Goal: Information Seeking & Learning: Learn about a topic

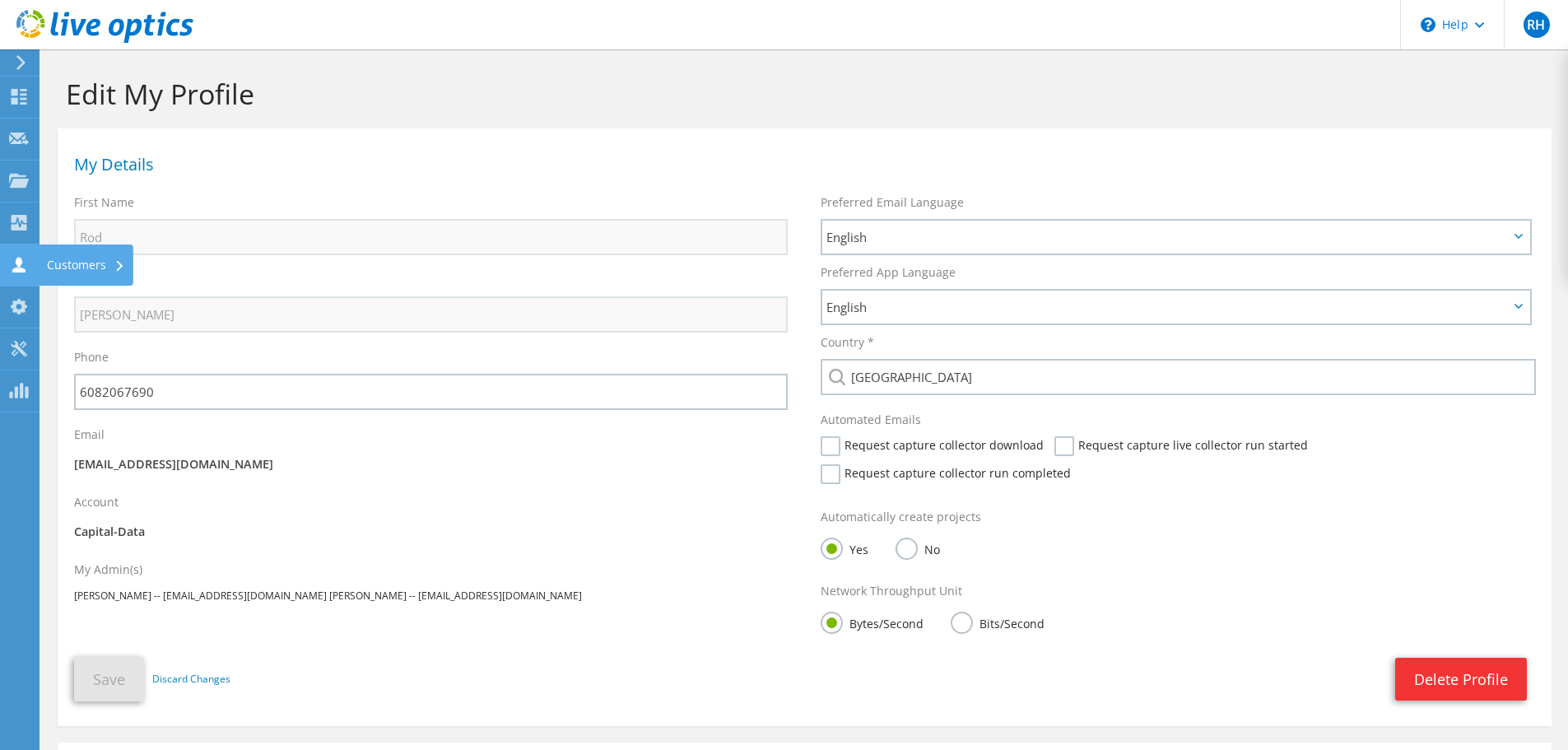
click at [16, 257] on icon at bounding box center [18, 265] width 20 height 15
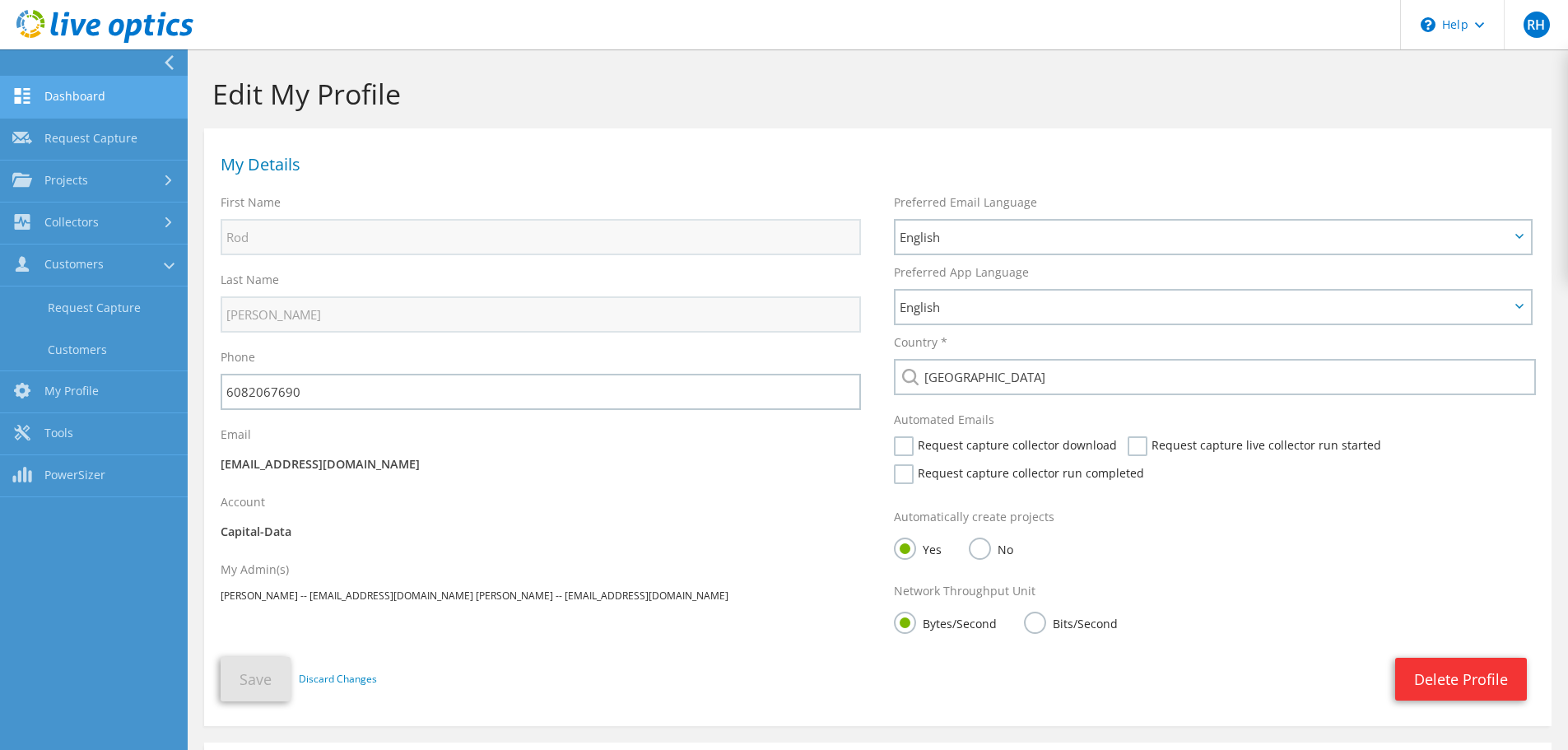
click at [60, 84] on link "Dashboard" at bounding box center [94, 98] width 187 height 42
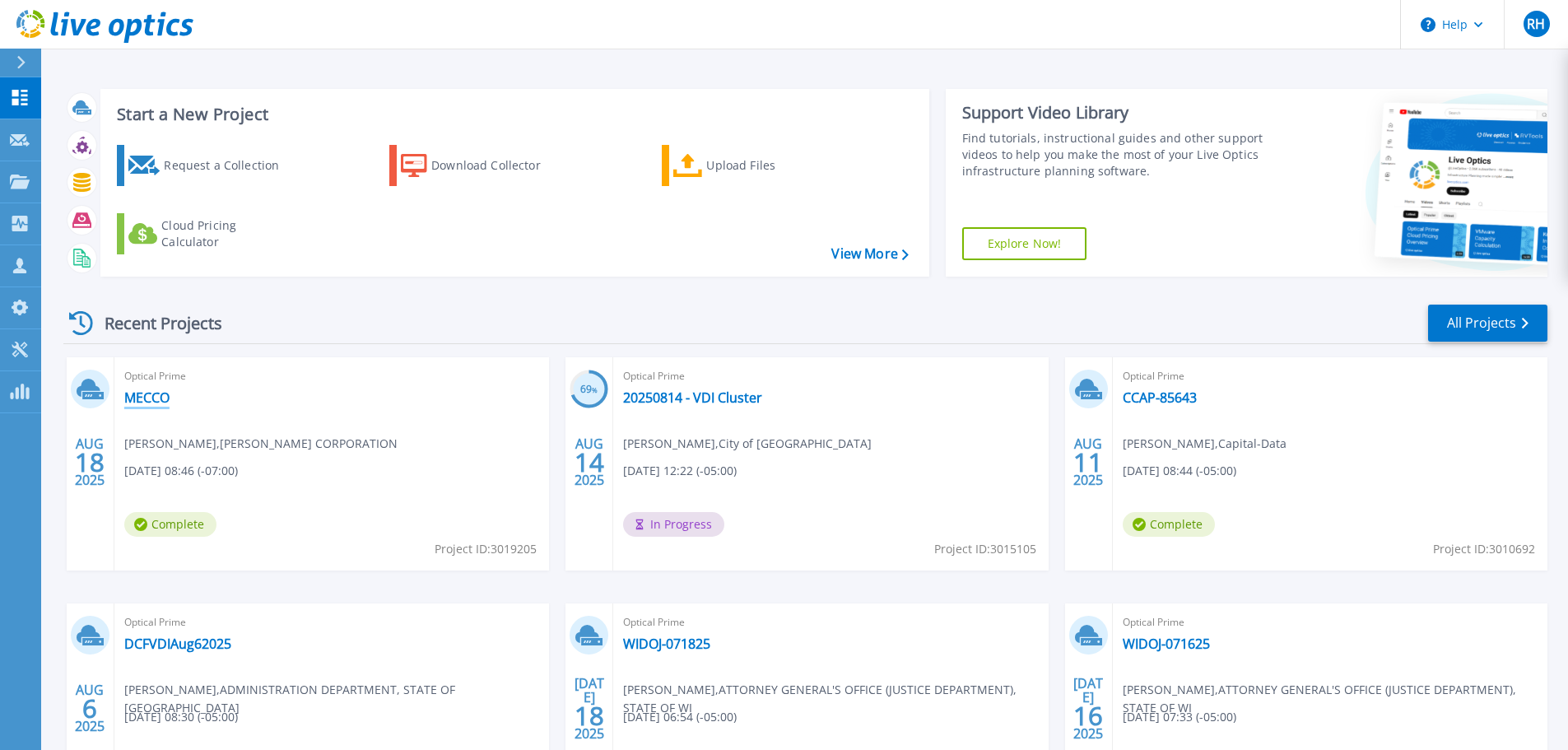
click at [144, 401] on link "MECCO" at bounding box center [146, 397] width 45 height 16
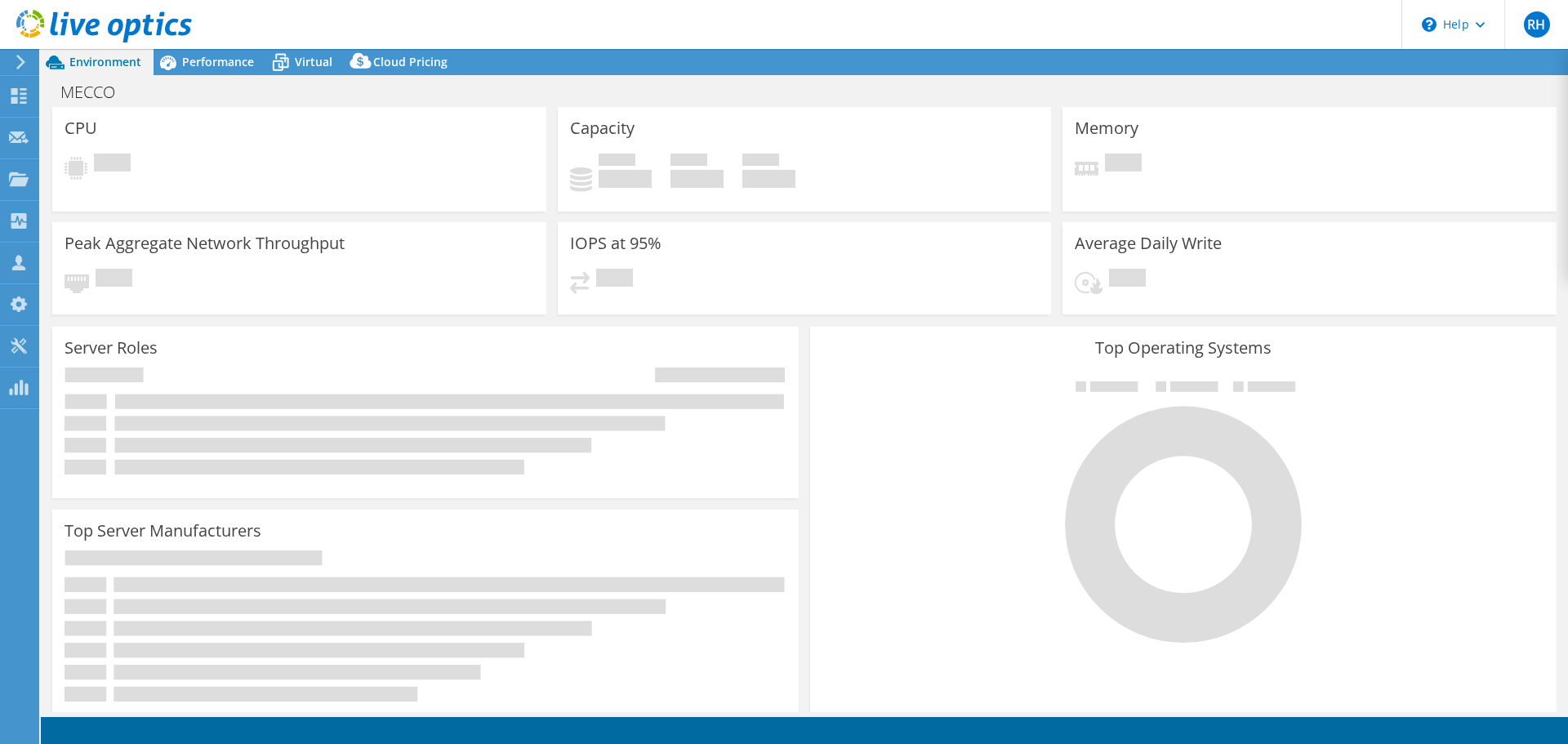
select select "USD"
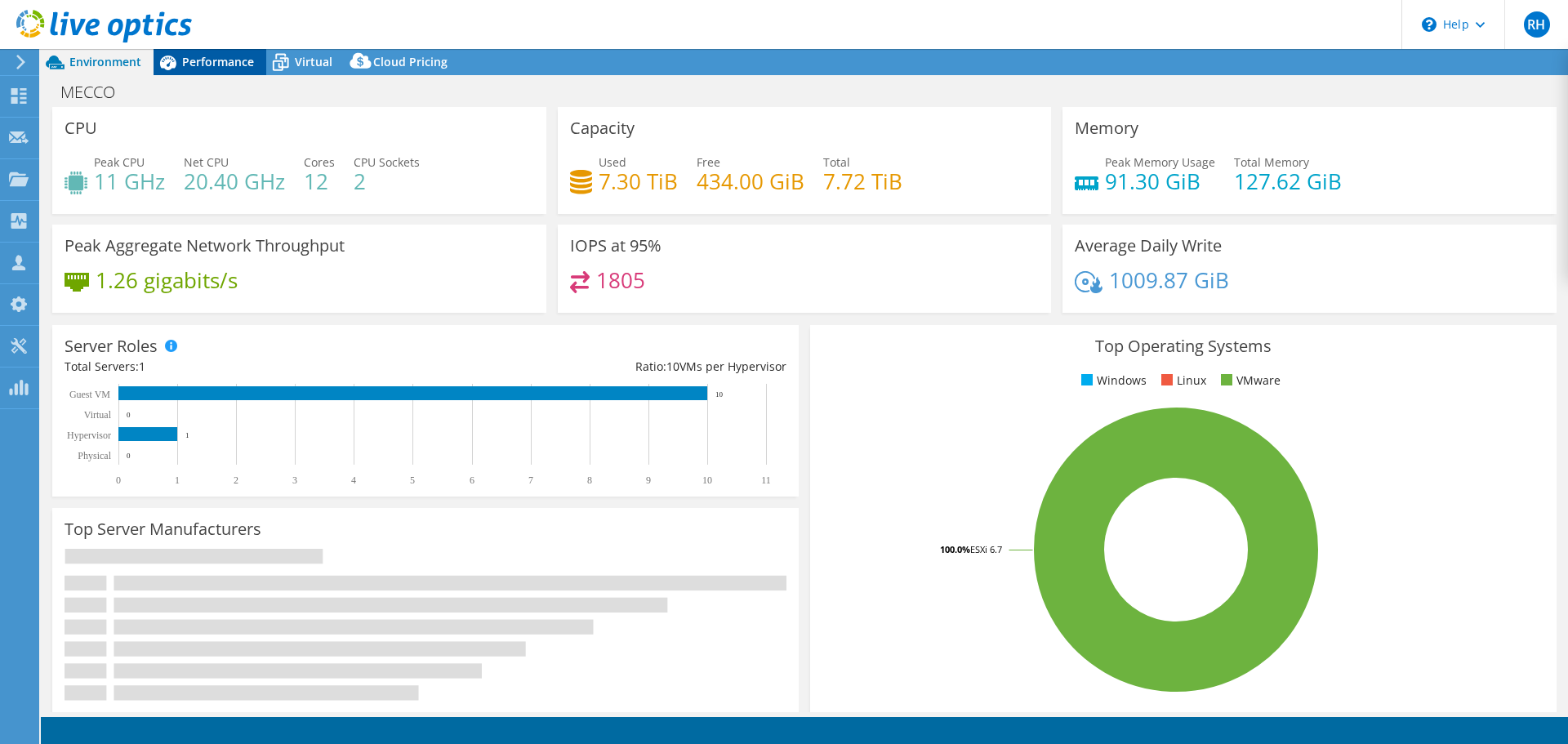
click at [223, 56] on span "Performance" at bounding box center [218, 62] width 72 height 15
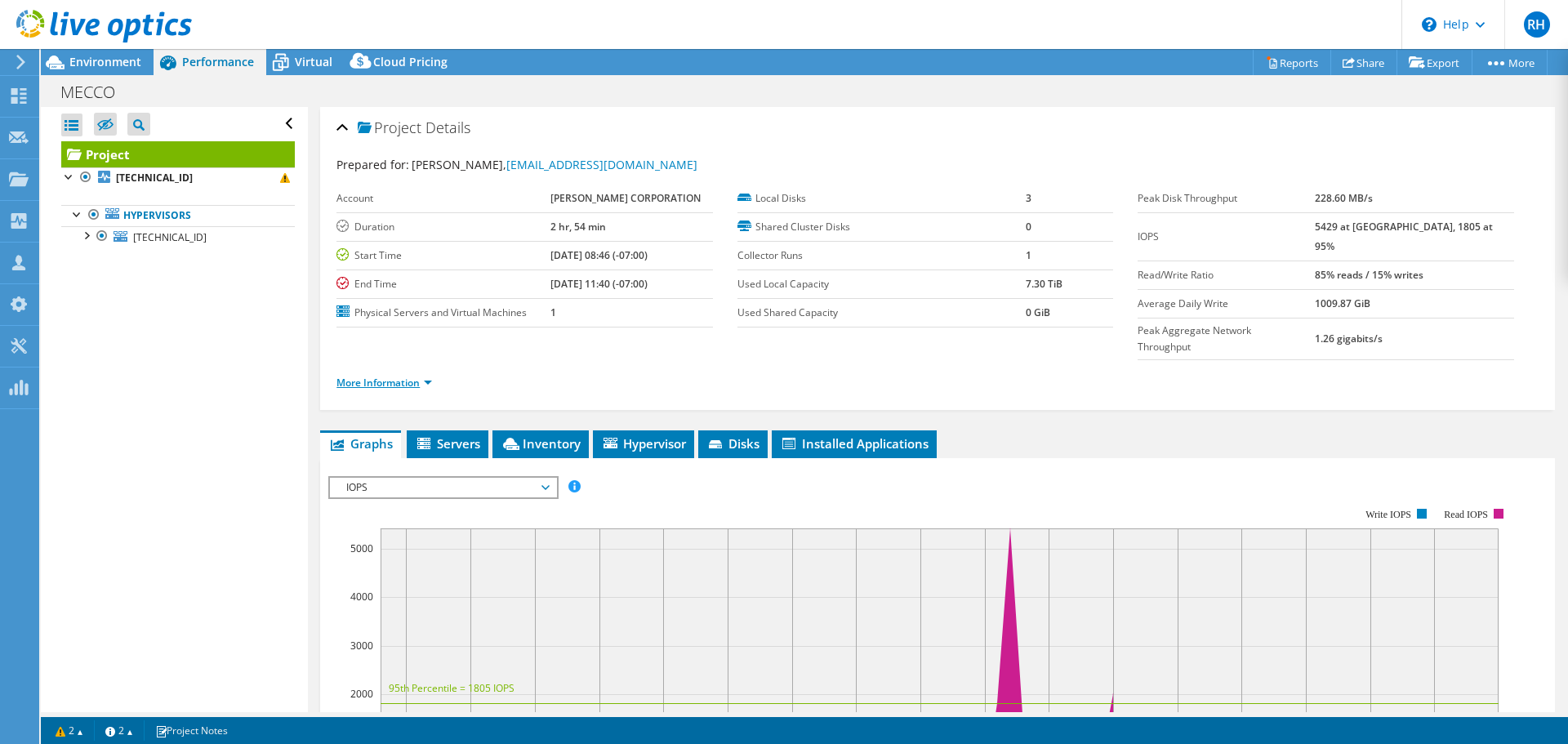
click at [369, 376] on link "More Information" at bounding box center [384, 382] width 96 height 14
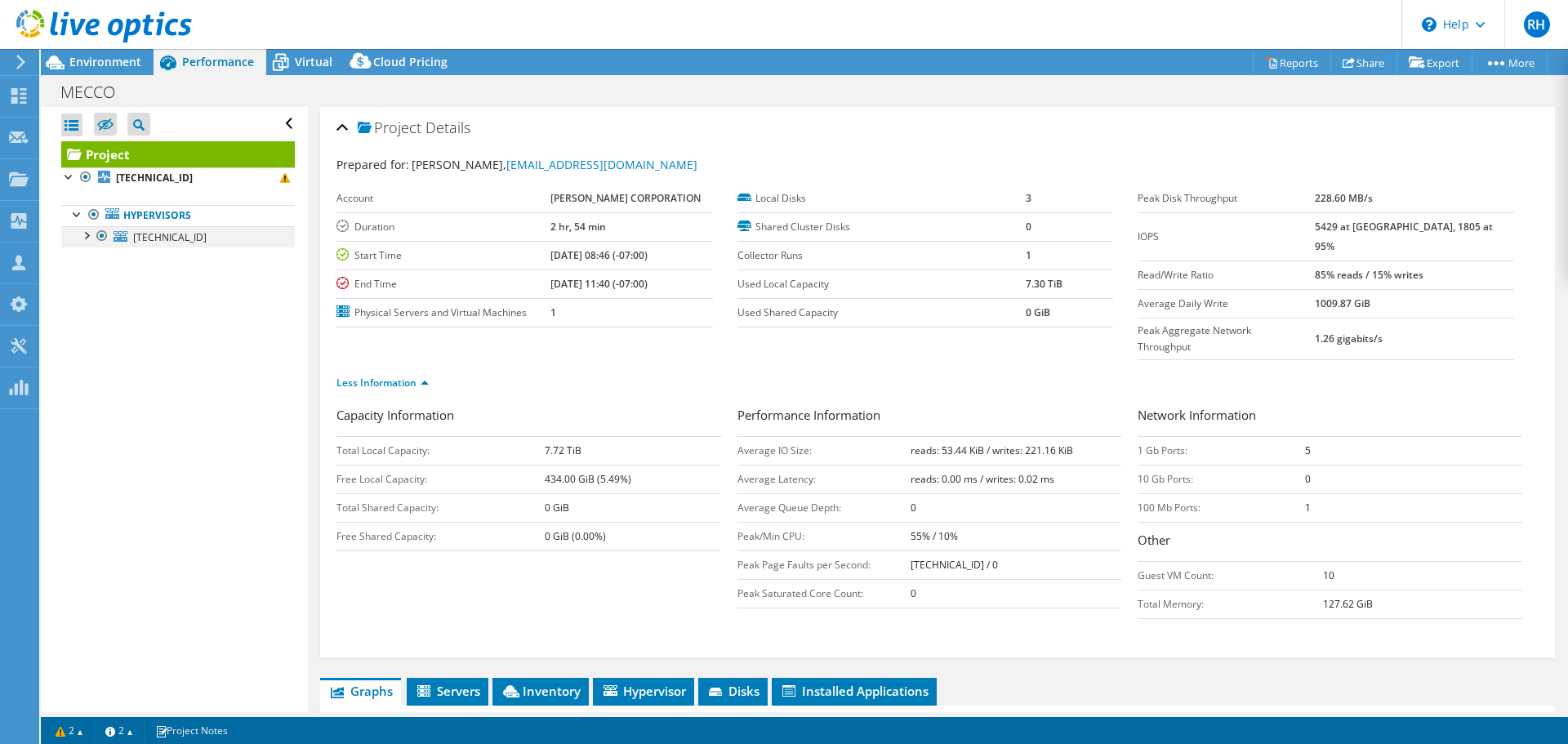
click at [86, 239] on div at bounding box center [85, 233] width 16 height 16
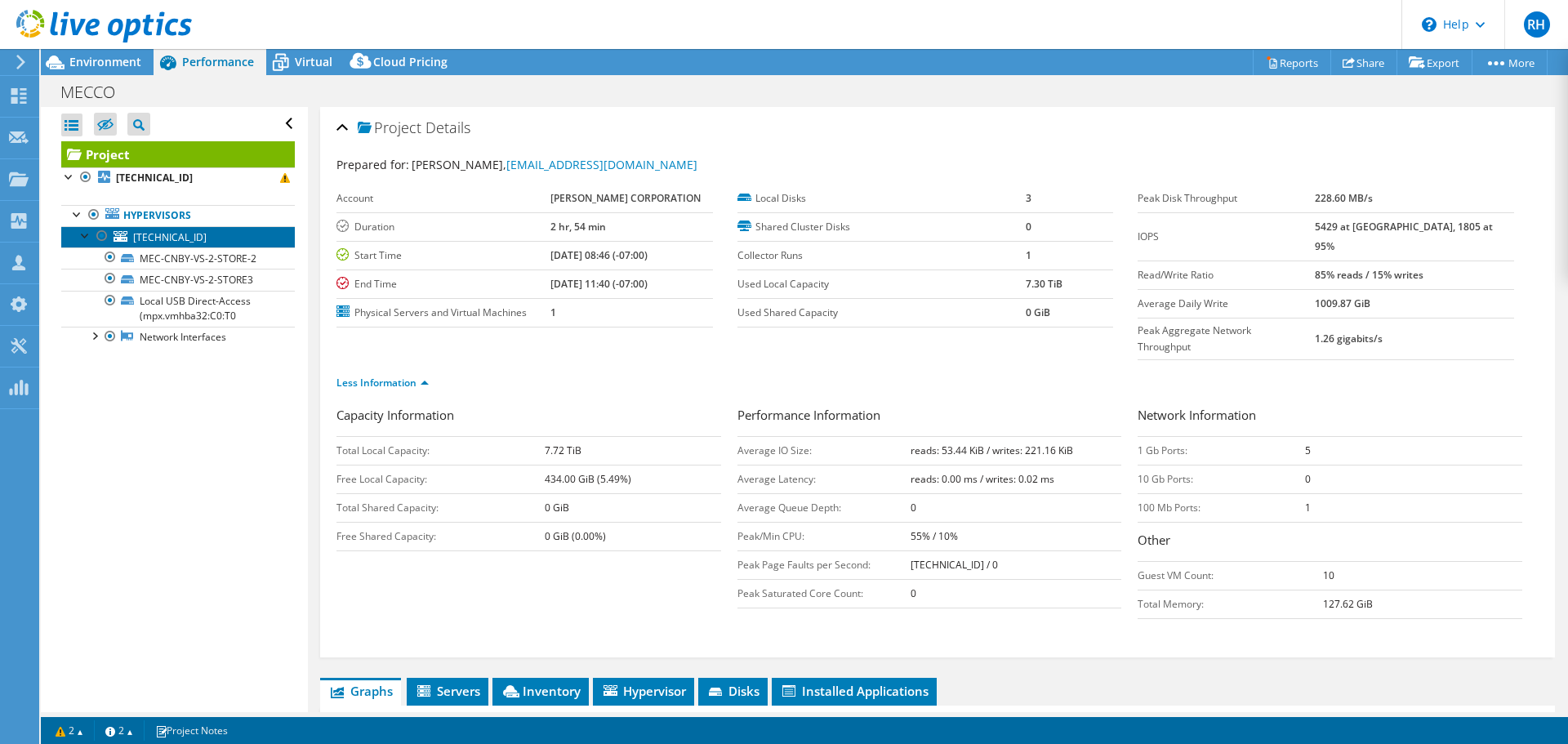
click at [144, 237] on span "10.2.34.31" at bounding box center [169, 237] width 73 height 14
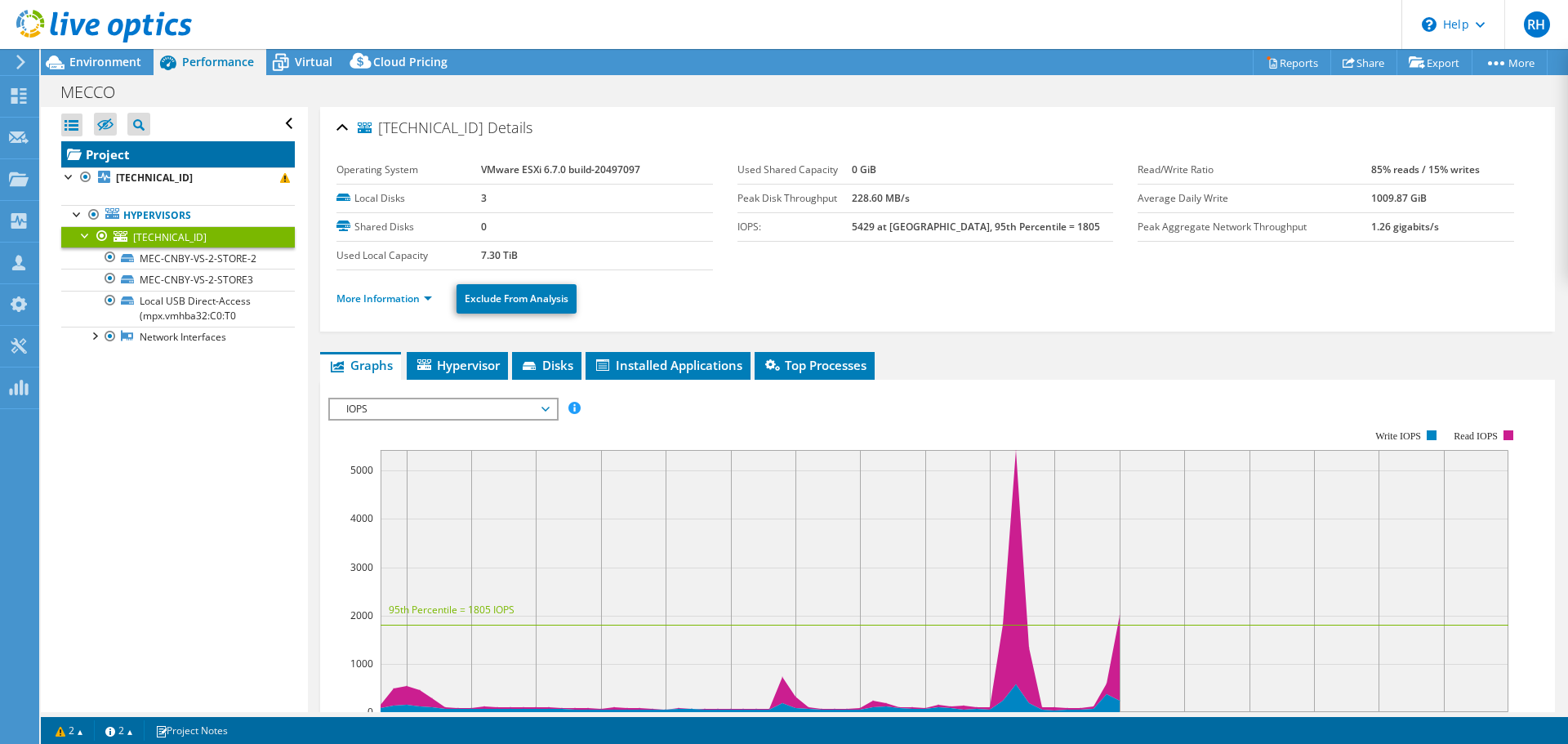
click at [150, 155] on link "Project" at bounding box center [178, 155] width 233 height 27
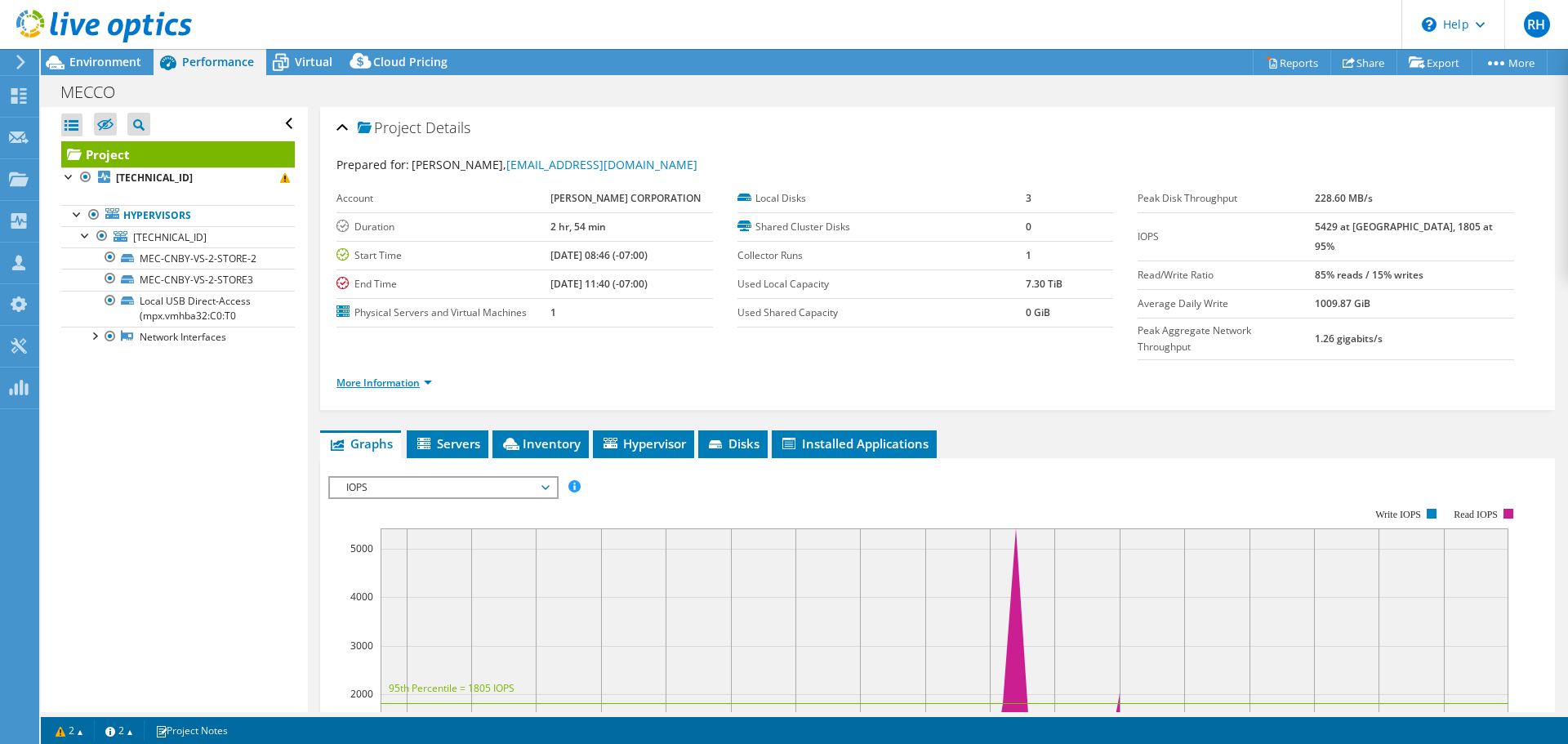
click at [381, 376] on link "More Information" at bounding box center [384, 382] width 96 height 14
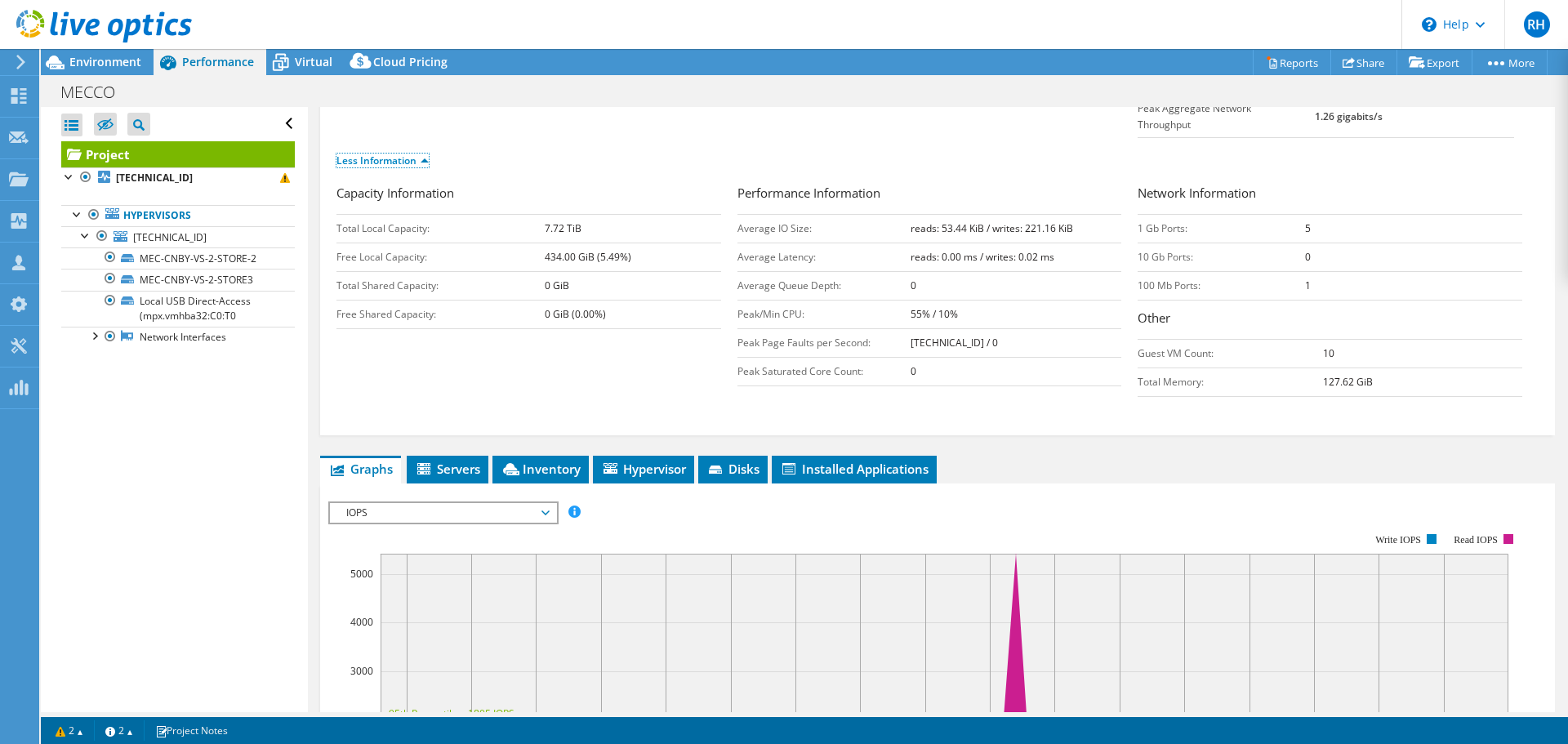
scroll to position [245, 0]
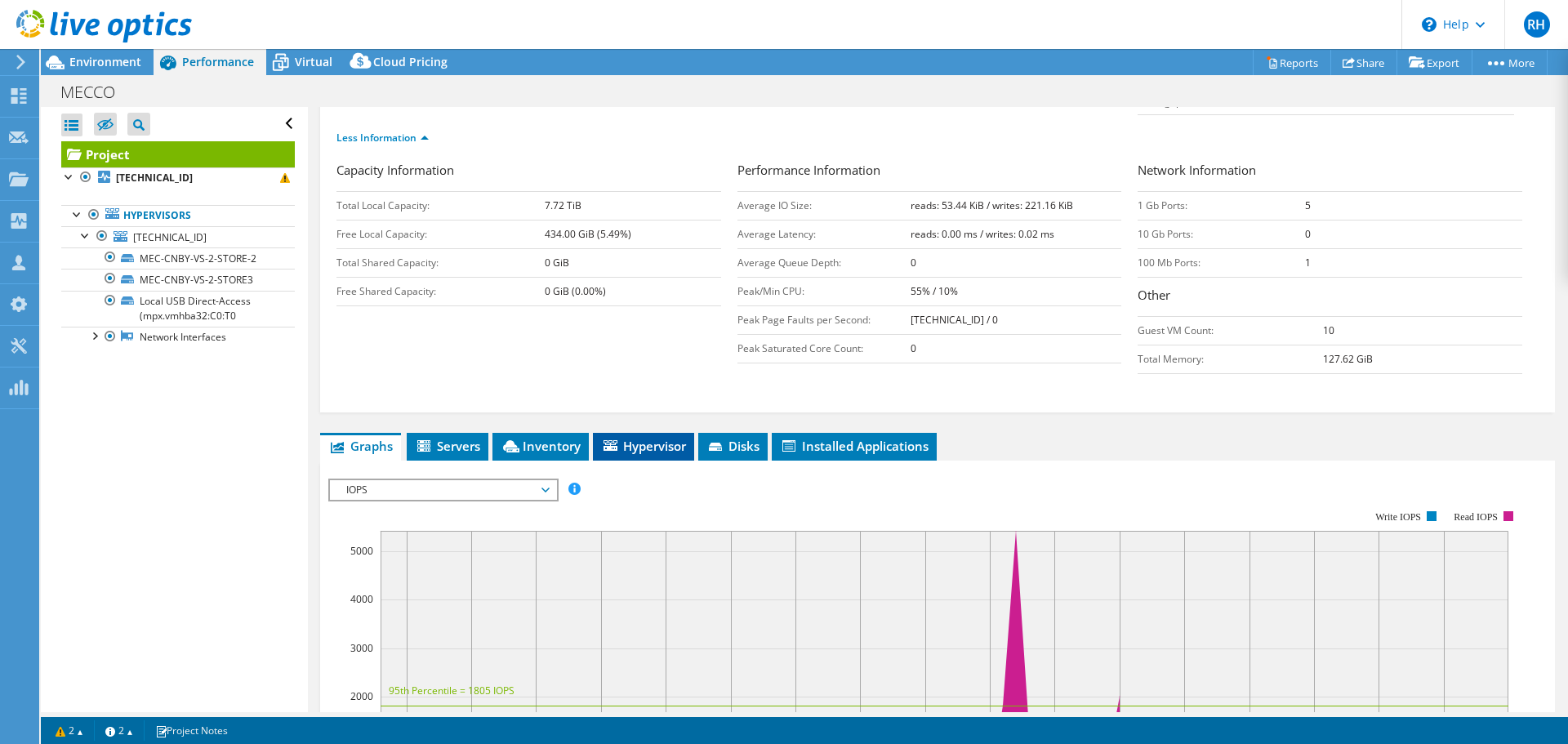
click at [652, 433] on li "Hypervisor" at bounding box center [643, 446] width 101 height 28
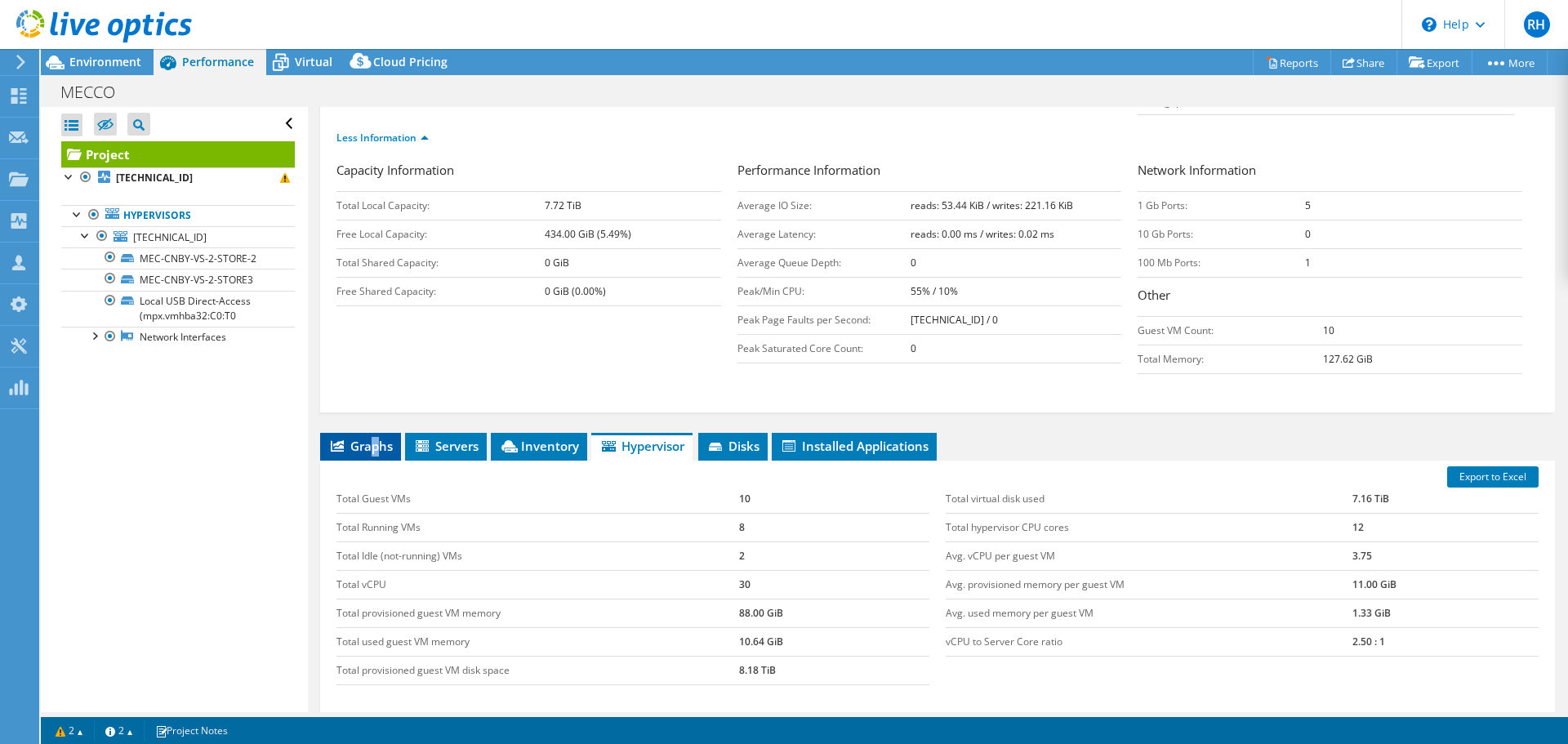
click at [374, 437] on span "Graphs" at bounding box center [360, 445] width 65 height 16
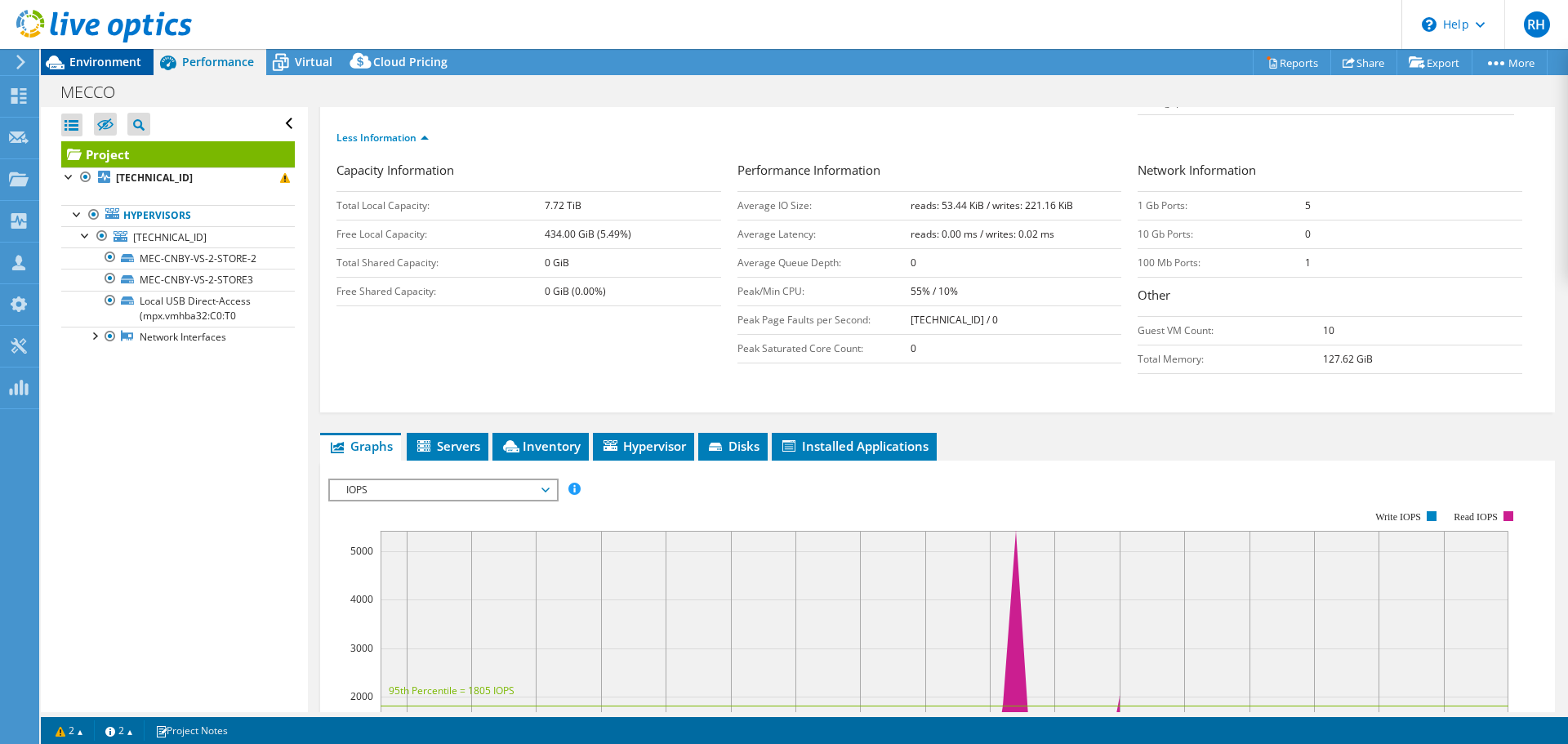
click at [114, 63] on span "Environment" at bounding box center [105, 62] width 72 height 15
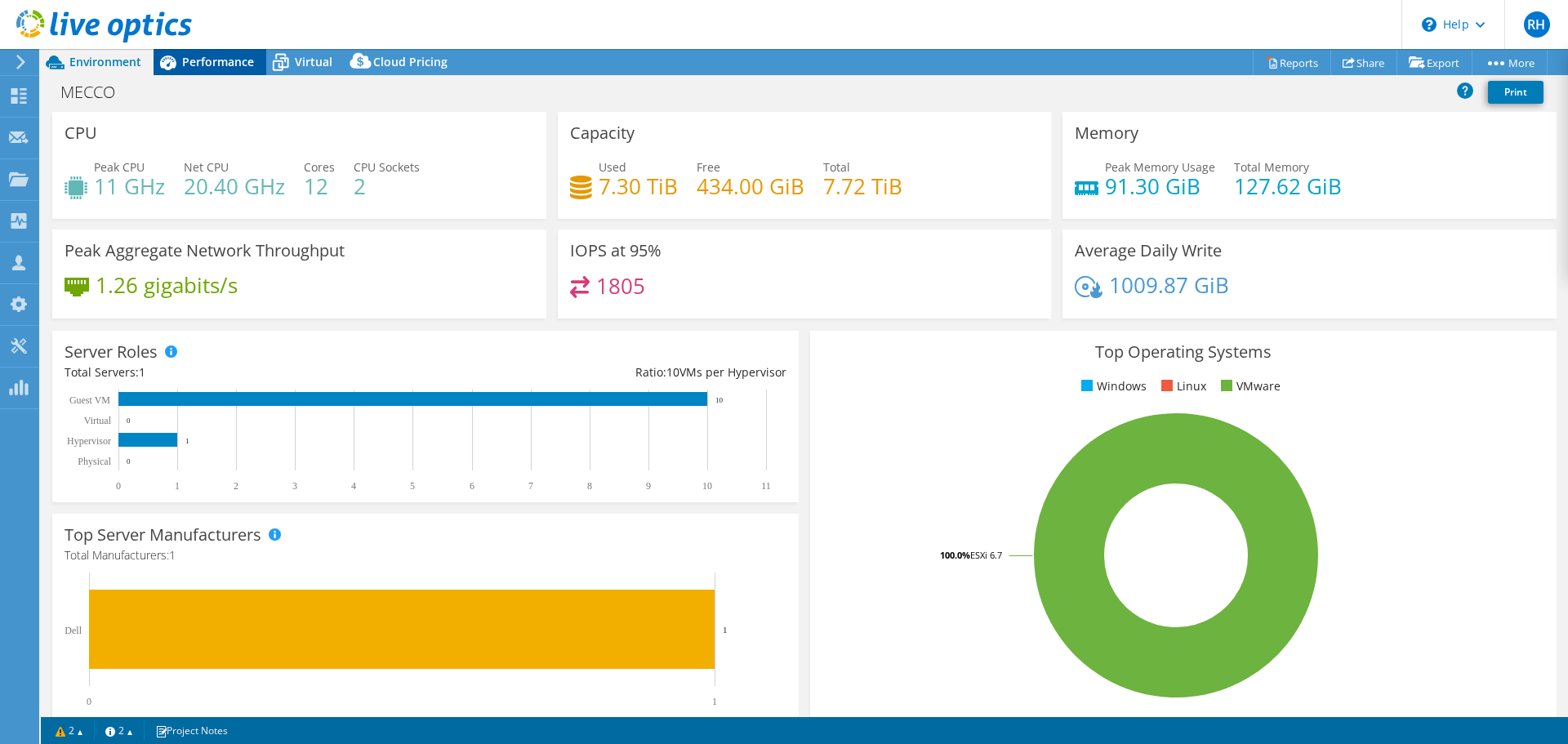
click at [221, 66] on span "Performance" at bounding box center [218, 62] width 72 height 15
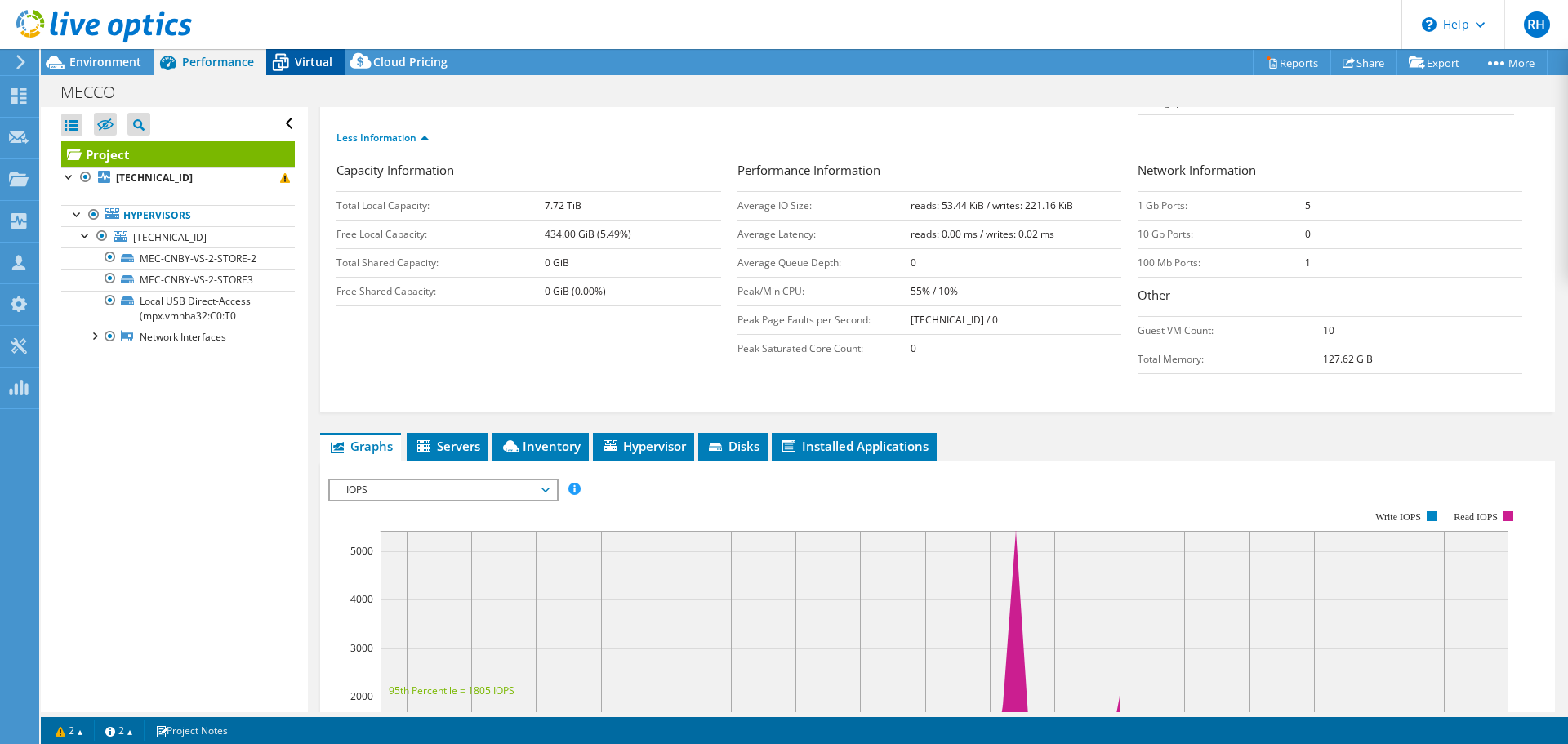
click at [309, 58] on span "Virtual" at bounding box center [314, 62] width 38 height 15
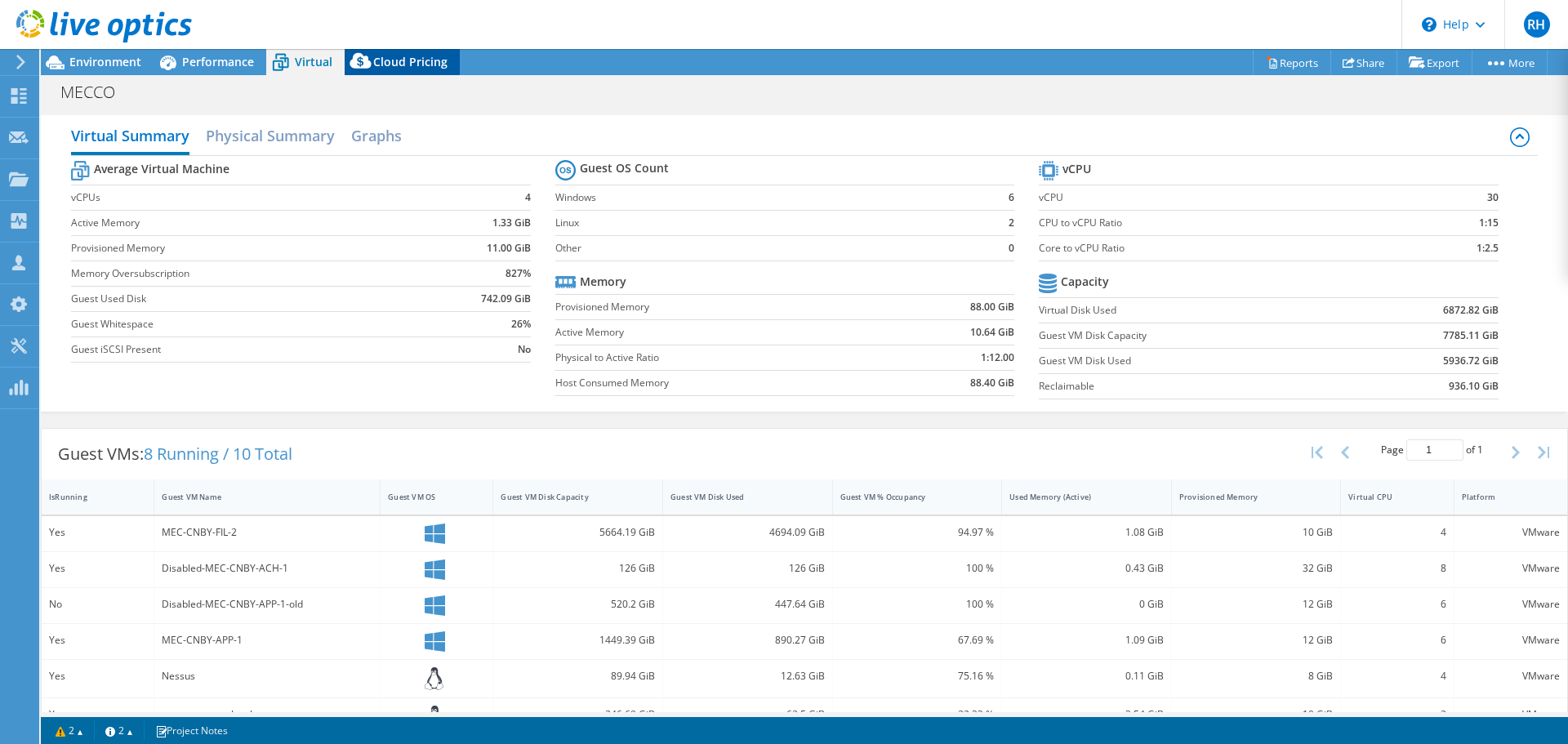
click at [405, 65] on span "Cloud Pricing" at bounding box center [410, 62] width 74 height 15
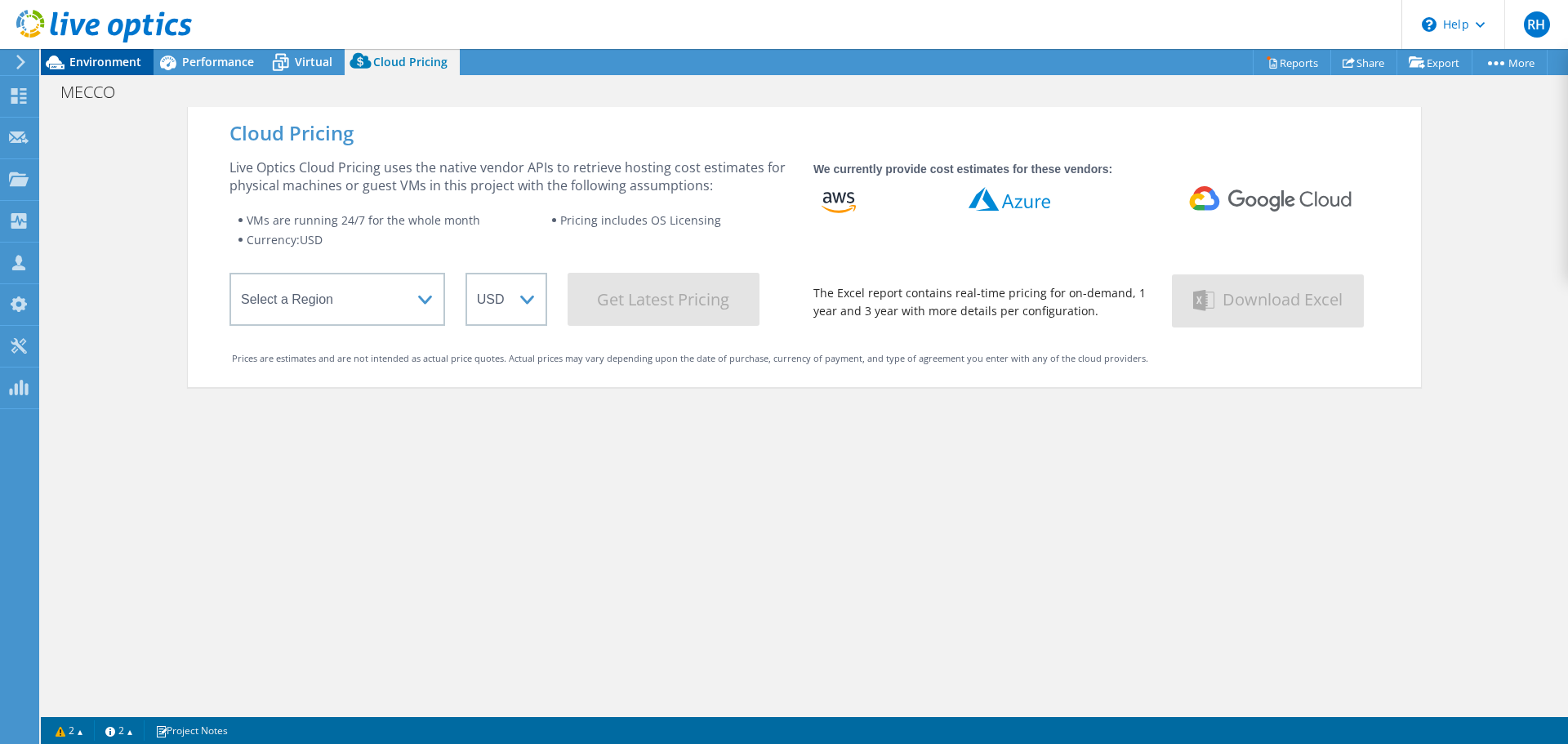
click at [114, 60] on span "Environment" at bounding box center [105, 62] width 72 height 15
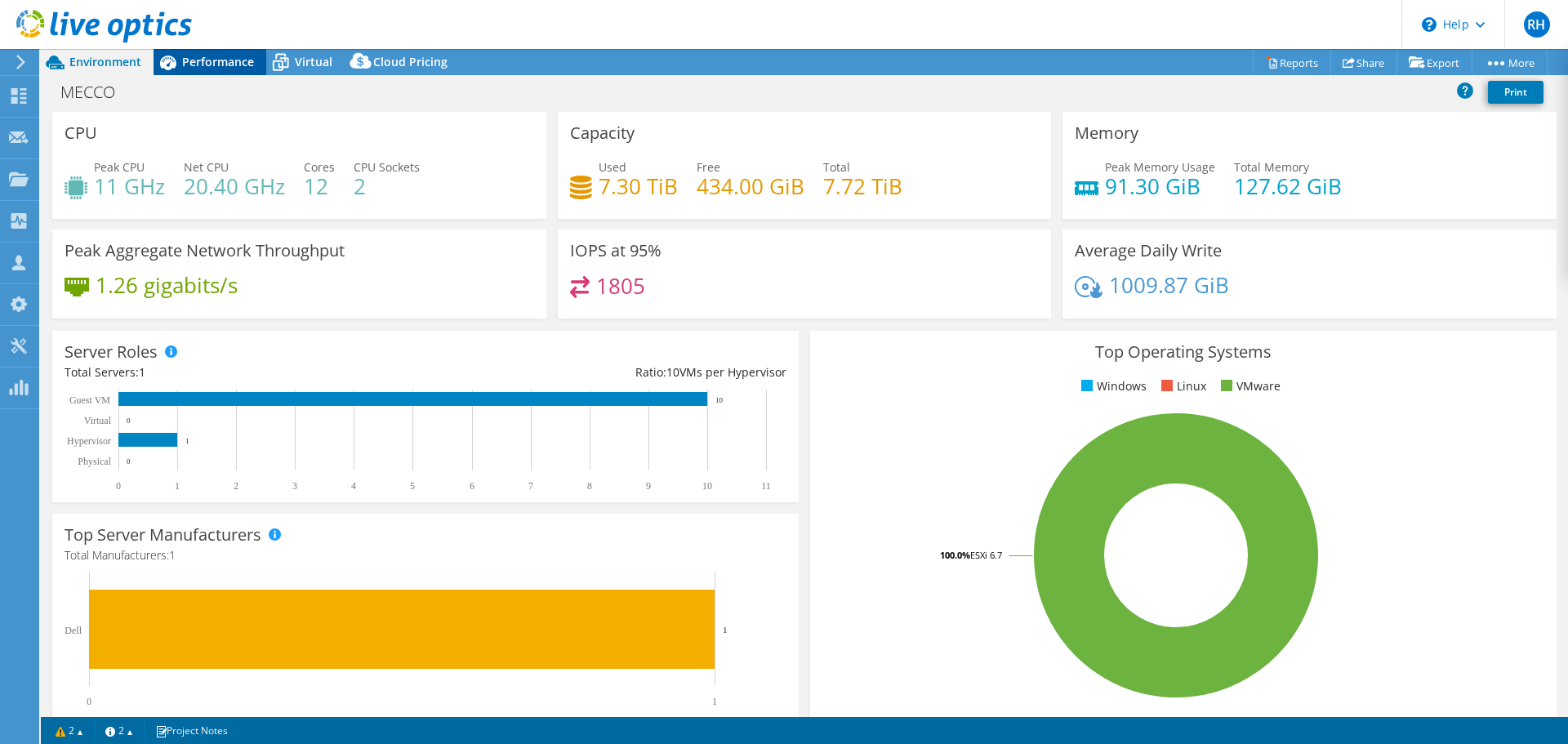
click at [235, 62] on span "Performance" at bounding box center [218, 62] width 72 height 15
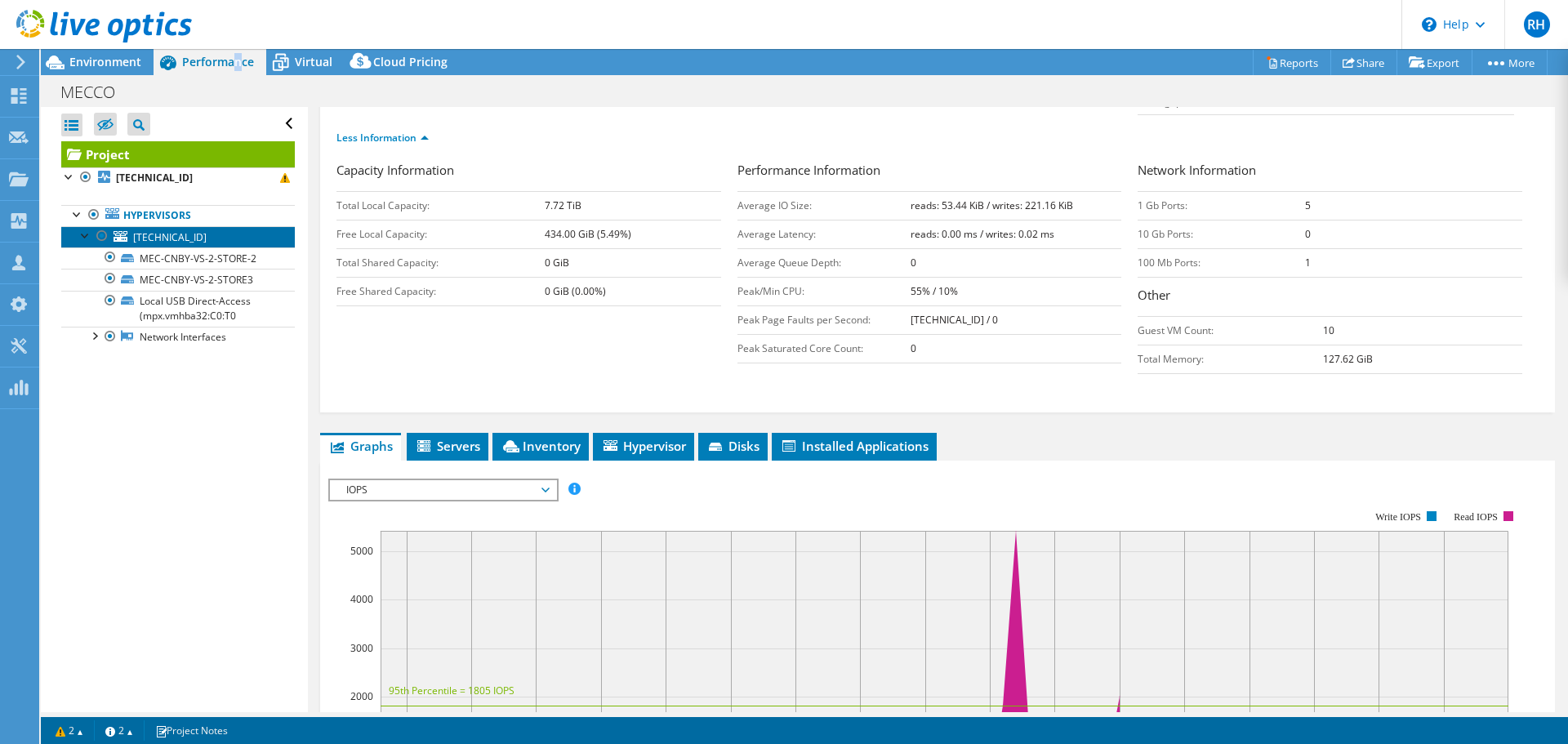
click at [167, 235] on span "10.2.34.31" at bounding box center [169, 237] width 73 height 14
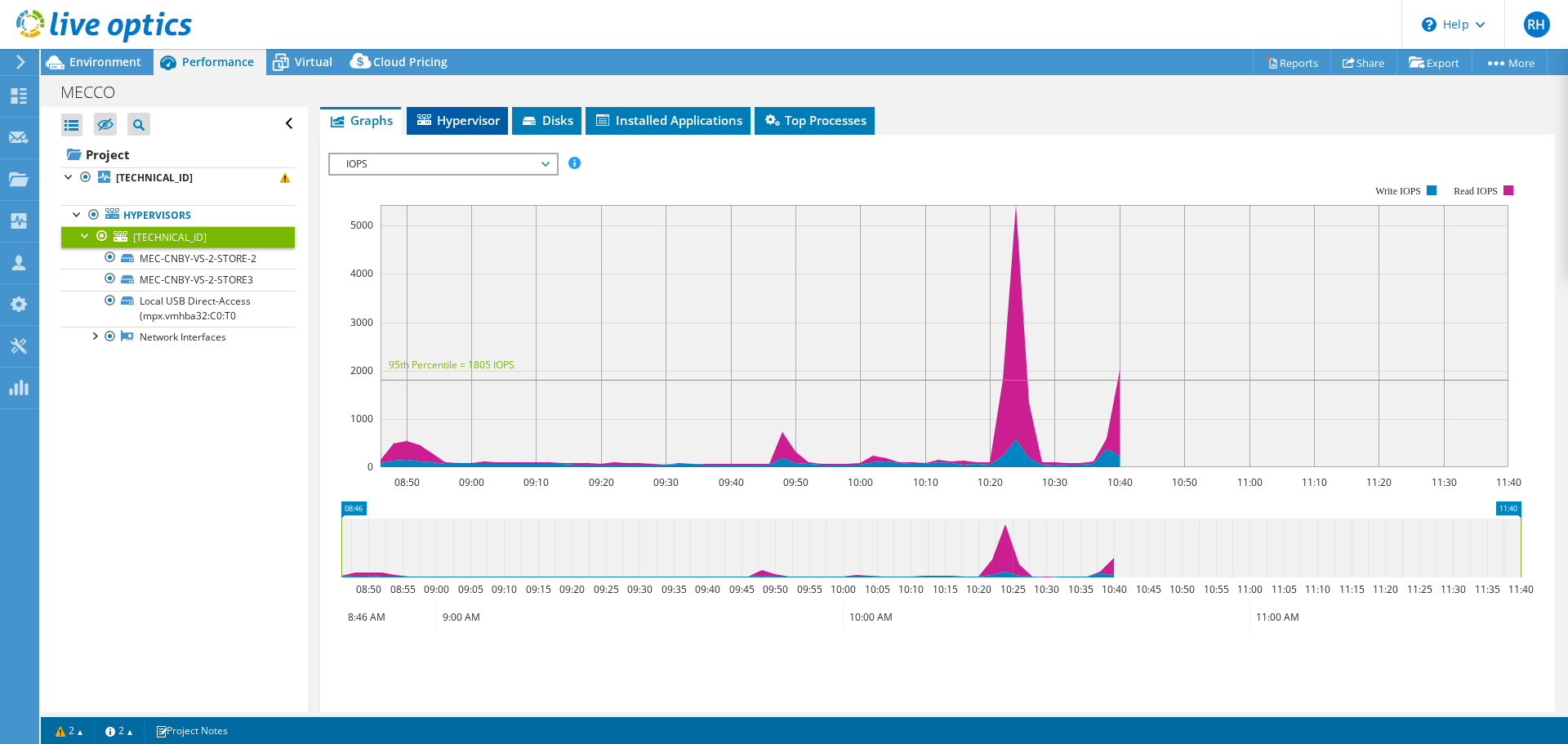
click at [470, 122] on span "Hypervisor" at bounding box center [457, 120] width 85 height 16
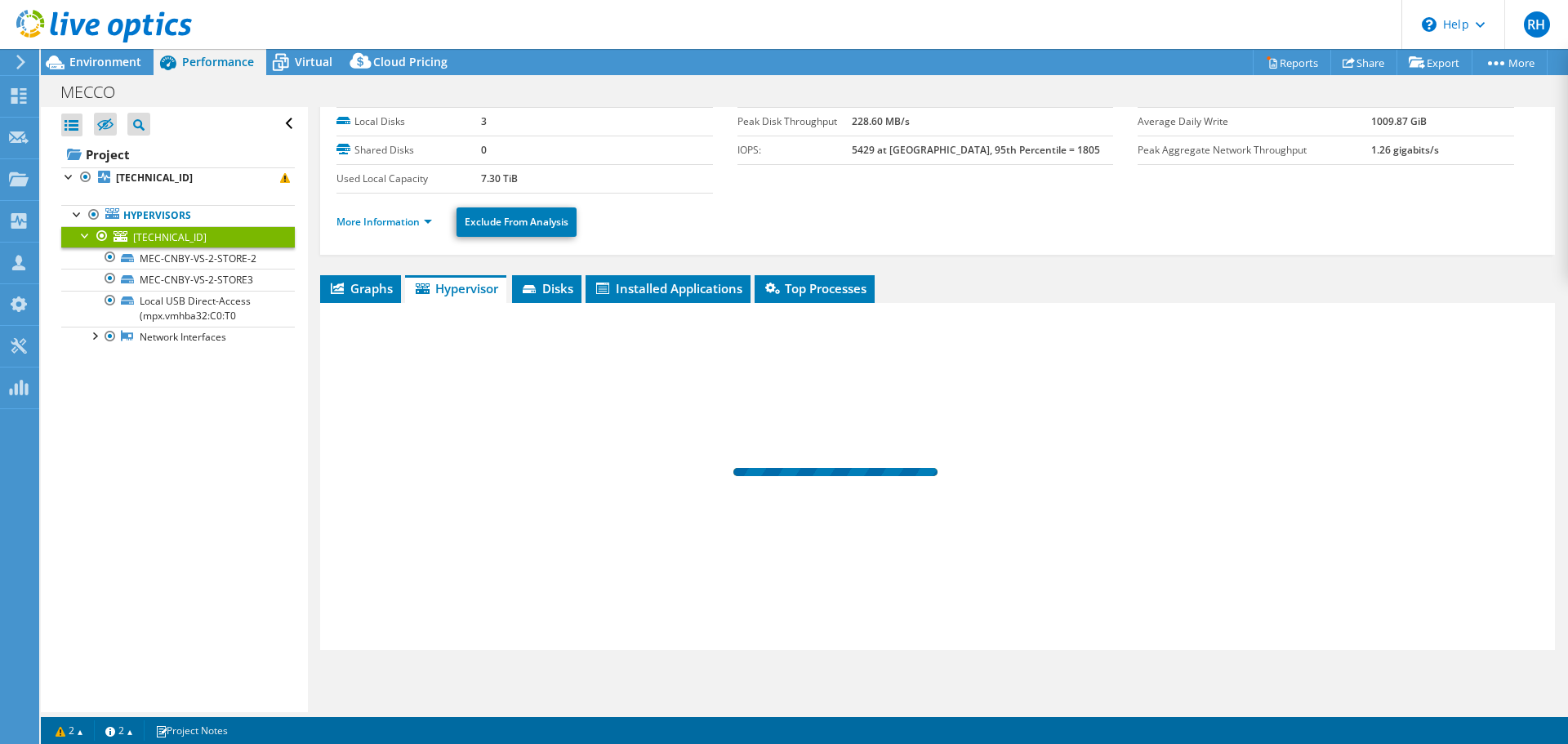
scroll to position [77, 0]
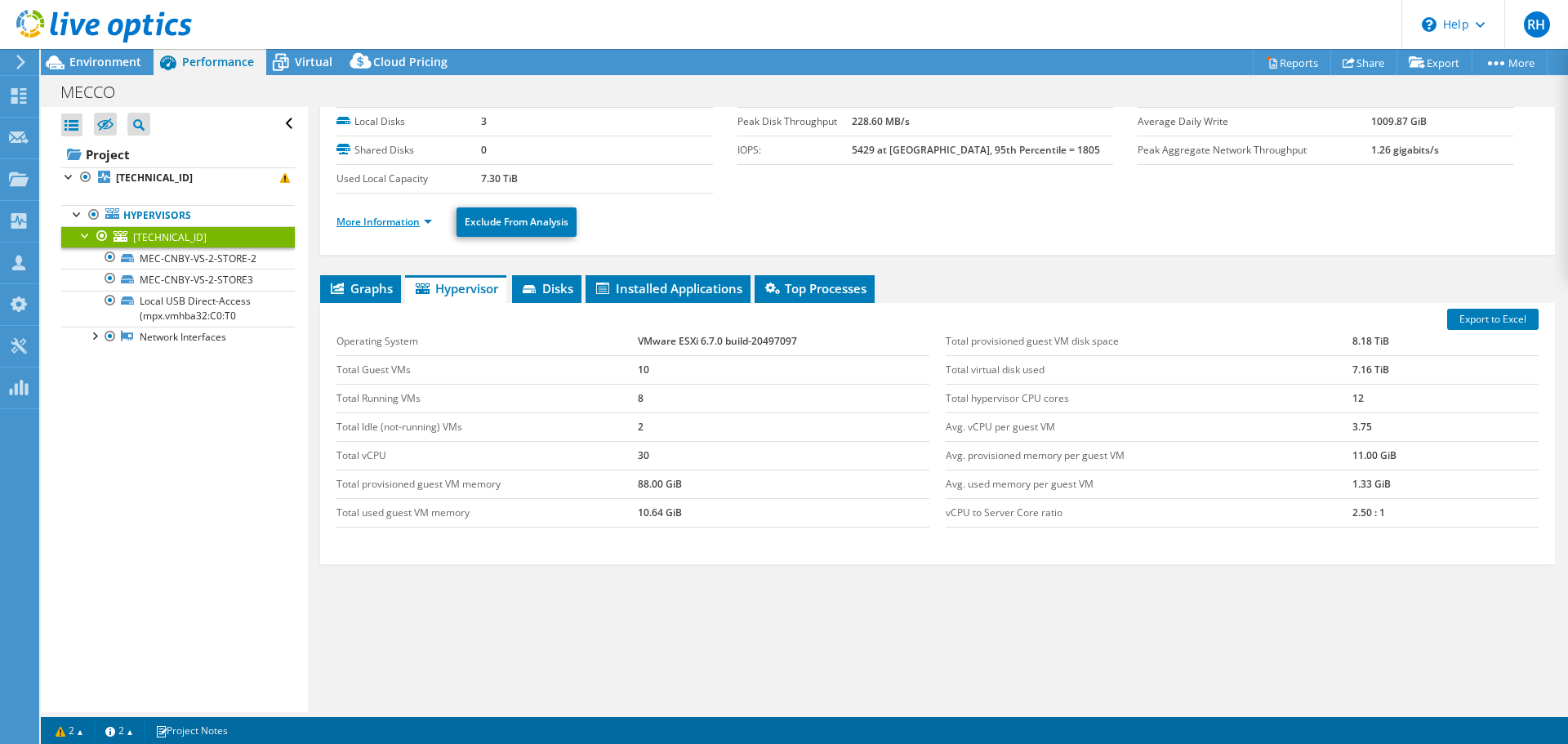
click at [410, 221] on link "More Information" at bounding box center [384, 221] width 96 height 14
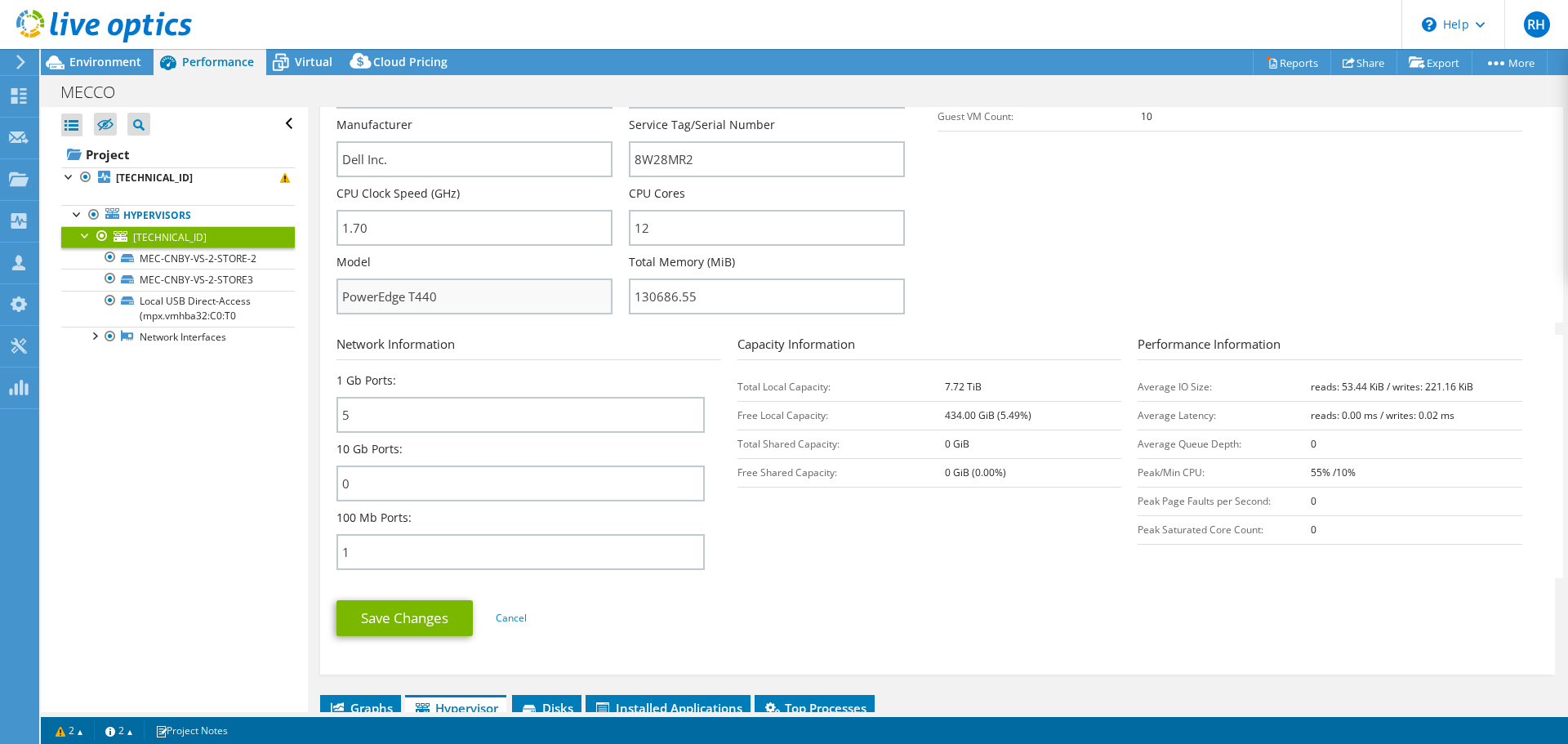
scroll to position [403, 0]
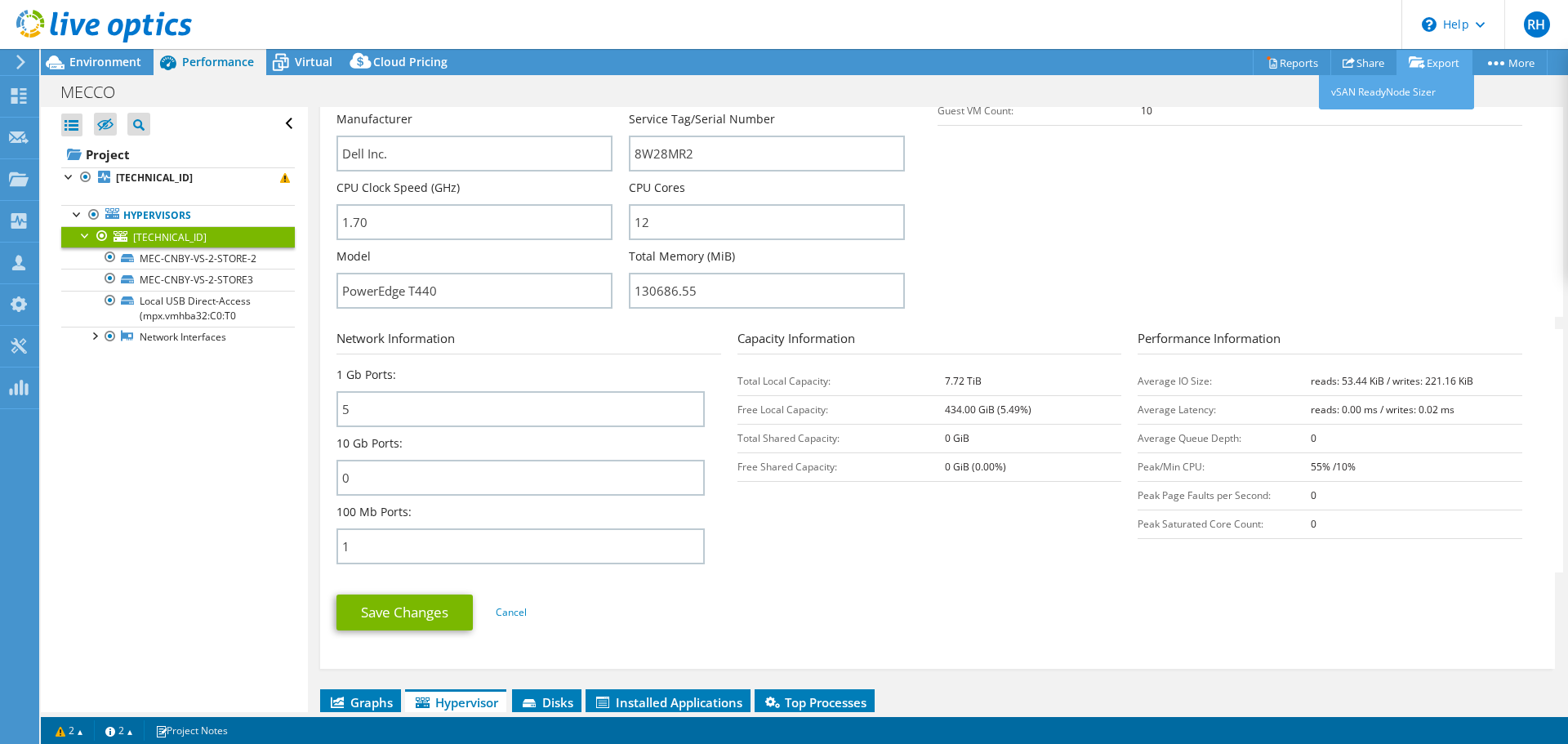
click at [1423, 64] on link "Export" at bounding box center [1434, 63] width 76 height 26
click at [1285, 59] on link "Reports" at bounding box center [1291, 63] width 79 height 26
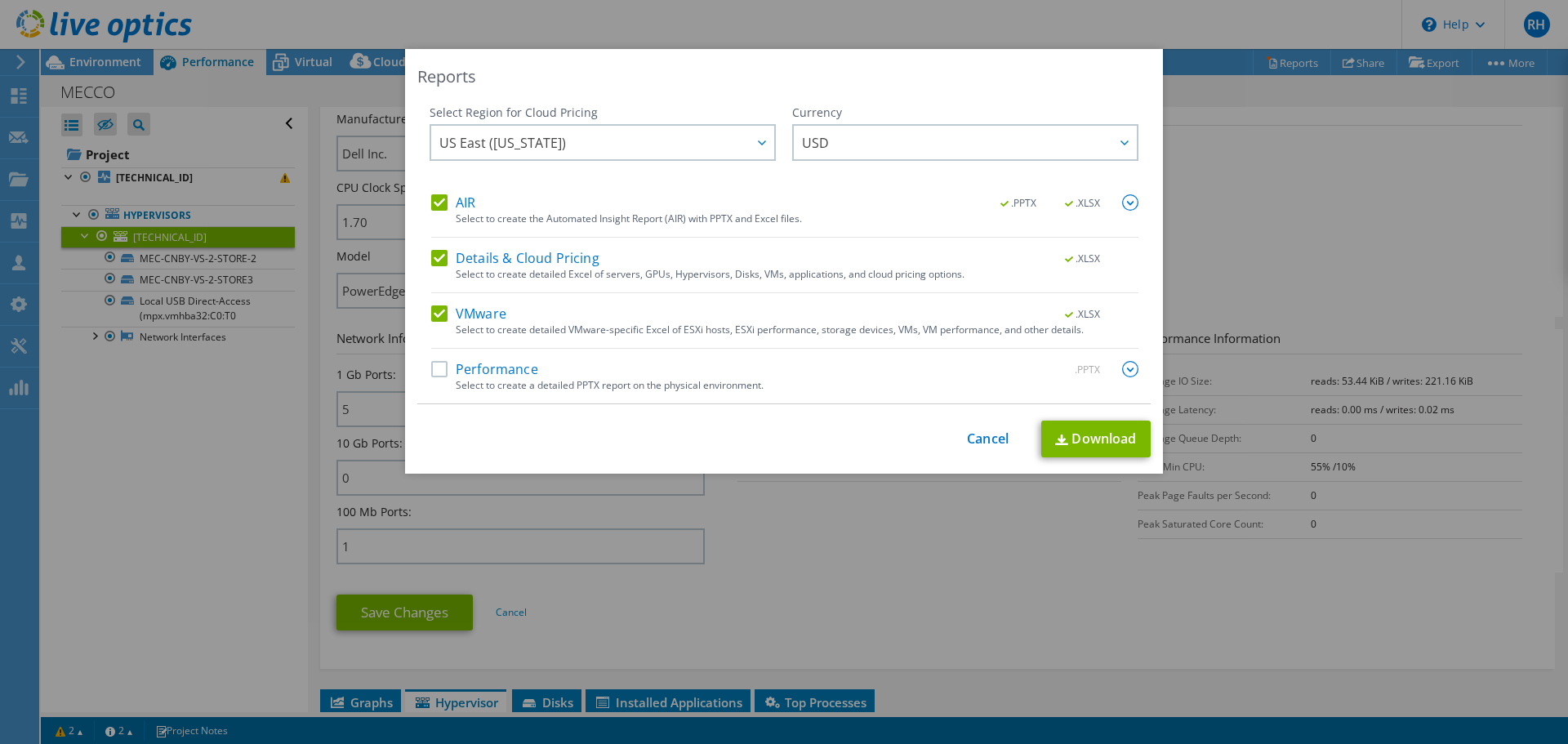
click at [434, 367] on label "Performance" at bounding box center [485, 368] width 107 height 16
click at [0, 0] on input "Performance" at bounding box center [0, 0] width 0 height 0
click at [1072, 437] on link "Download" at bounding box center [1096, 438] width 109 height 37
click at [977, 439] on link "Cancel" at bounding box center [987, 439] width 42 height 15
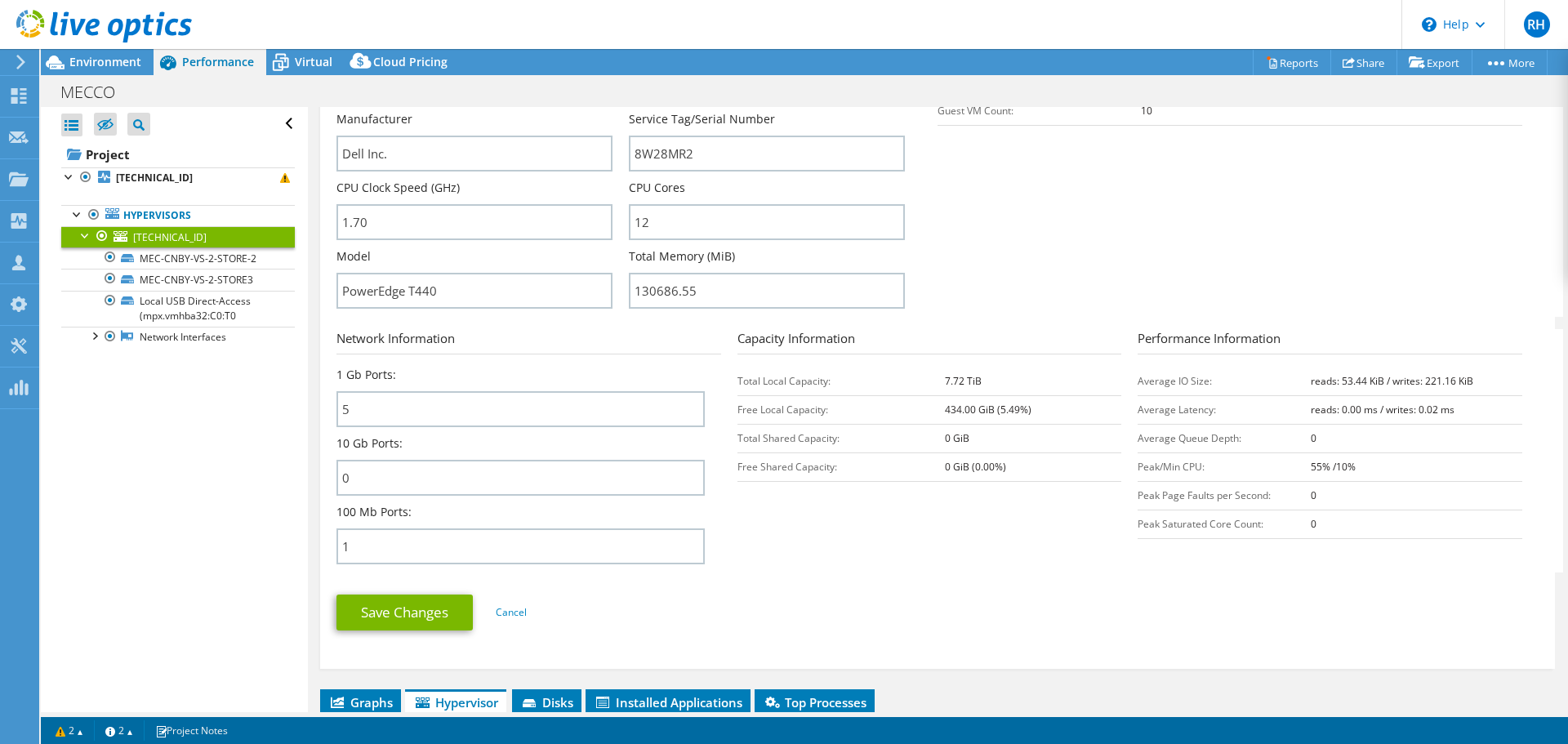
click at [972, 206] on section "Server Information Server Name 10.2.34.31 CPU Description Intel(R) Xeon(R) Bron…" at bounding box center [942, 126] width 1210 height 381
click at [120, 147] on link "Project" at bounding box center [178, 155] width 233 height 27
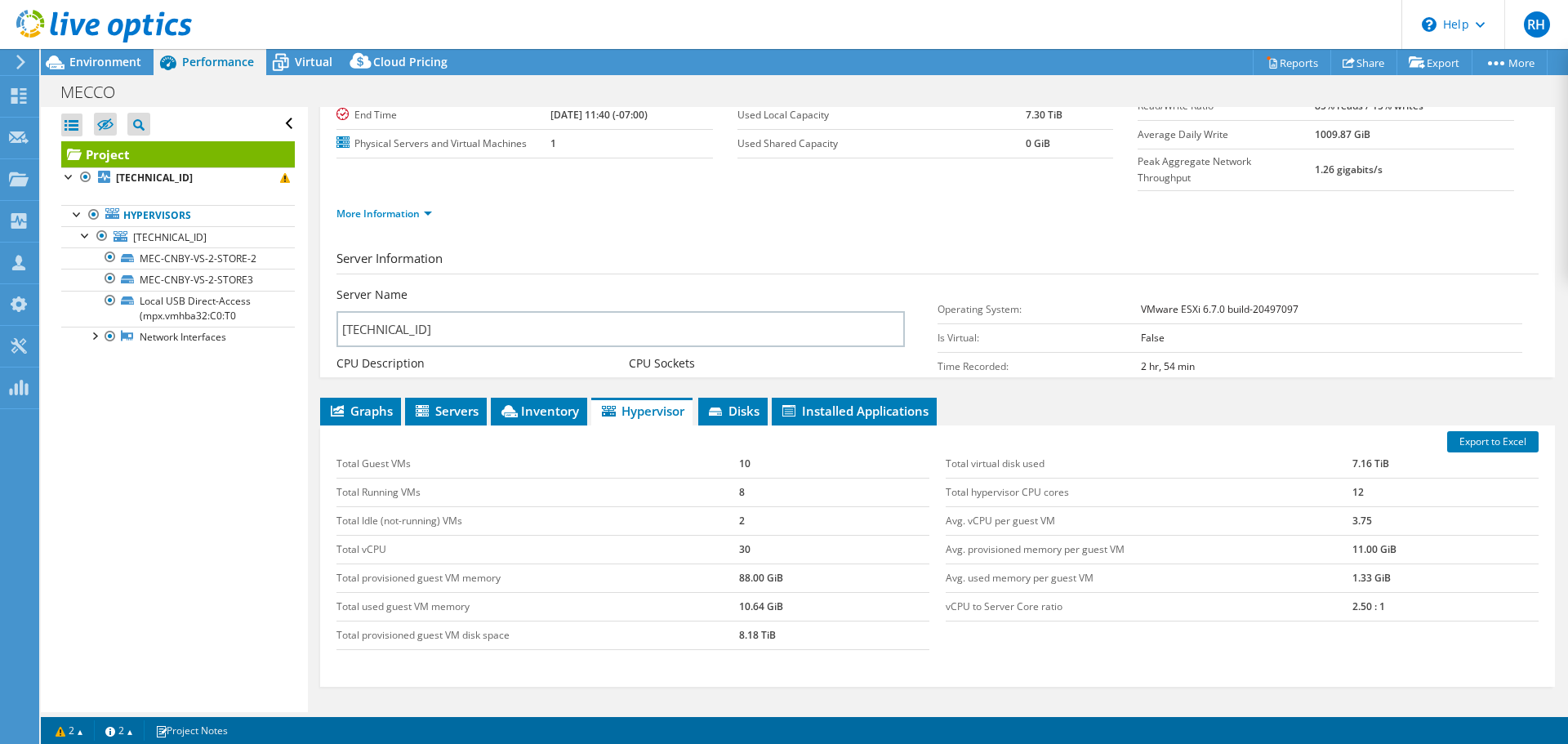
scroll to position [122, 0]
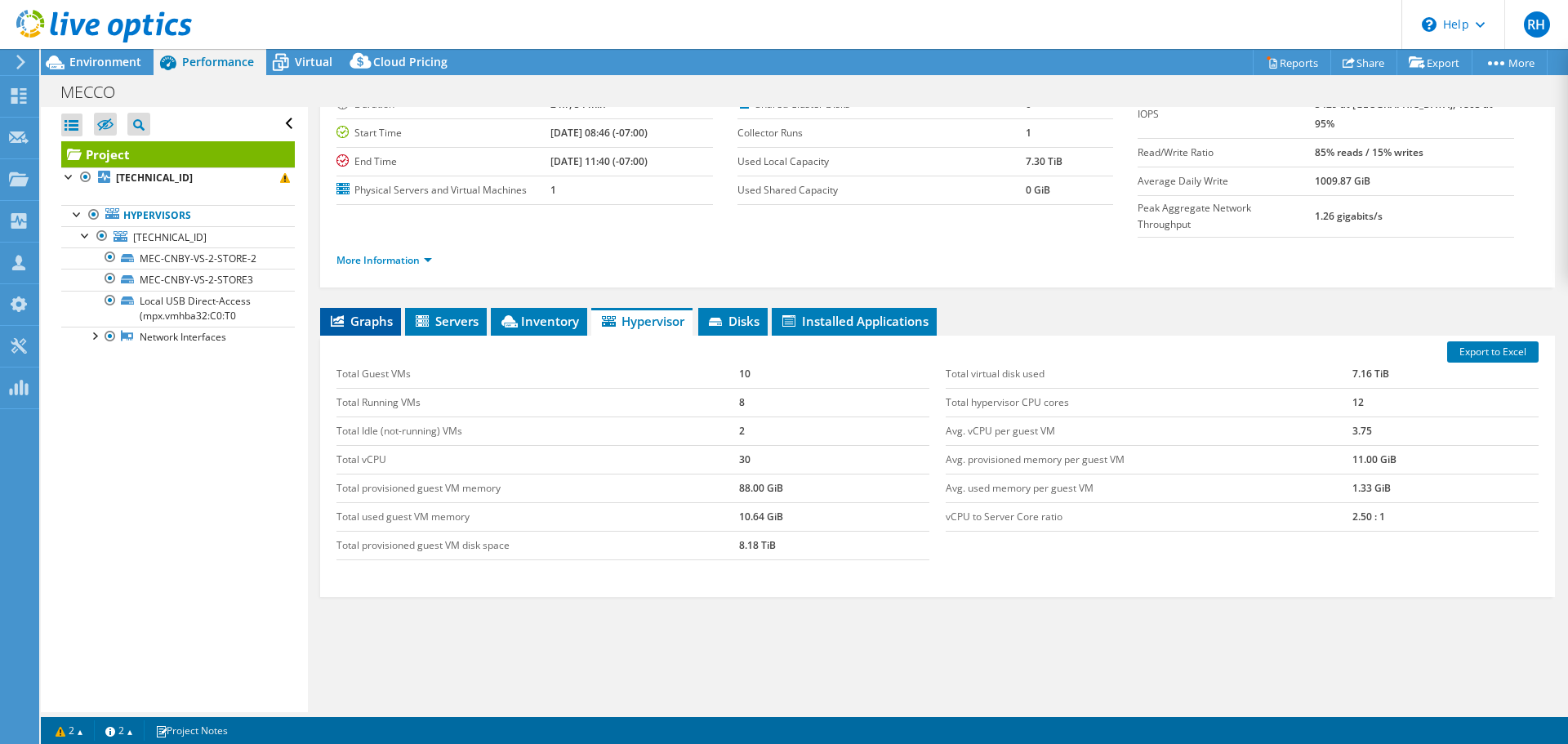
click at [357, 313] on span "Graphs" at bounding box center [360, 321] width 65 height 16
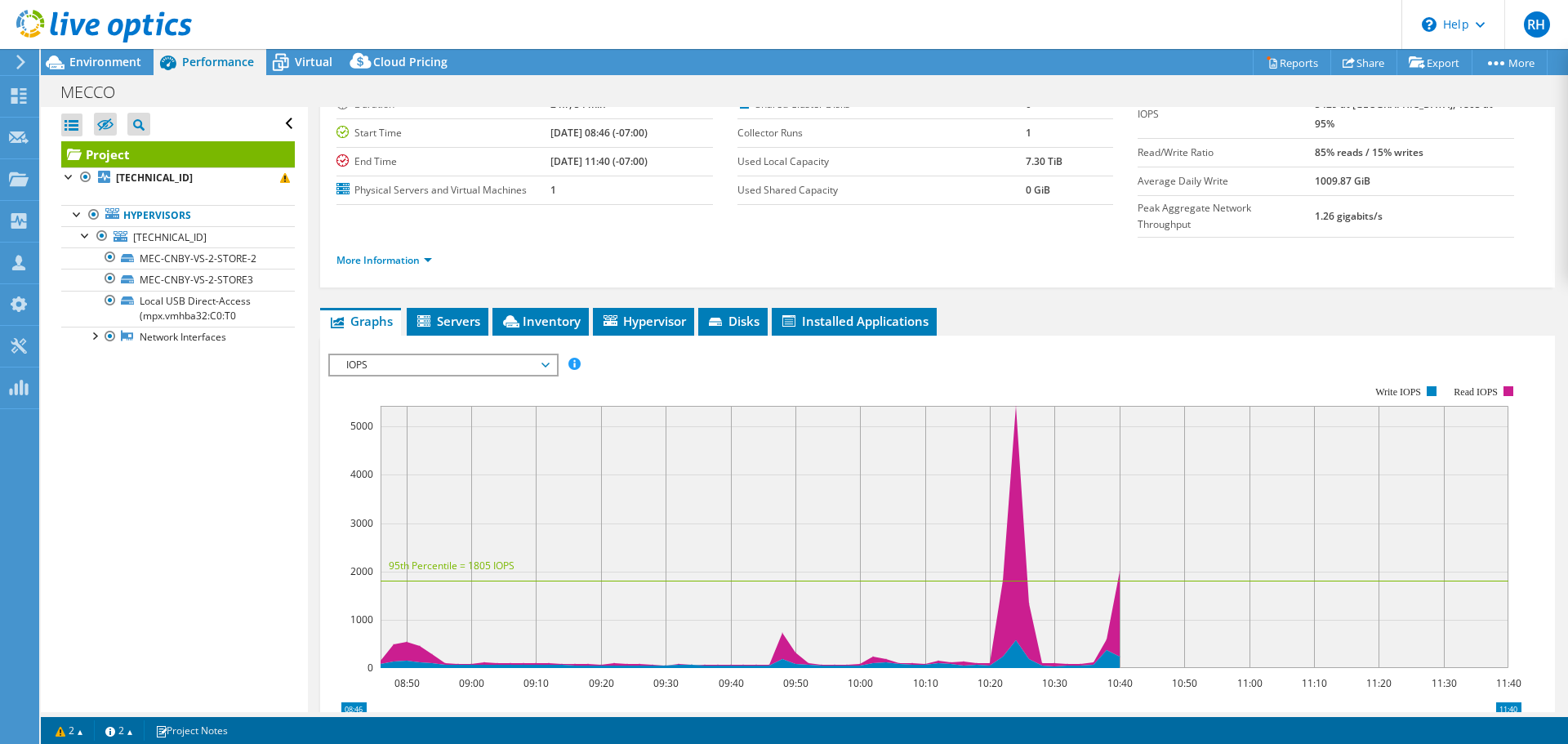
scroll to position [260, 0]
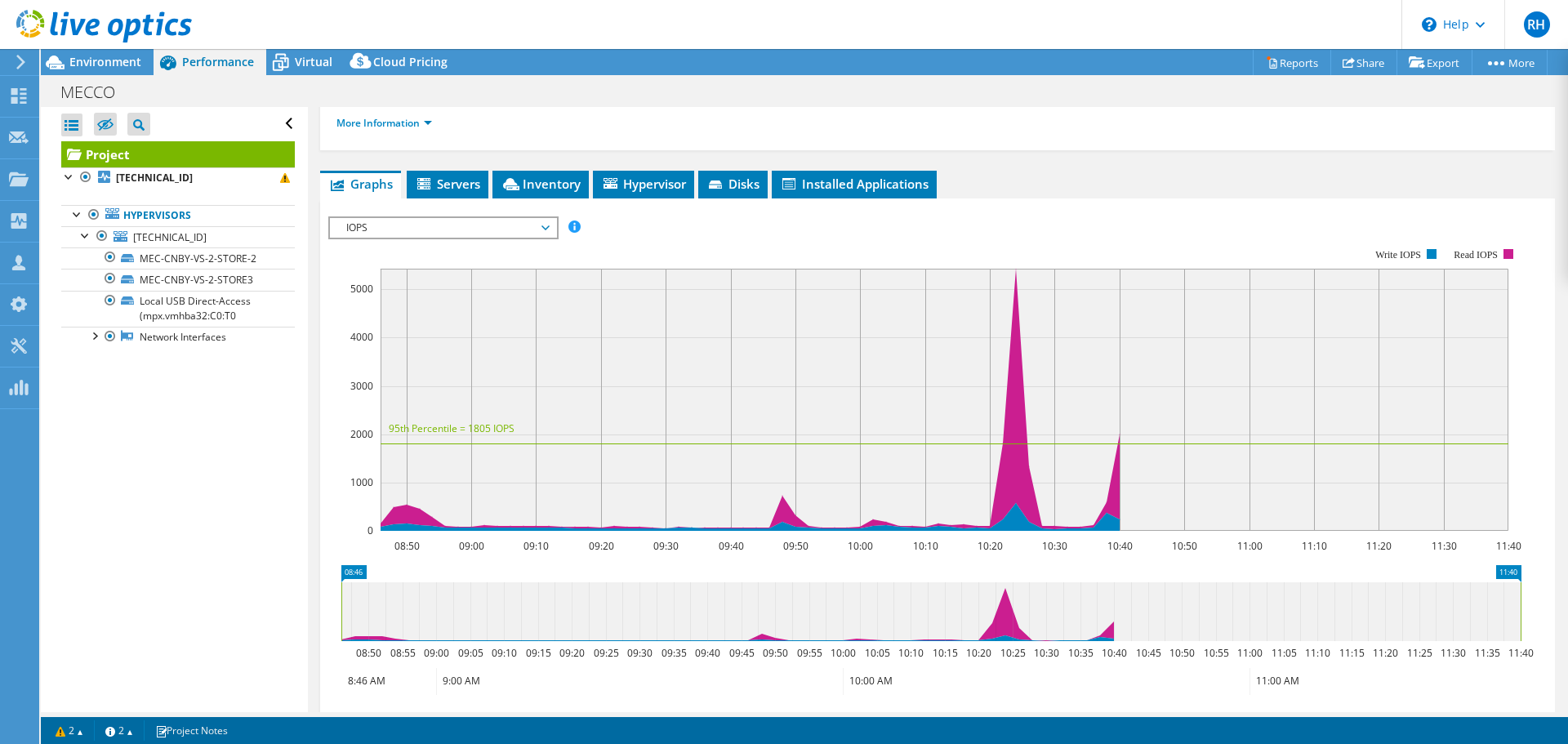
click at [430, 218] on span "IOPS" at bounding box center [442, 228] width 210 height 20
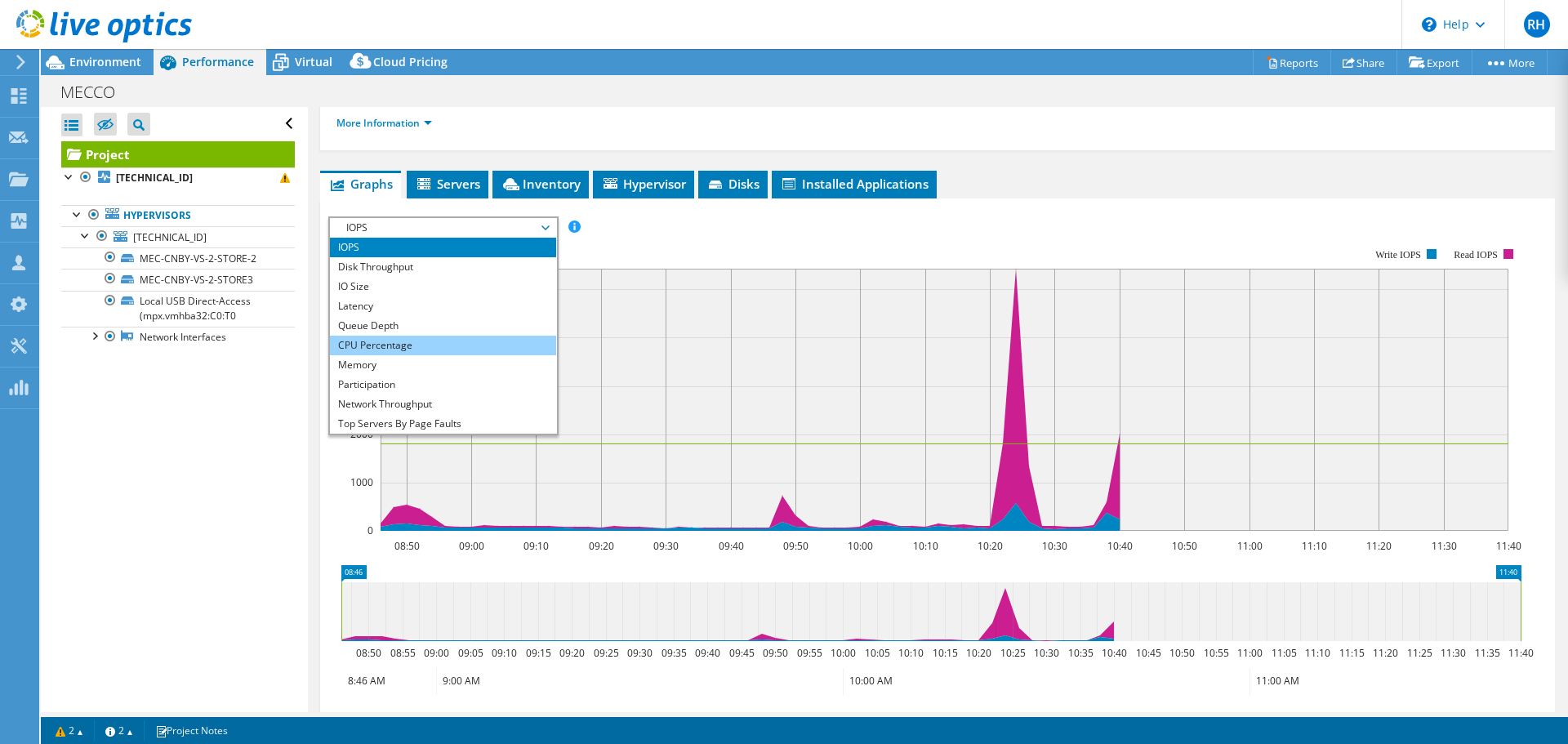
click at [411, 336] on li "CPU Percentage" at bounding box center [443, 345] width 226 height 20
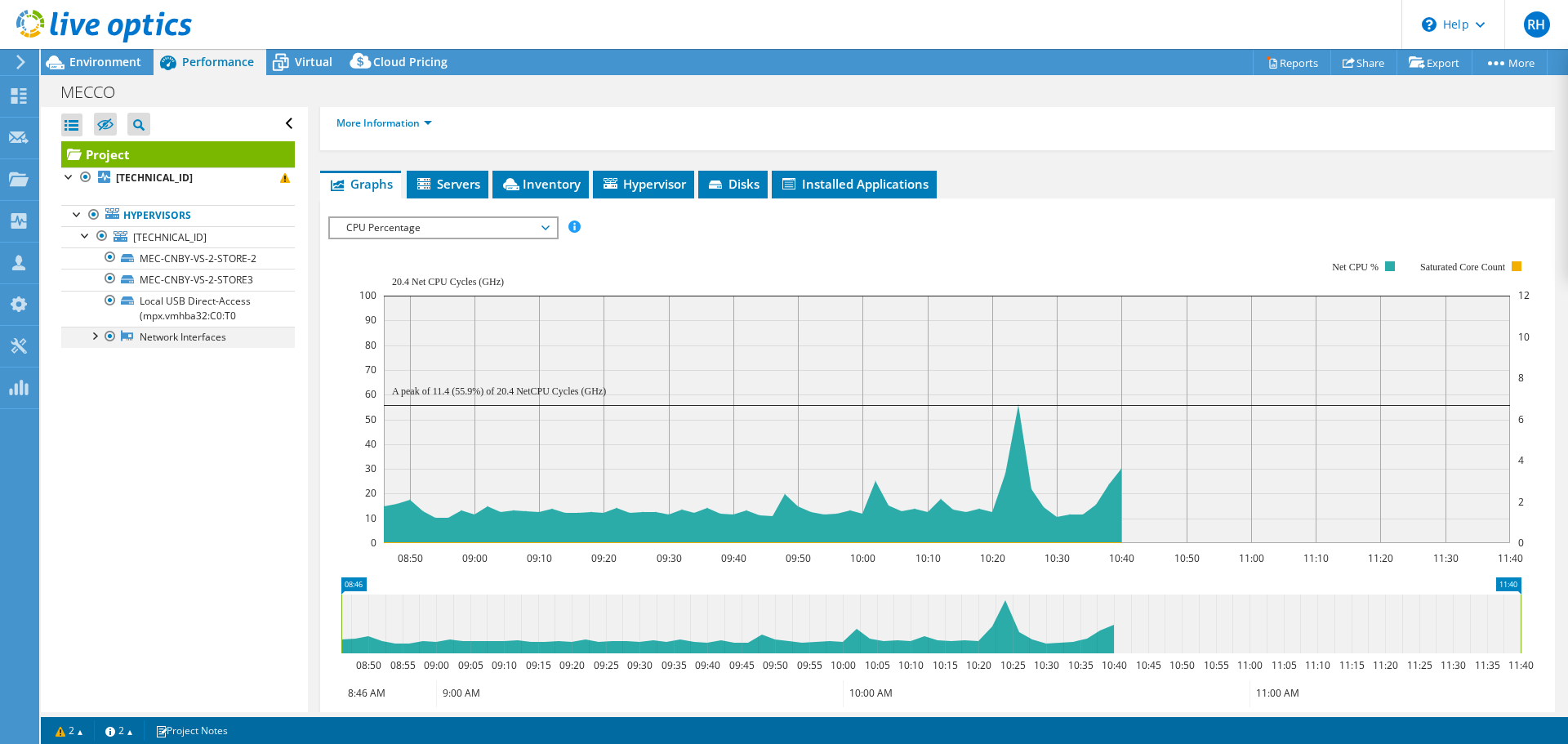
click at [91, 334] on div at bounding box center [93, 334] width 16 height 16
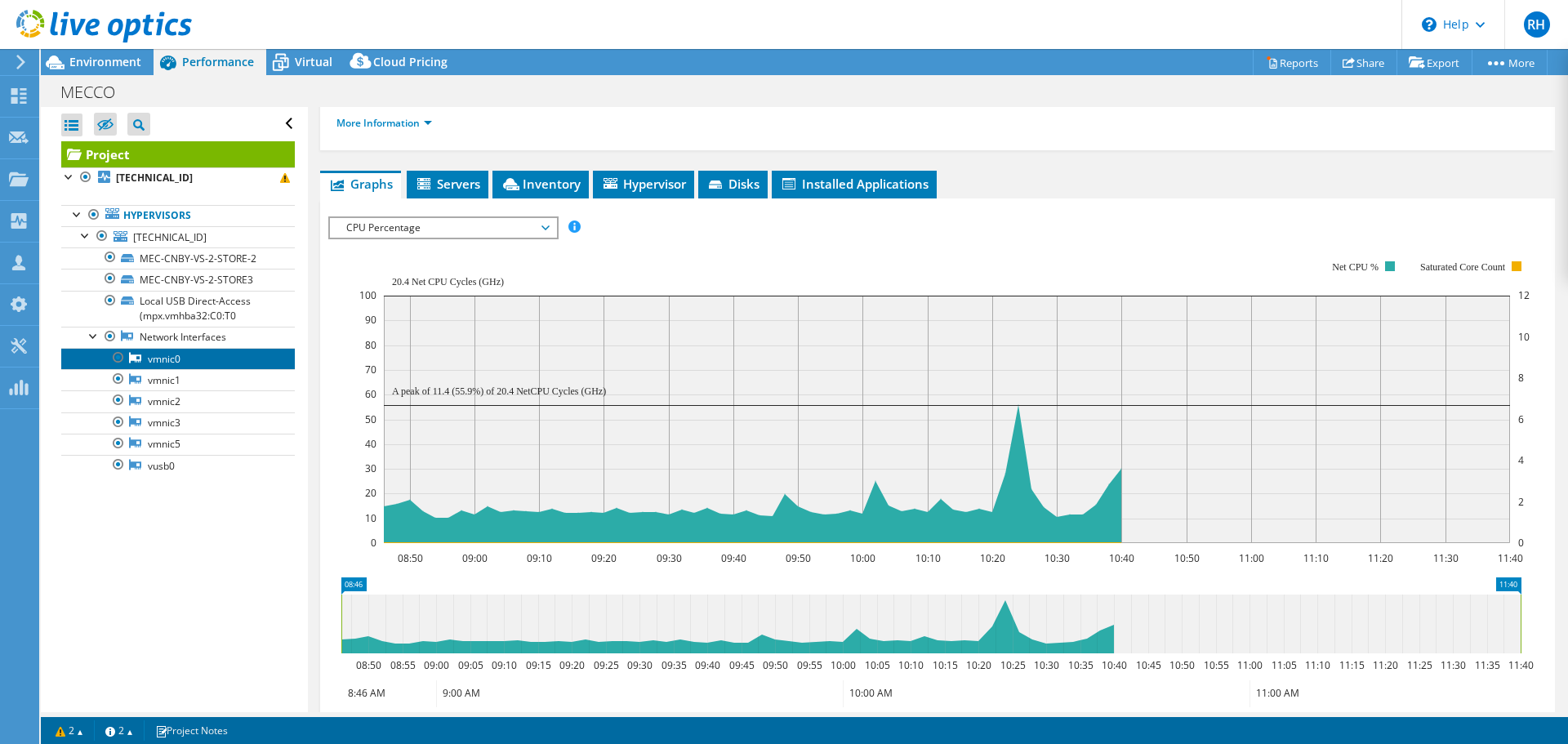
click at [156, 360] on link "vmnic0" at bounding box center [178, 359] width 233 height 21
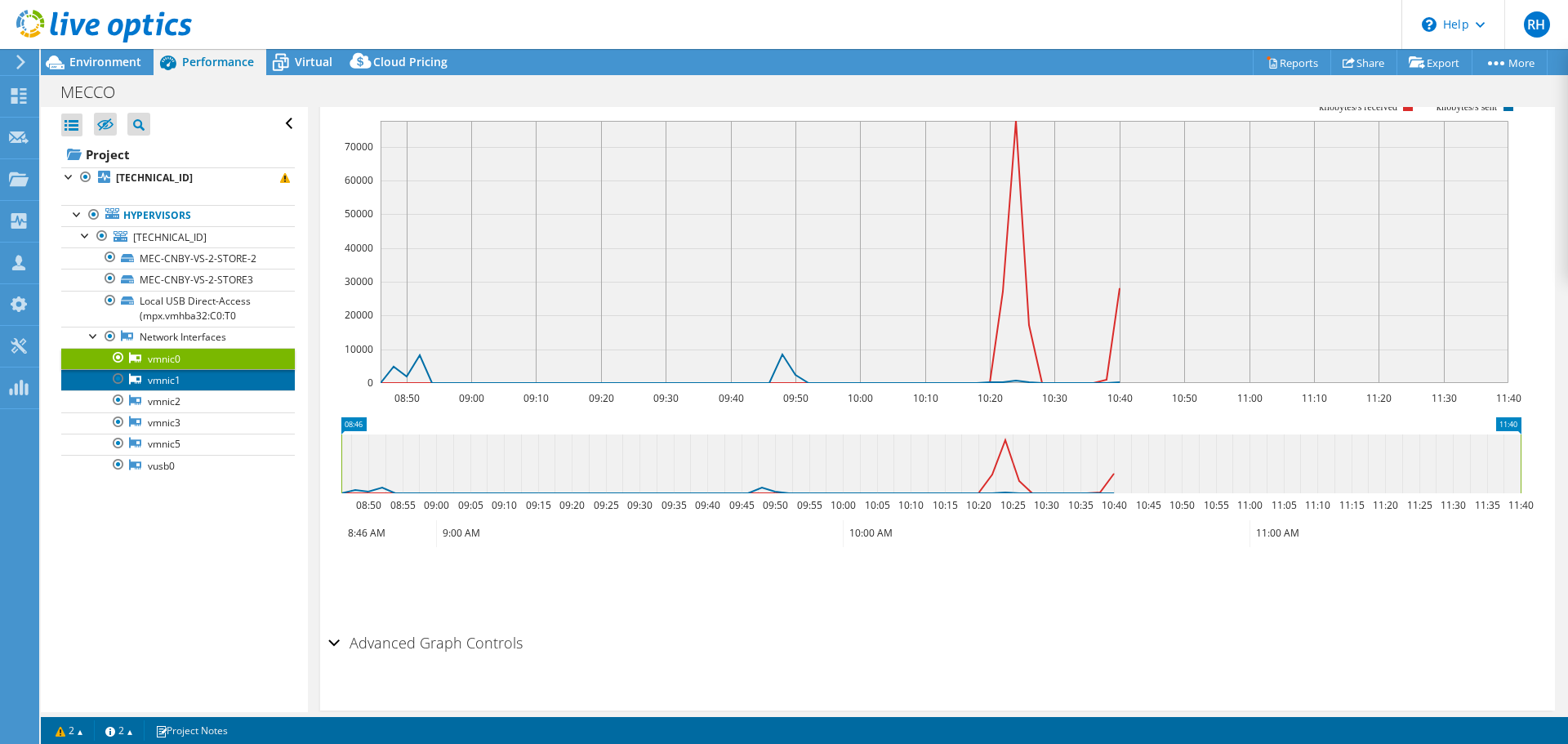
click at [161, 379] on link "vmnic1" at bounding box center [178, 380] width 233 height 21
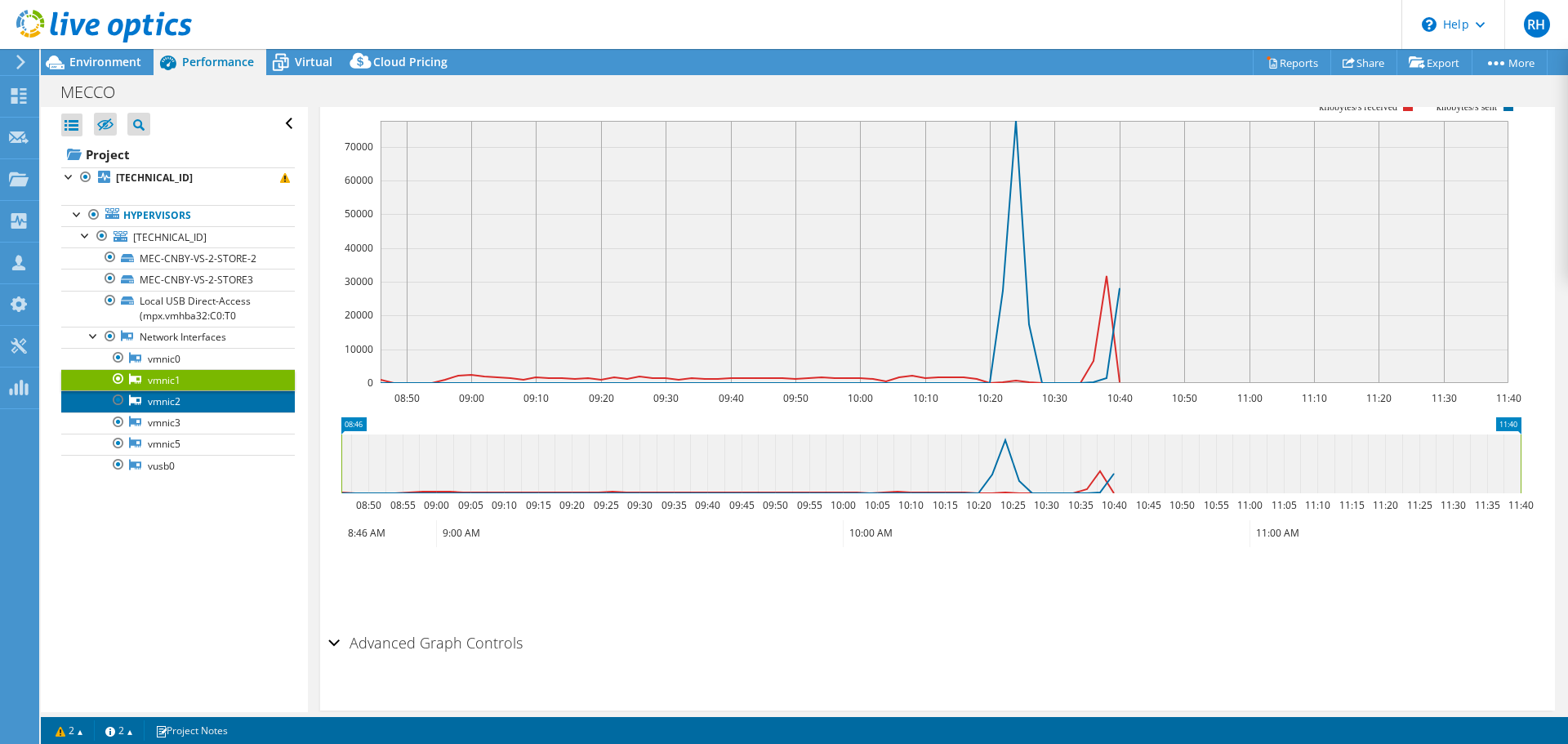
click at [169, 399] on link "vmnic2" at bounding box center [178, 400] width 233 height 21
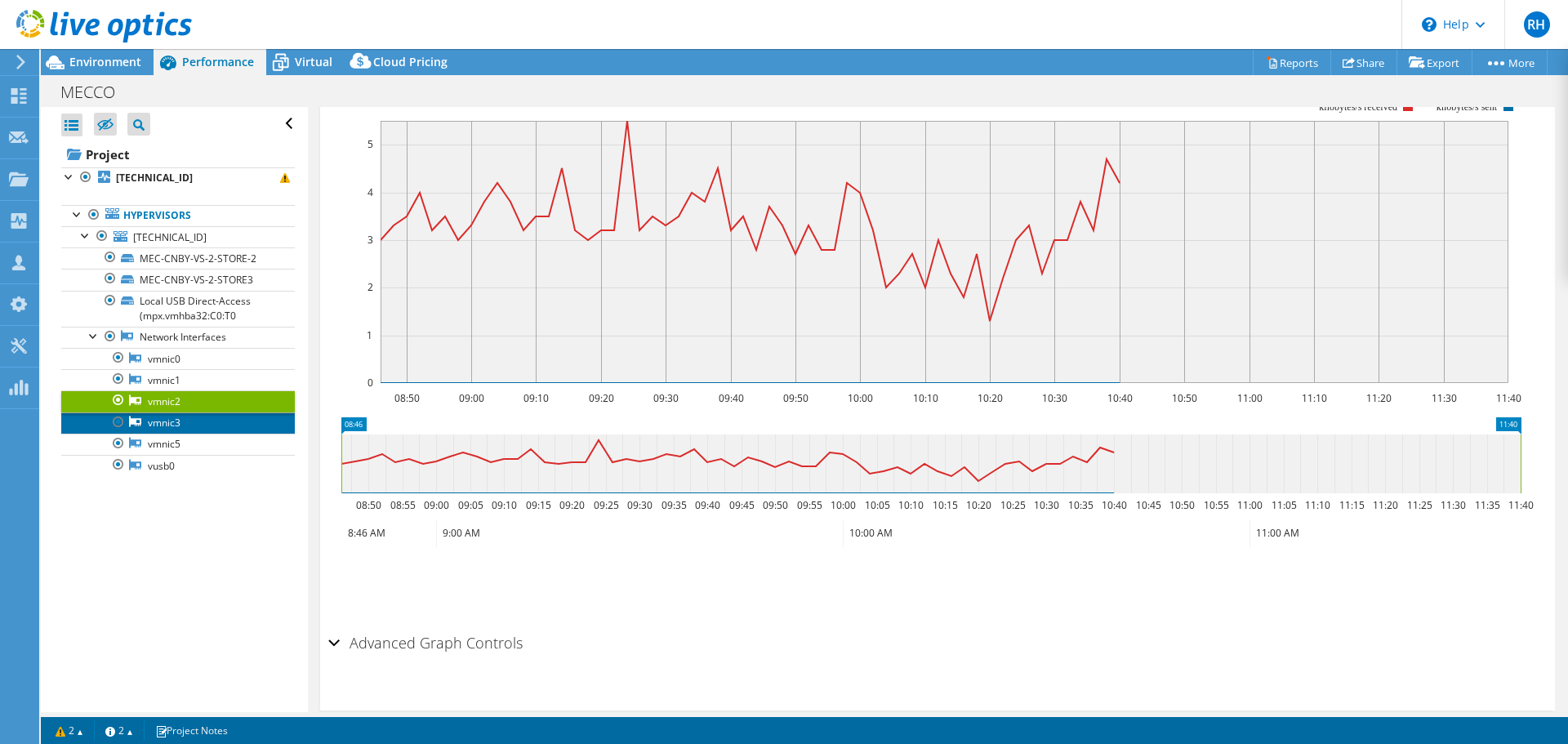
click at [167, 422] on link "vmnic3" at bounding box center [178, 423] width 233 height 21
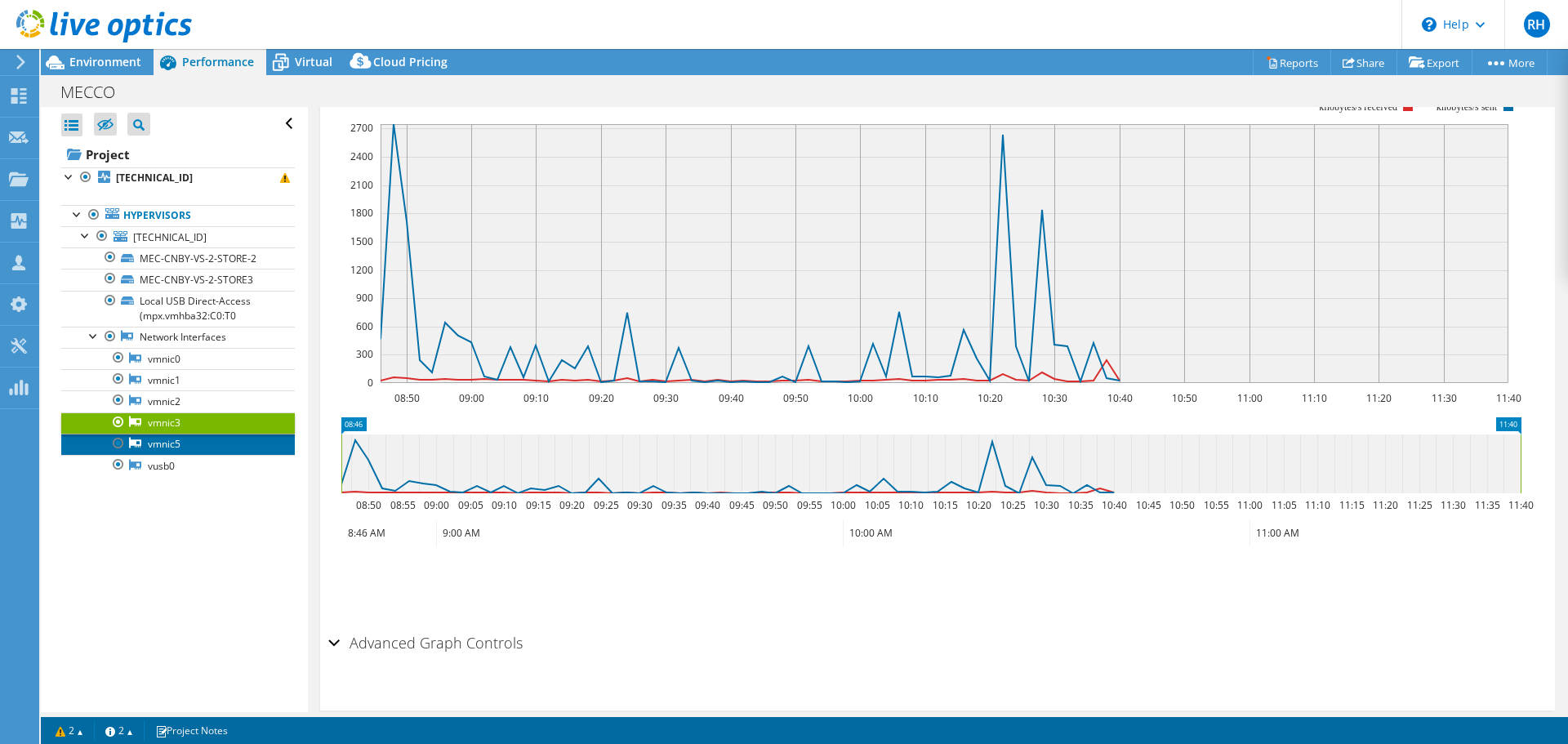
click at [165, 451] on link "vmnic5" at bounding box center [178, 444] width 233 height 21
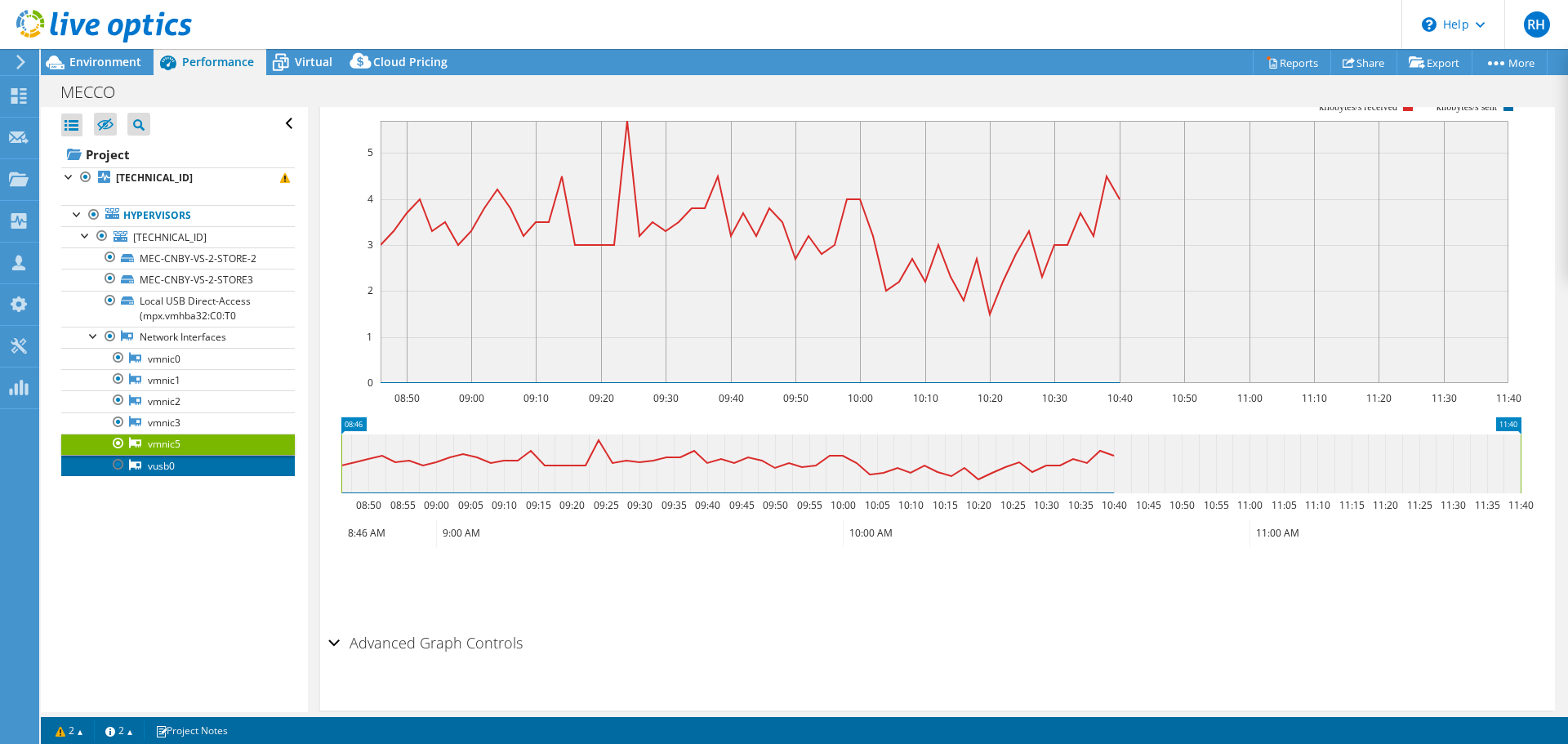
click at [165, 469] on link "vusb0" at bounding box center [178, 465] width 233 height 21
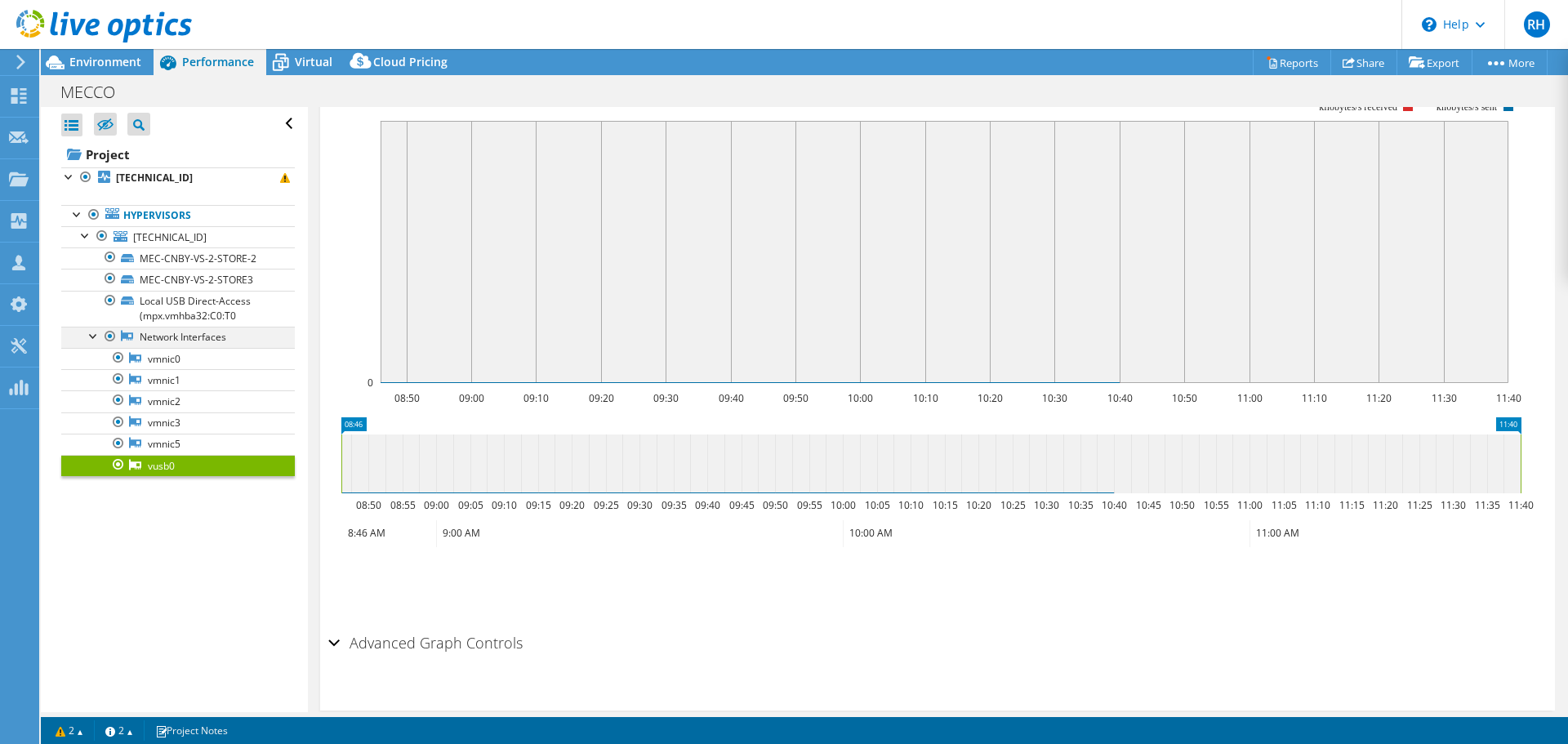
click at [94, 338] on div at bounding box center [93, 334] width 16 height 16
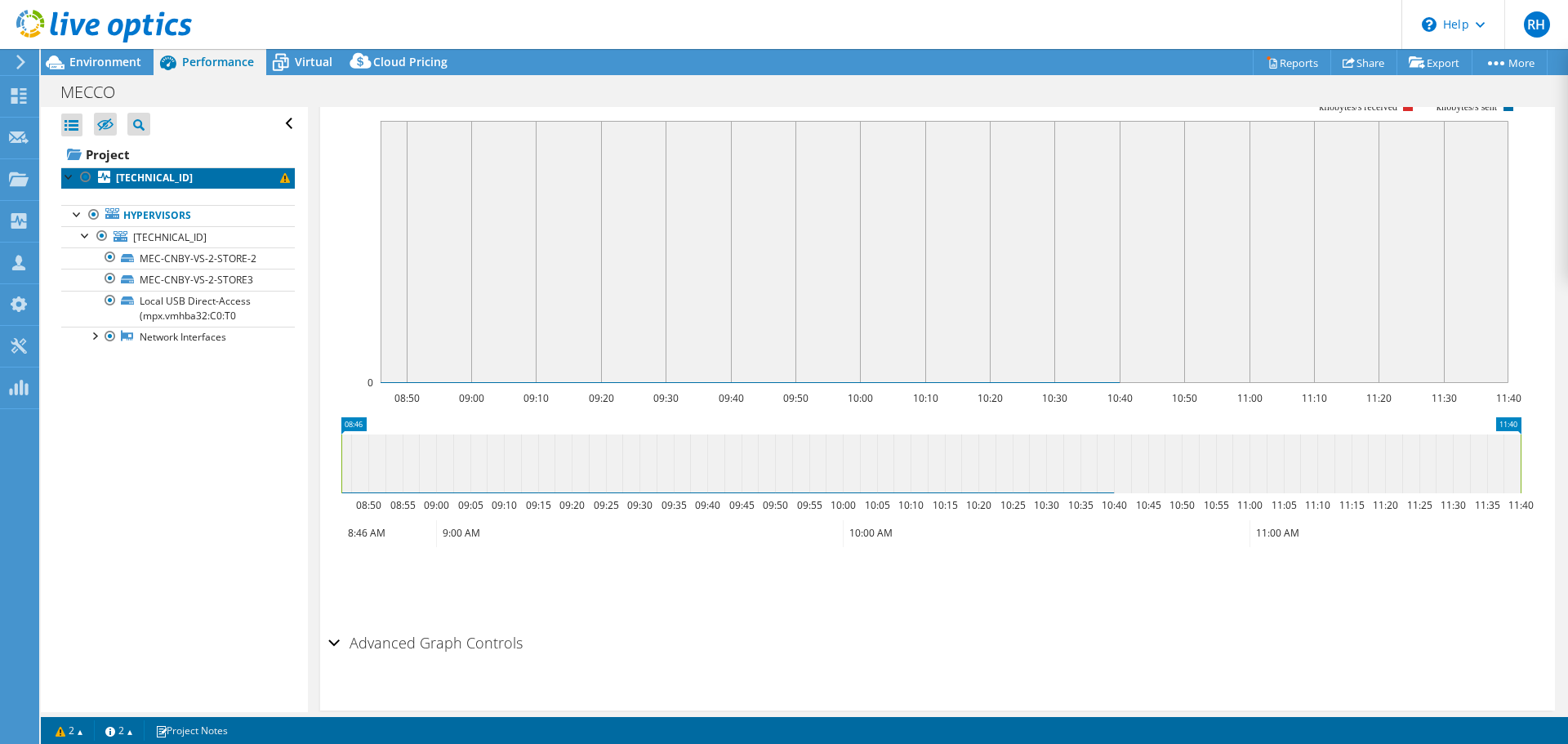
click at [280, 180] on span at bounding box center [285, 177] width 9 height 9
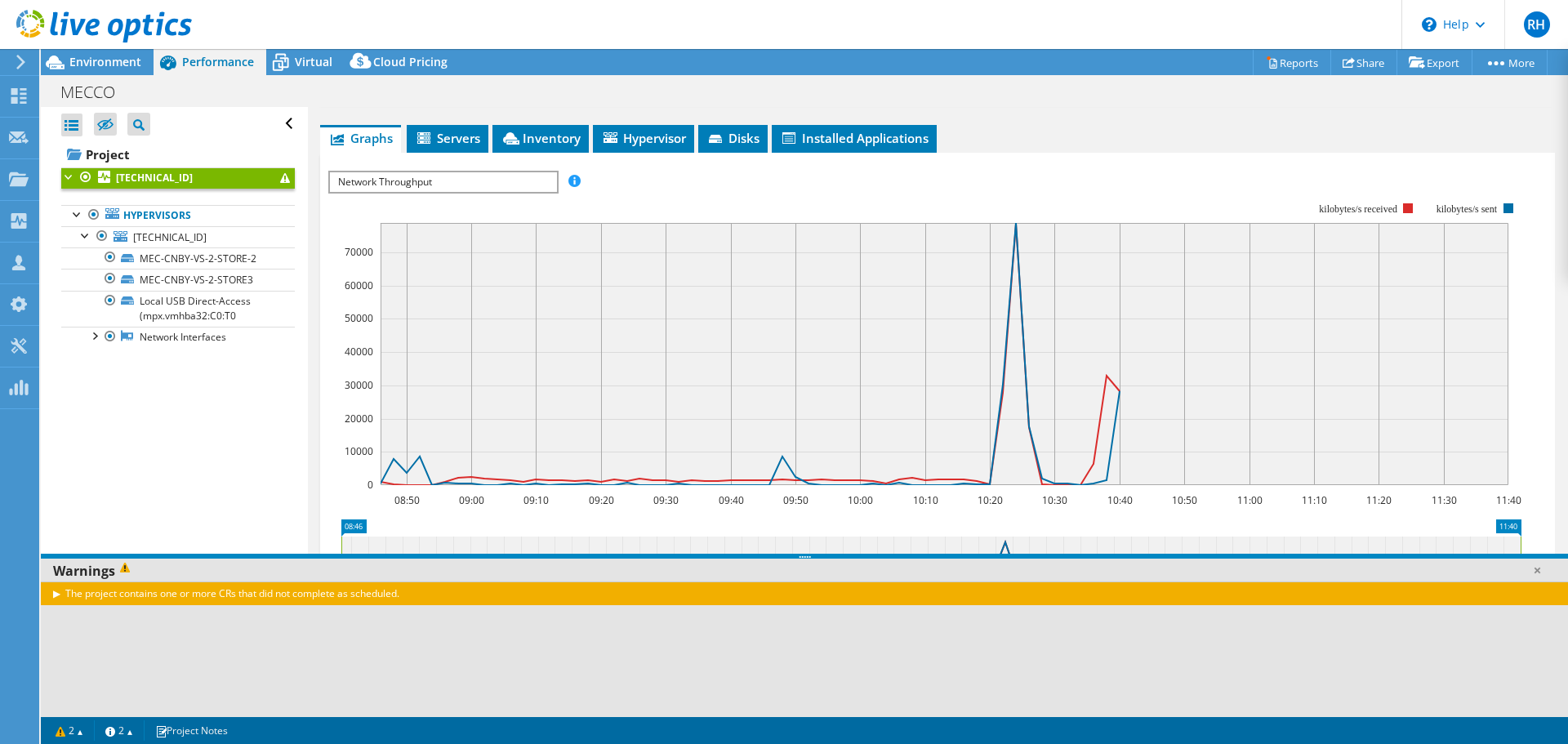
click at [174, 180] on link "10.2.34.31" at bounding box center [178, 177] width 233 height 21
click at [67, 178] on div at bounding box center [69, 175] width 16 height 16
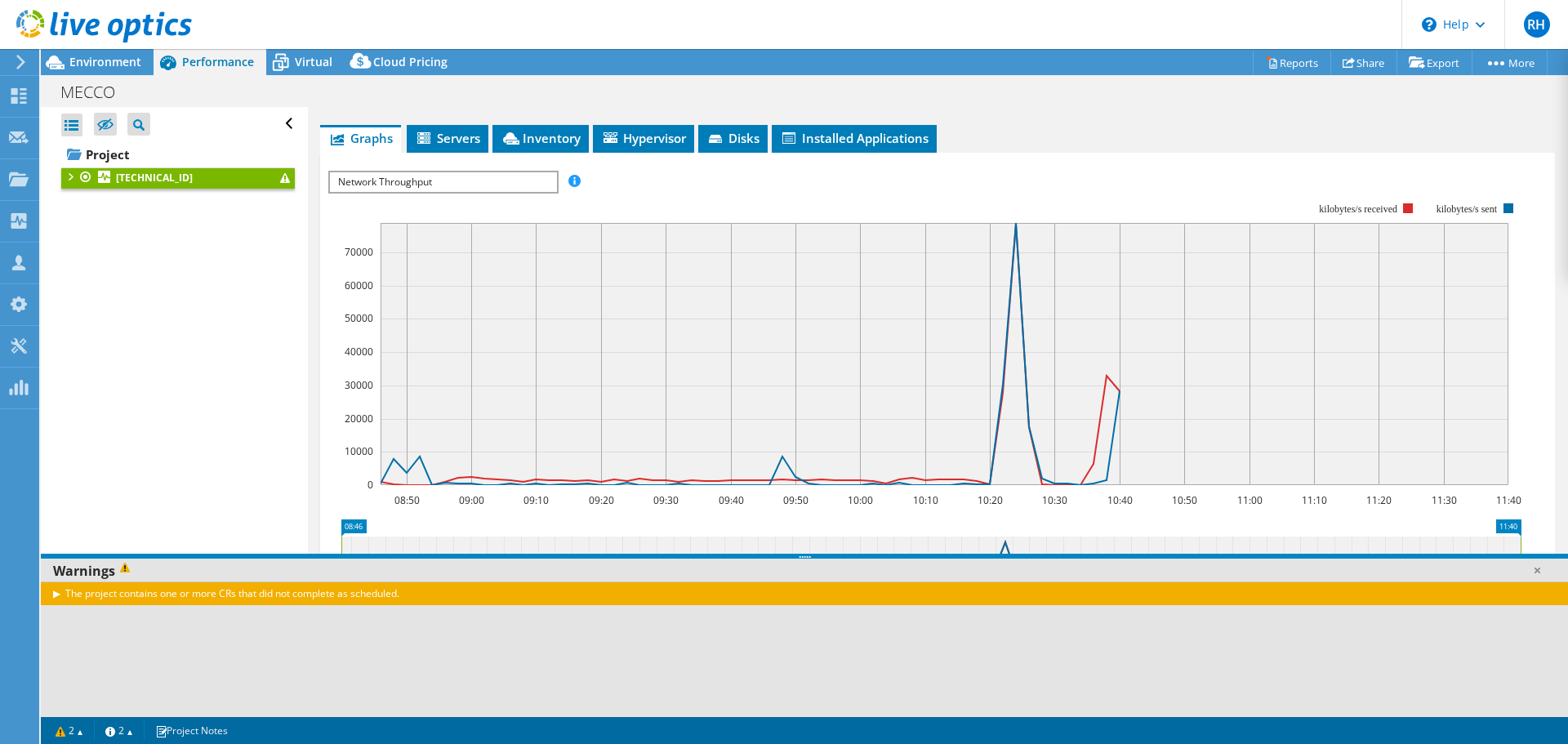
click at [69, 177] on div at bounding box center [69, 175] width 16 height 16
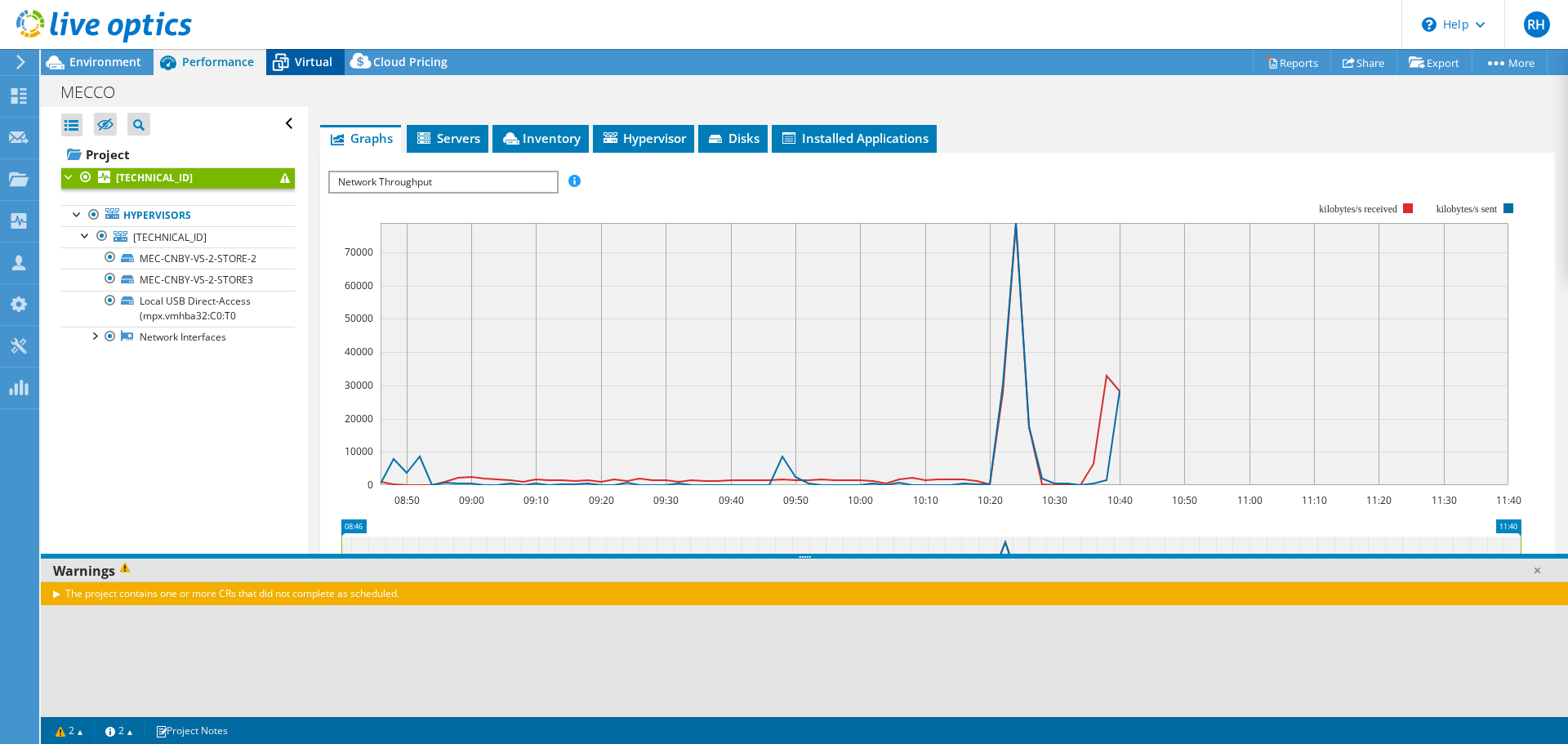
click at [308, 67] on span "Virtual" at bounding box center [314, 62] width 38 height 15
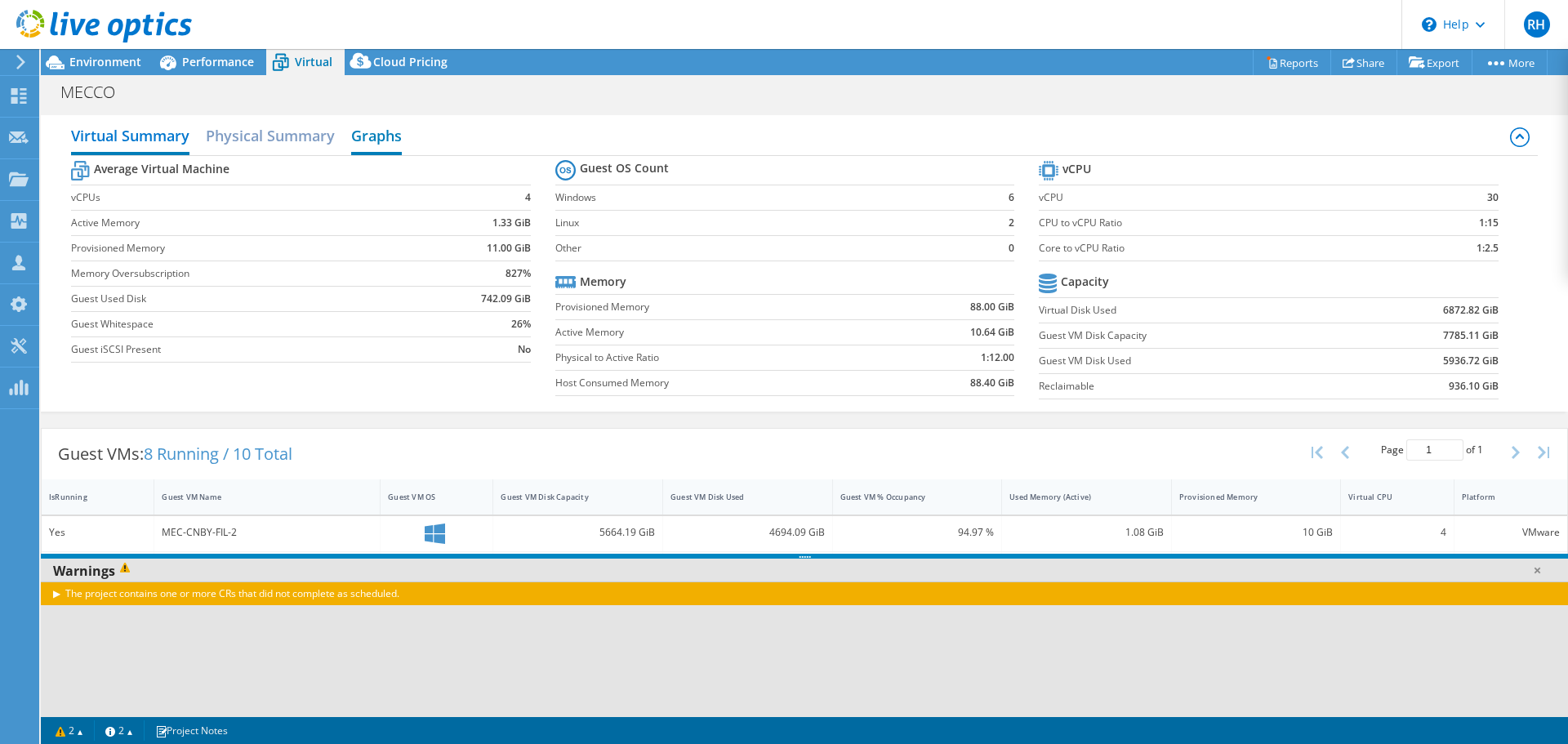
click at [369, 134] on h2 "Graphs" at bounding box center [376, 138] width 50 height 36
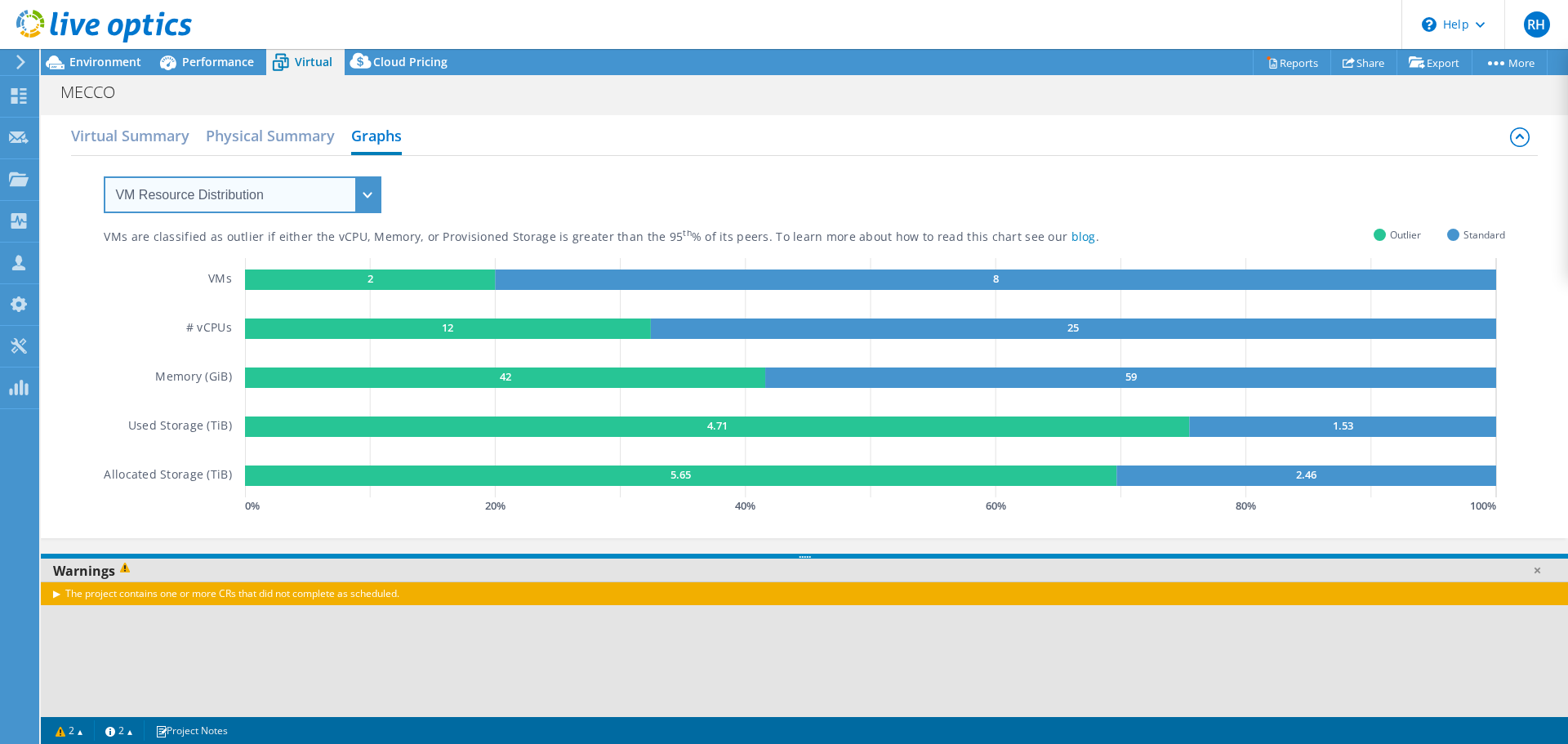
click at [234, 202] on select "VM Resource Distribution Provisioning Contrast Over Provisioning" at bounding box center [242, 195] width 278 height 37
select select "Over Provisioning"
click at [103, 177] on select "VM Resource Distribution Provisioning Contrast Over Provisioning" at bounding box center [242, 195] width 278 height 37
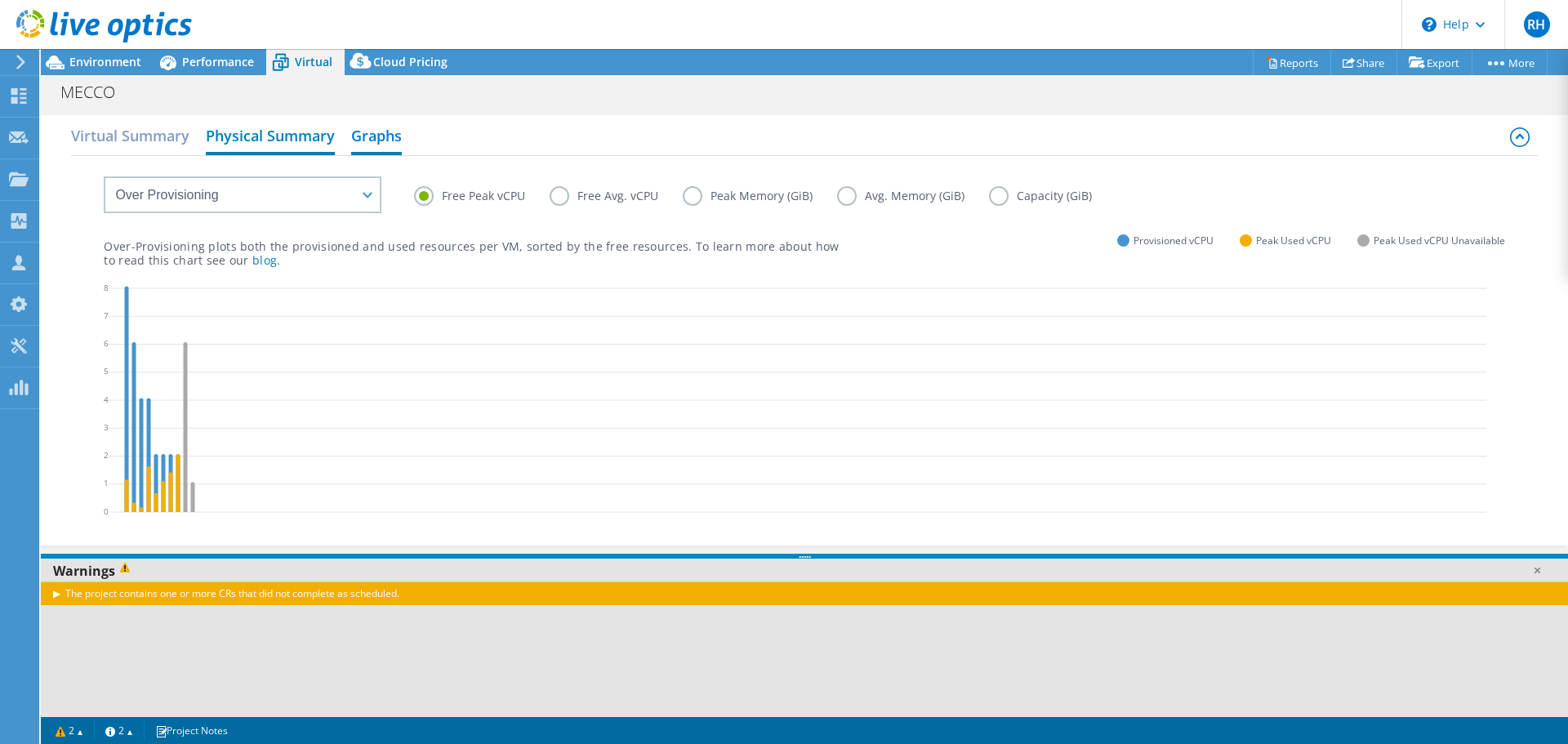
click at [245, 130] on h2 "Physical Summary" at bounding box center [270, 138] width 129 height 36
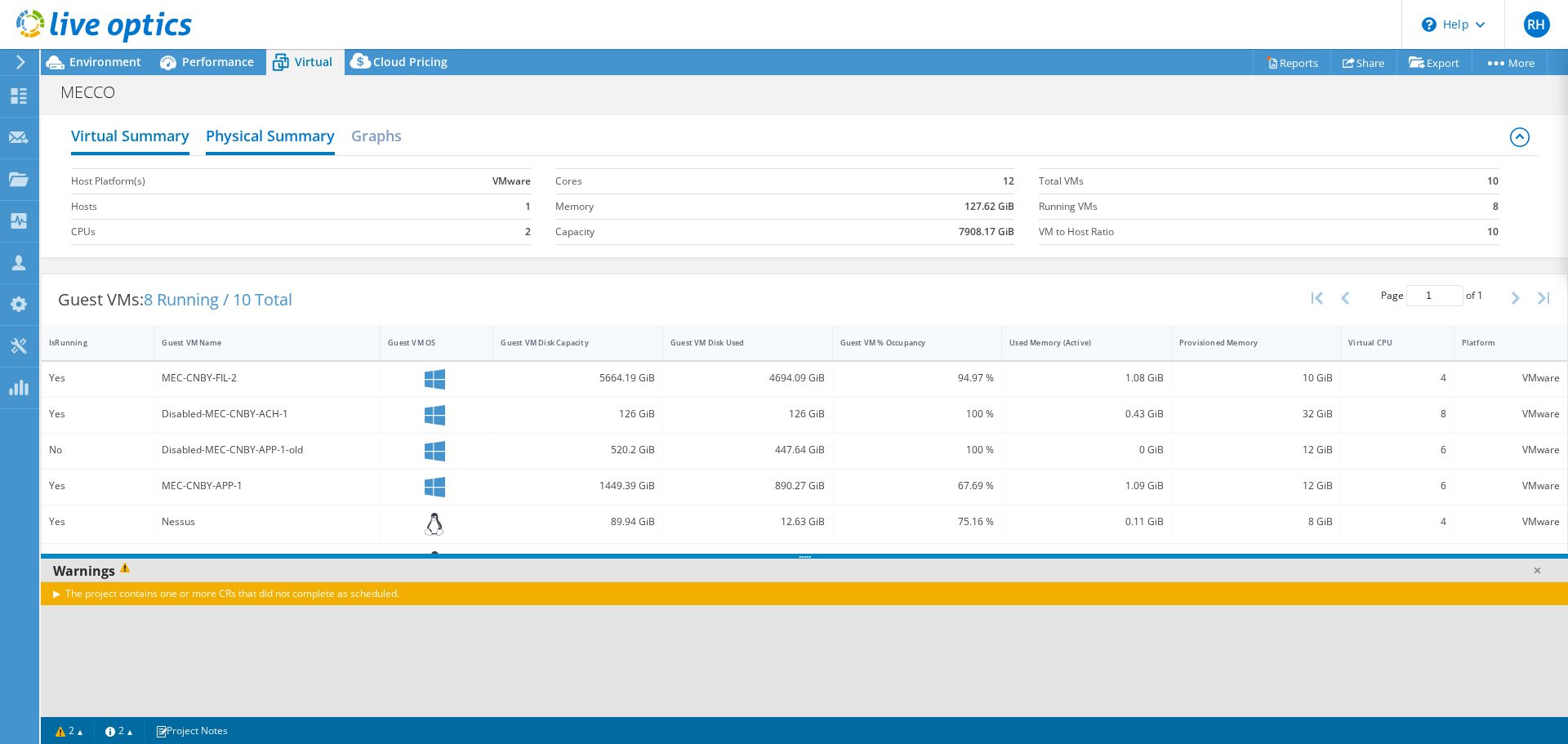
click at [135, 143] on h2 "Virtual Summary" at bounding box center [130, 138] width 119 height 36
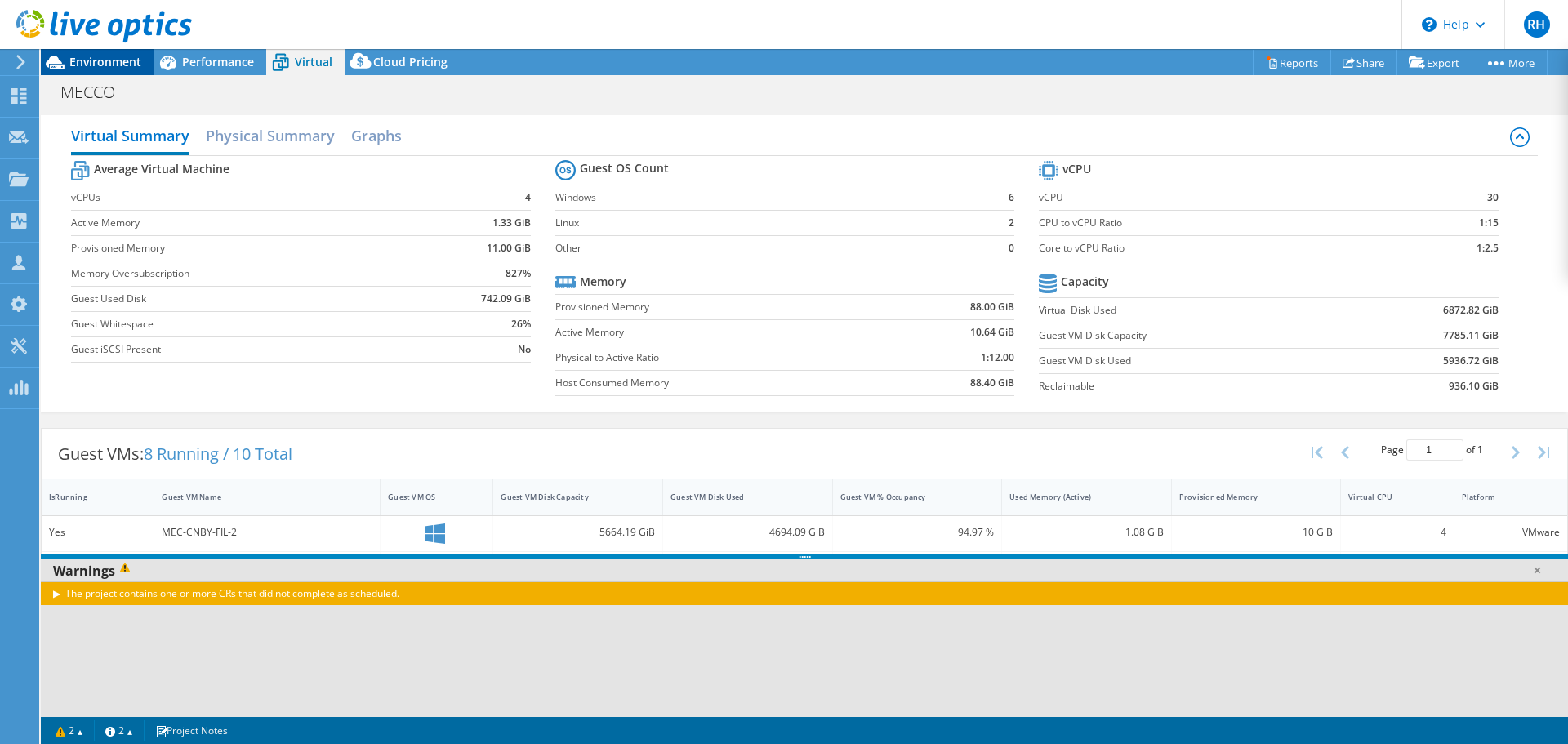
drag, startPoint x: 89, startPoint y: 59, endPoint x: 87, endPoint y: 68, distance: 9.2
click at [89, 59] on span "Environment" at bounding box center [105, 62] width 72 height 15
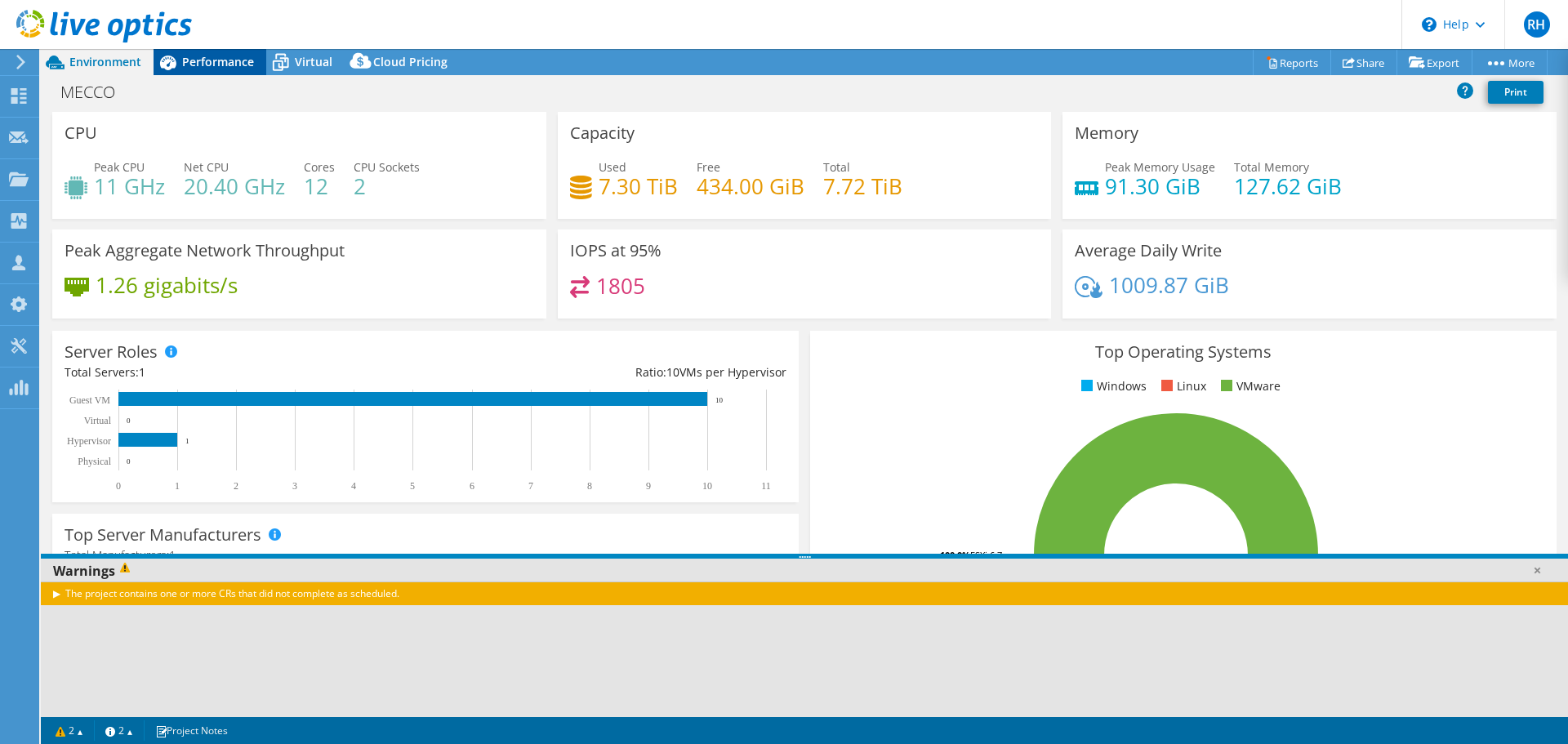
click at [201, 56] on span "Performance" at bounding box center [218, 62] width 72 height 15
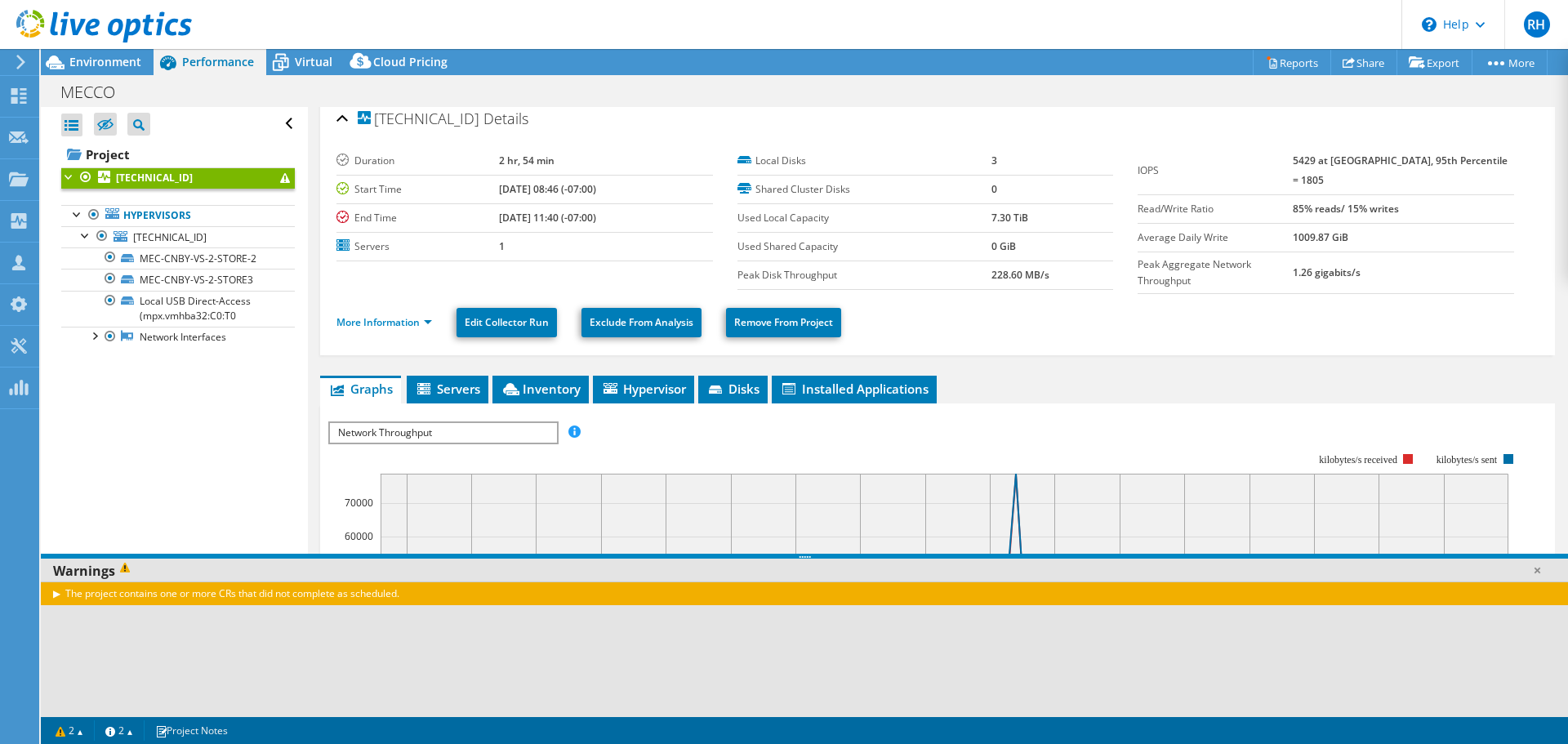
scroll to position [0, 0]
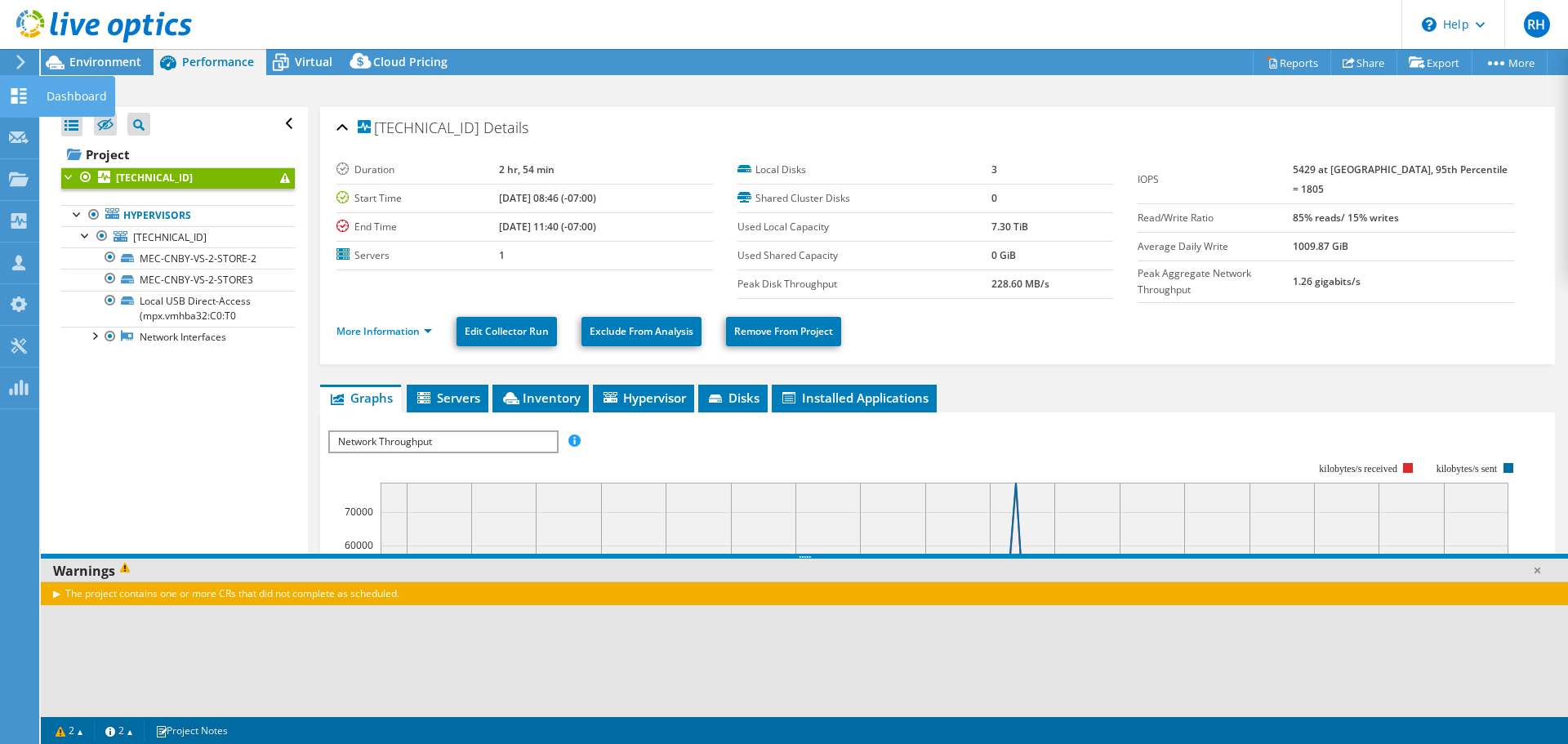
click at [21, 97] on icon at bounding box center [18, 96] width 20 height 15
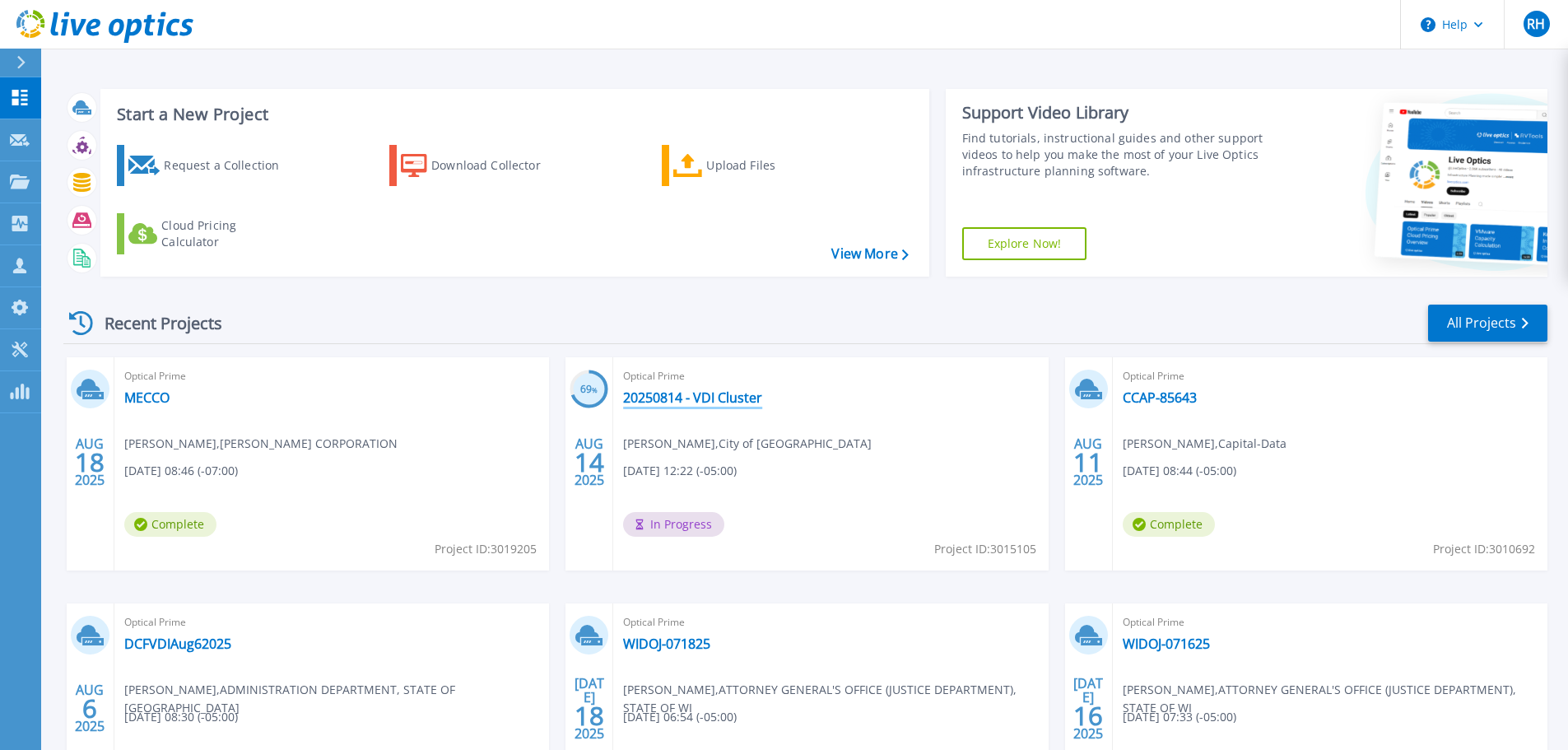
click at [677, 401] on link "20250814 - VDI Cluster" at bounding box center [692, 397] width 139 height 16
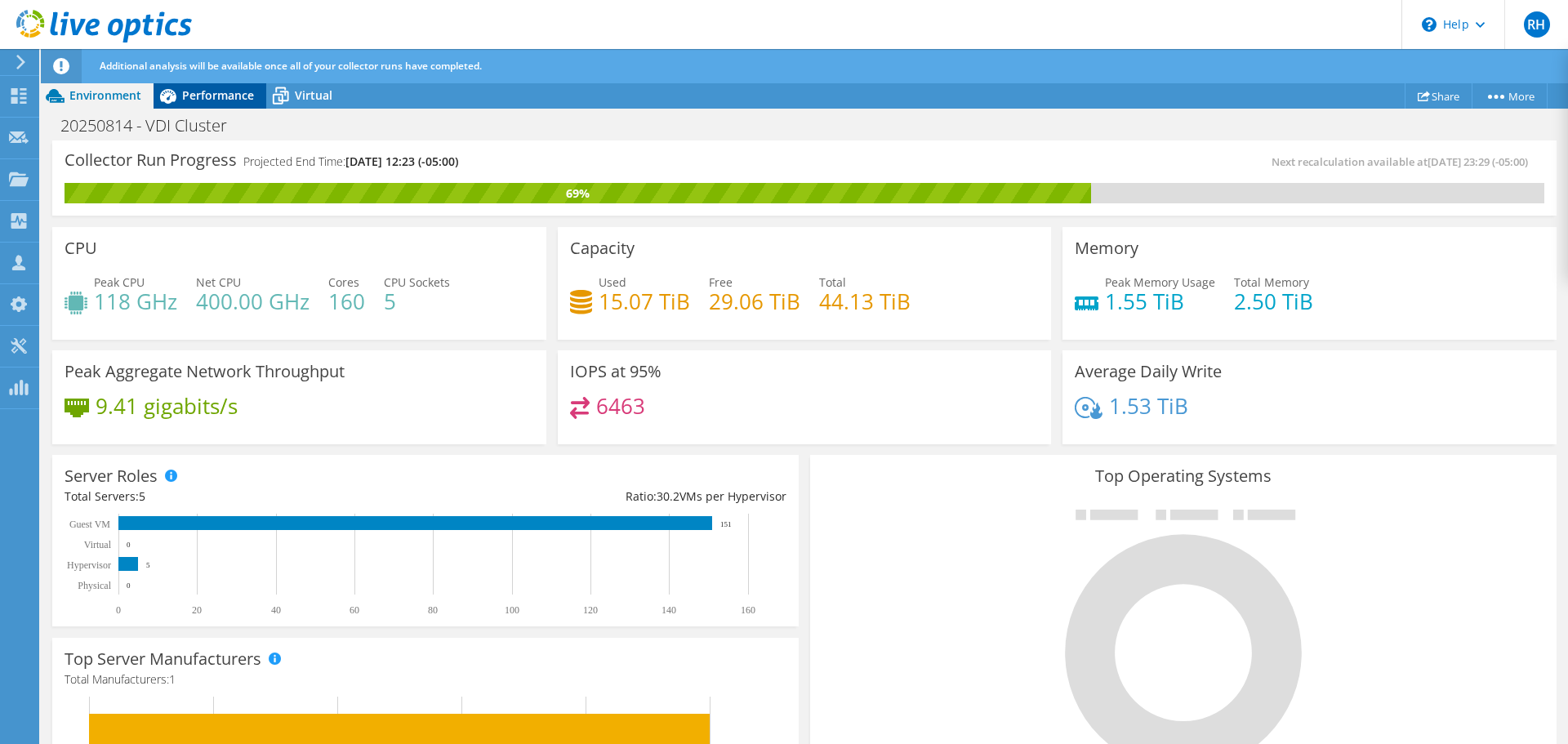
click at [196, 98] on span "Performance" at bounding box center [218, 95] width 72 height 15
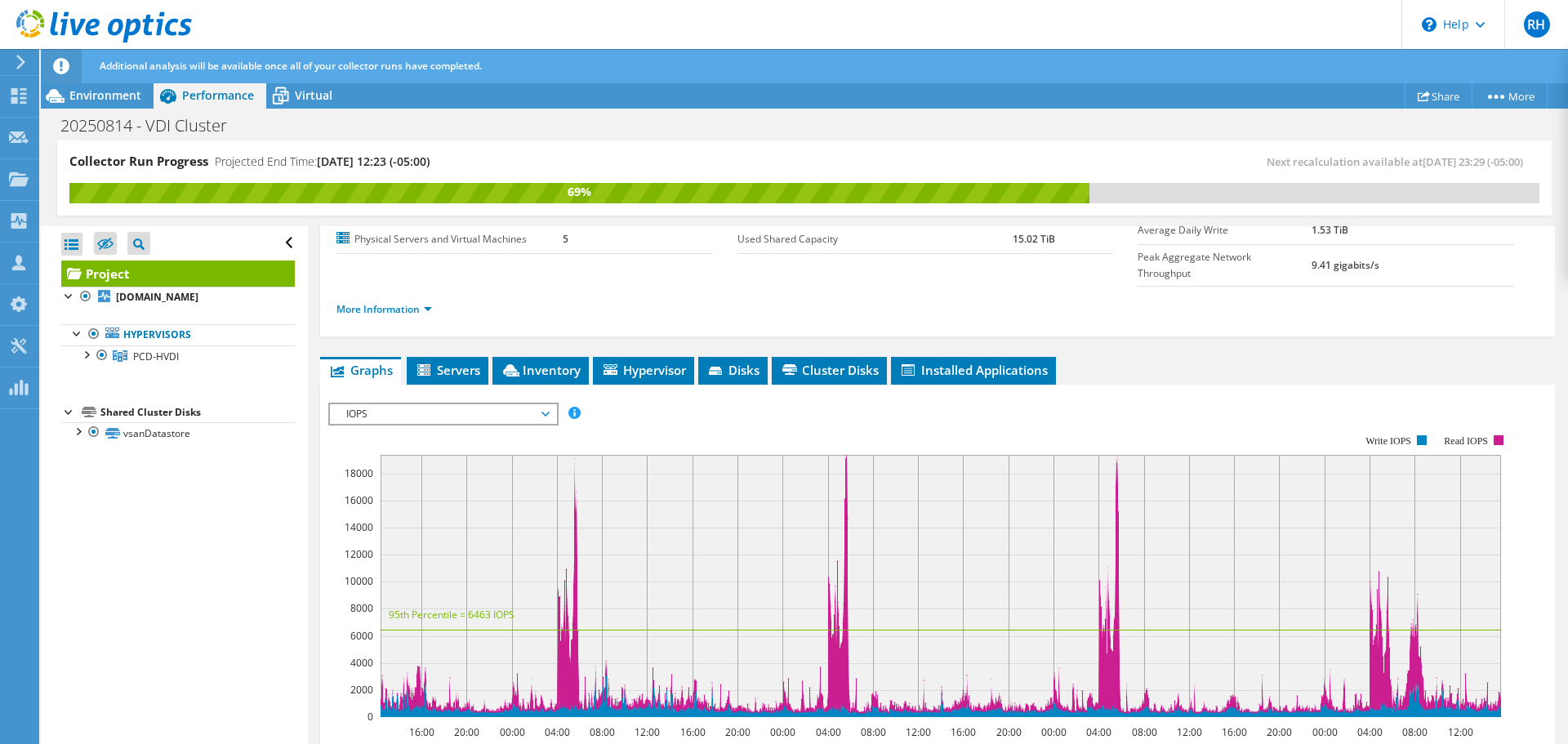
scroll to position [245, 0]
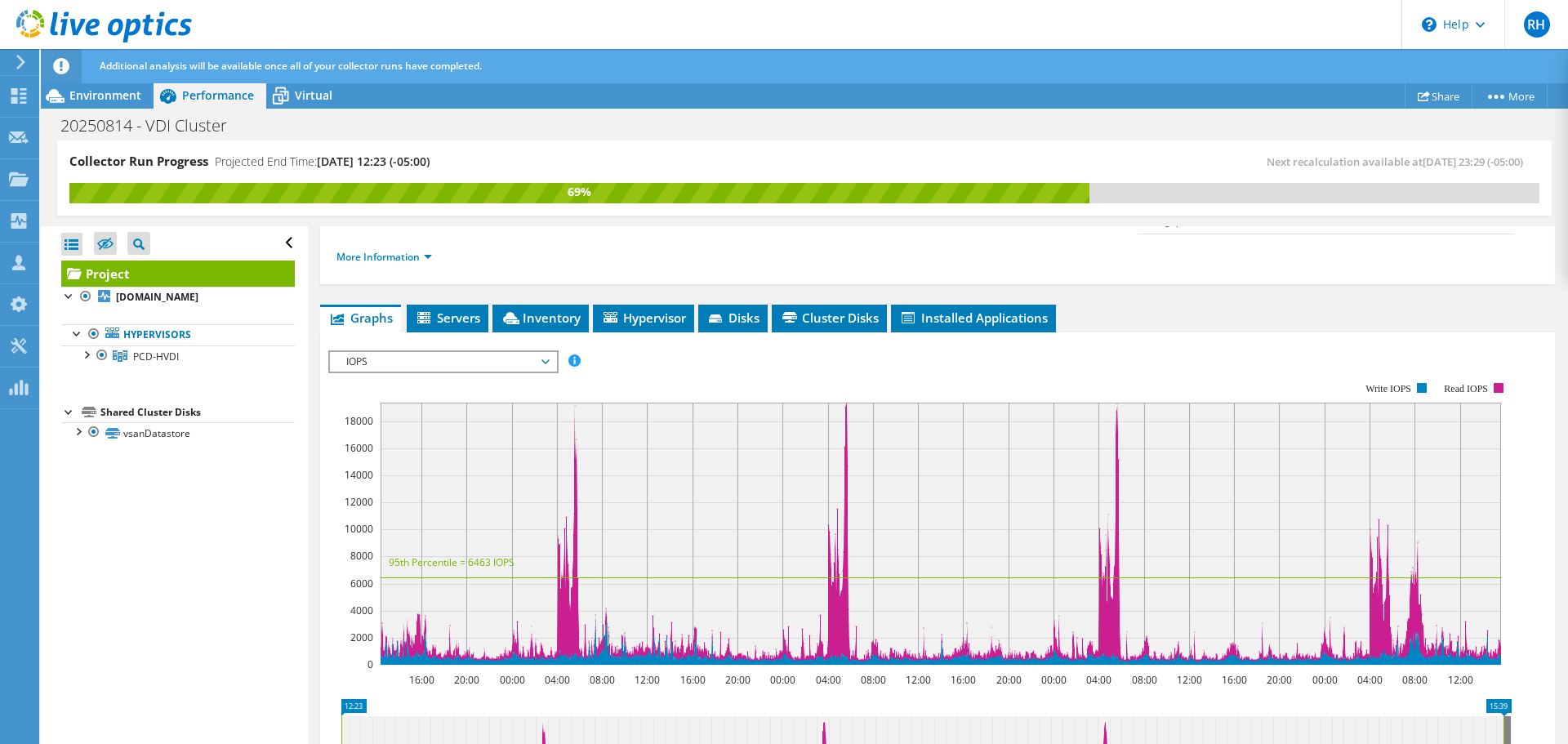
click at [505, 352] on span "IOPS" at bounding box center [442, 362] width 210 height 20
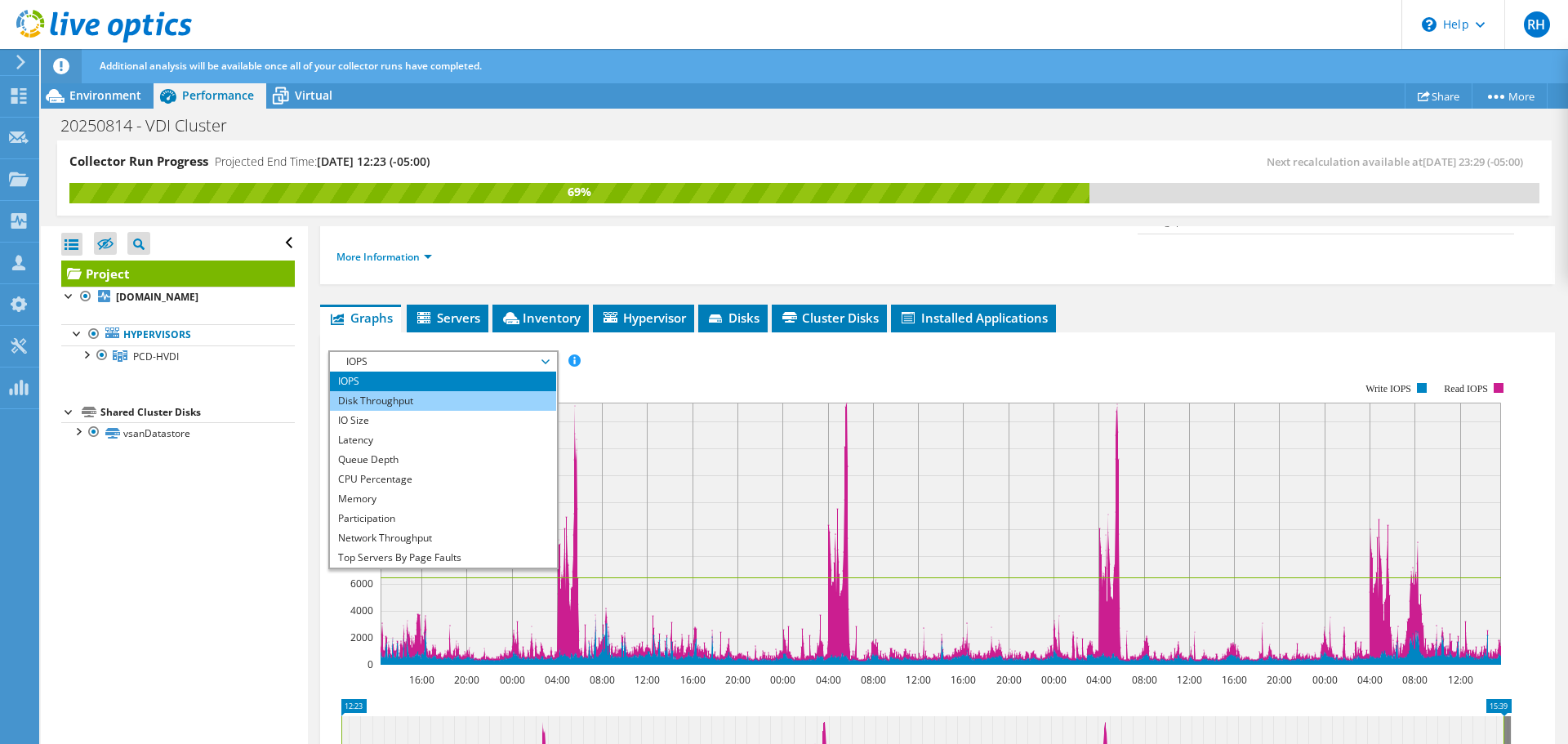
click at [483, 391] on li "Disk Throughput" at bounding box center [443, 400] width 226 height 20
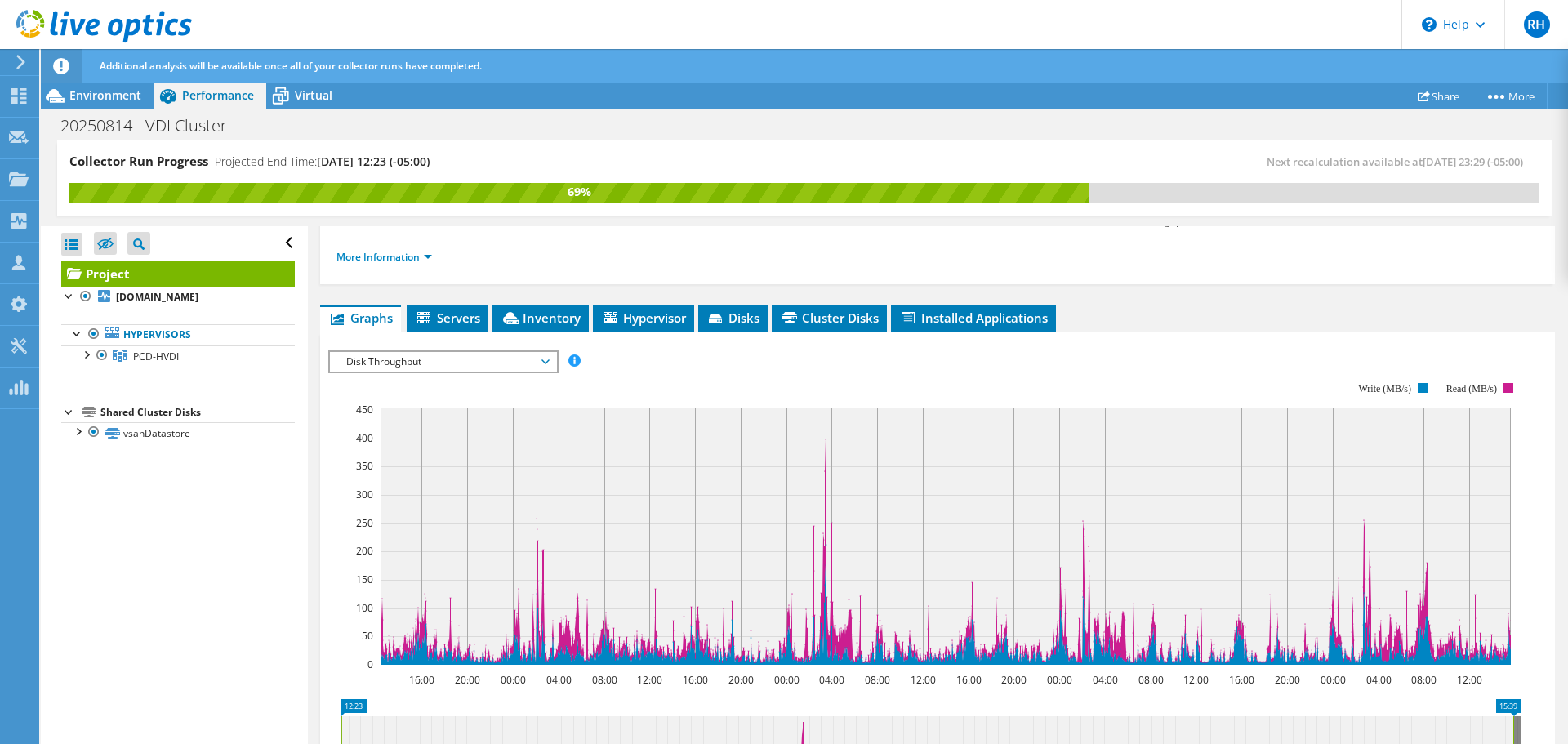
click at [489, 352] on span "Disk Throughput" at bounding box center [442, 362] width 210 height 20
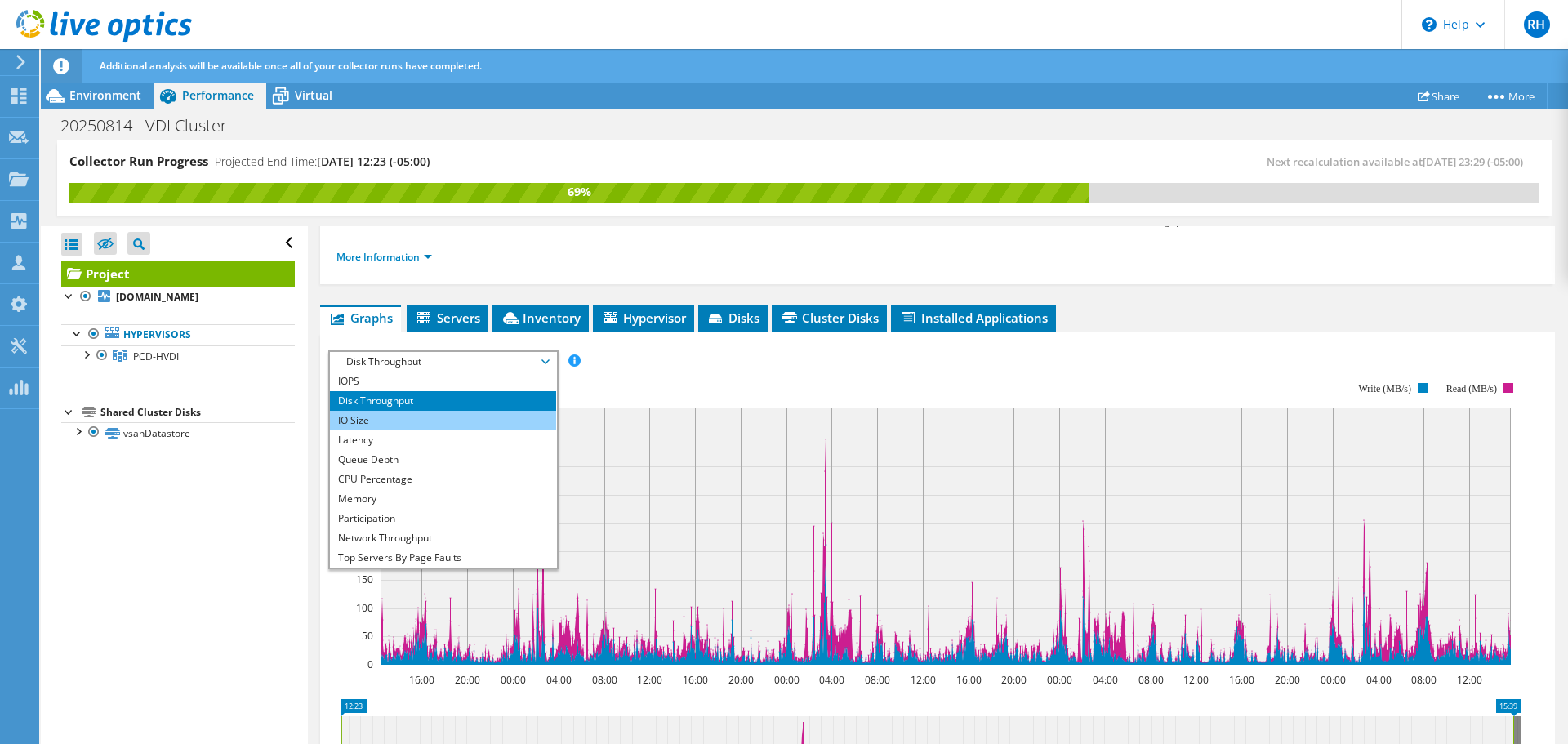
click at [473, 411] on li "IO Size" at bounding box center [443, 420] width 226 height 20
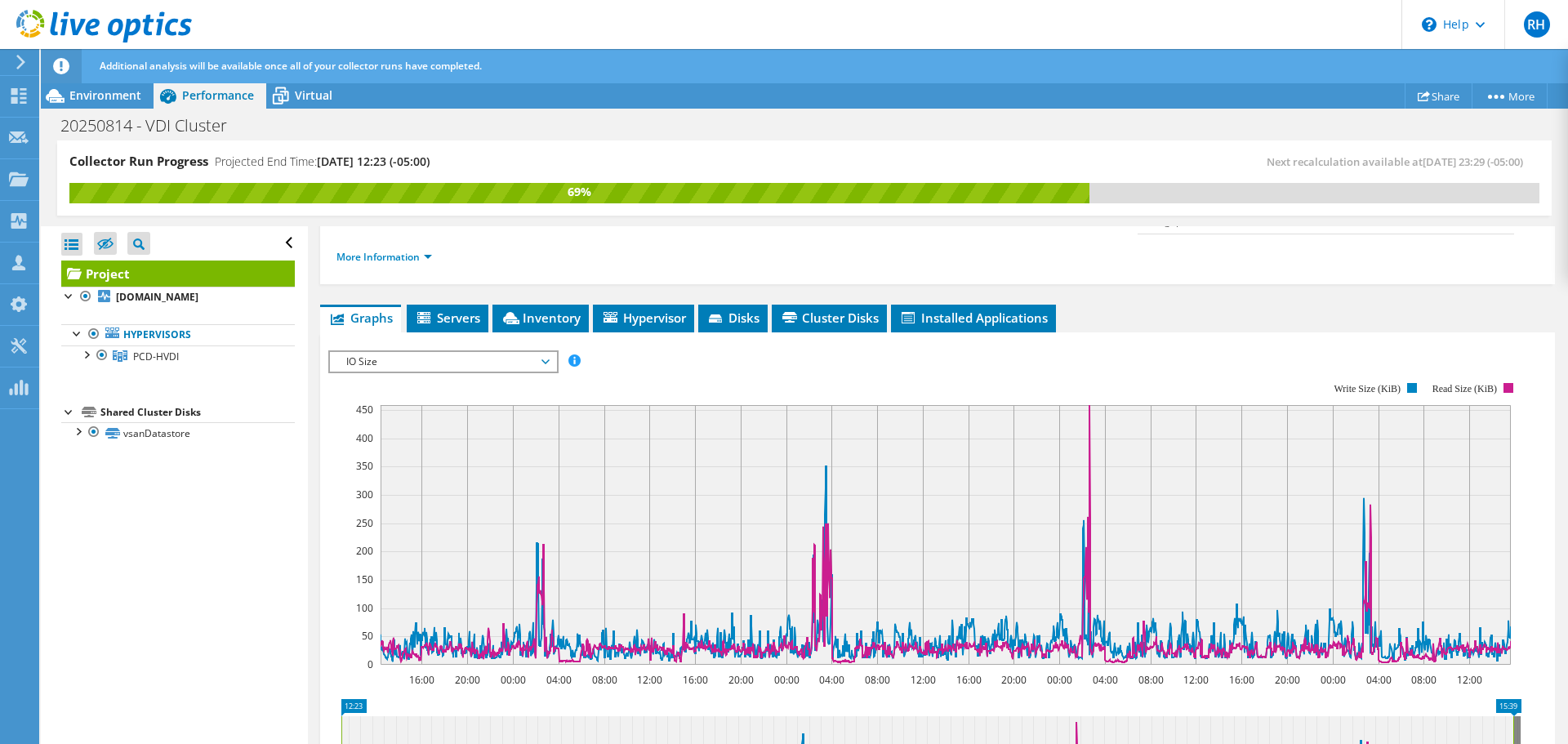
click at [478, 352] on span "IO Size" at bounding box center [442, 362] width 210 height 20
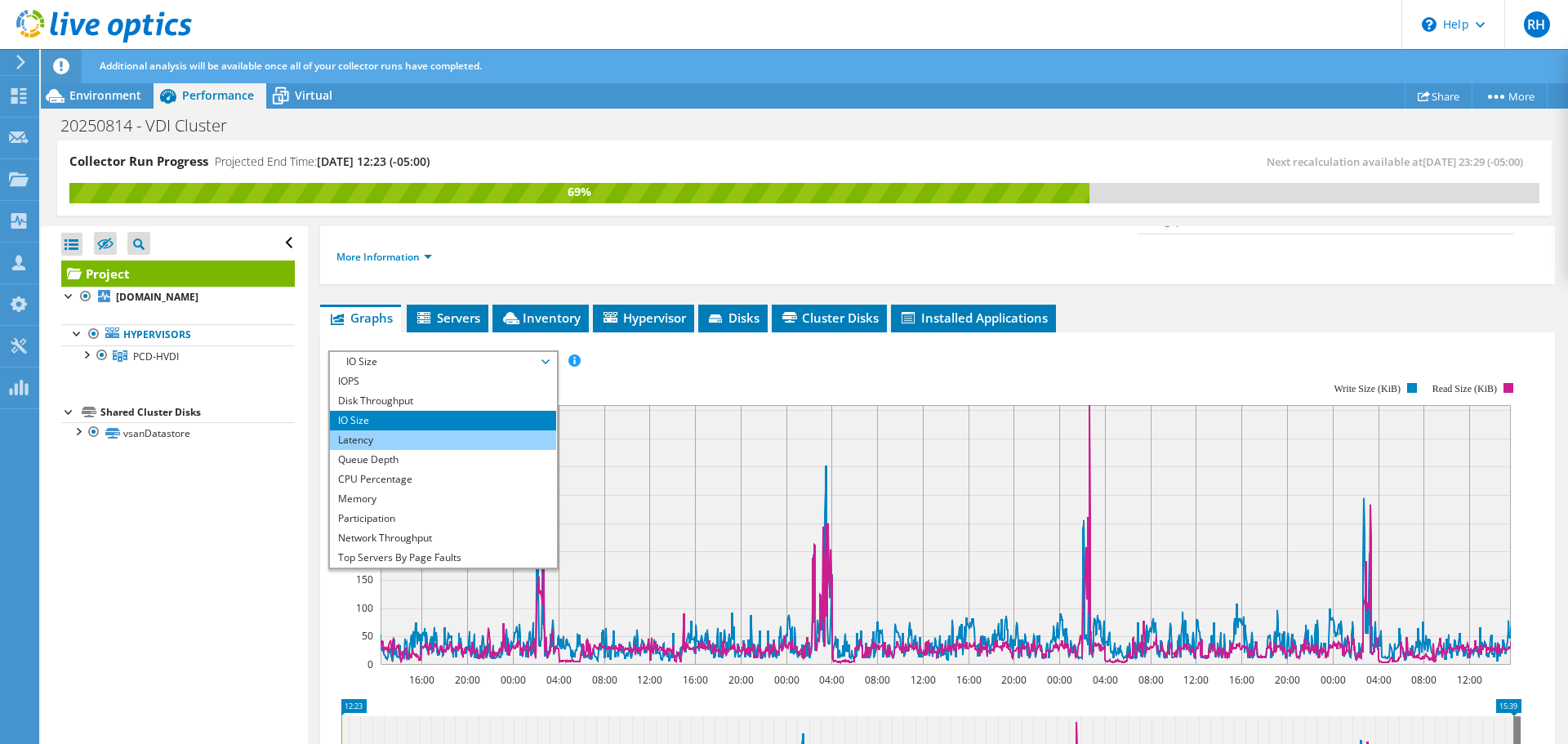
click at [466, 431] on li "Latency" at bounding box center [443, 440] width 226 height 20
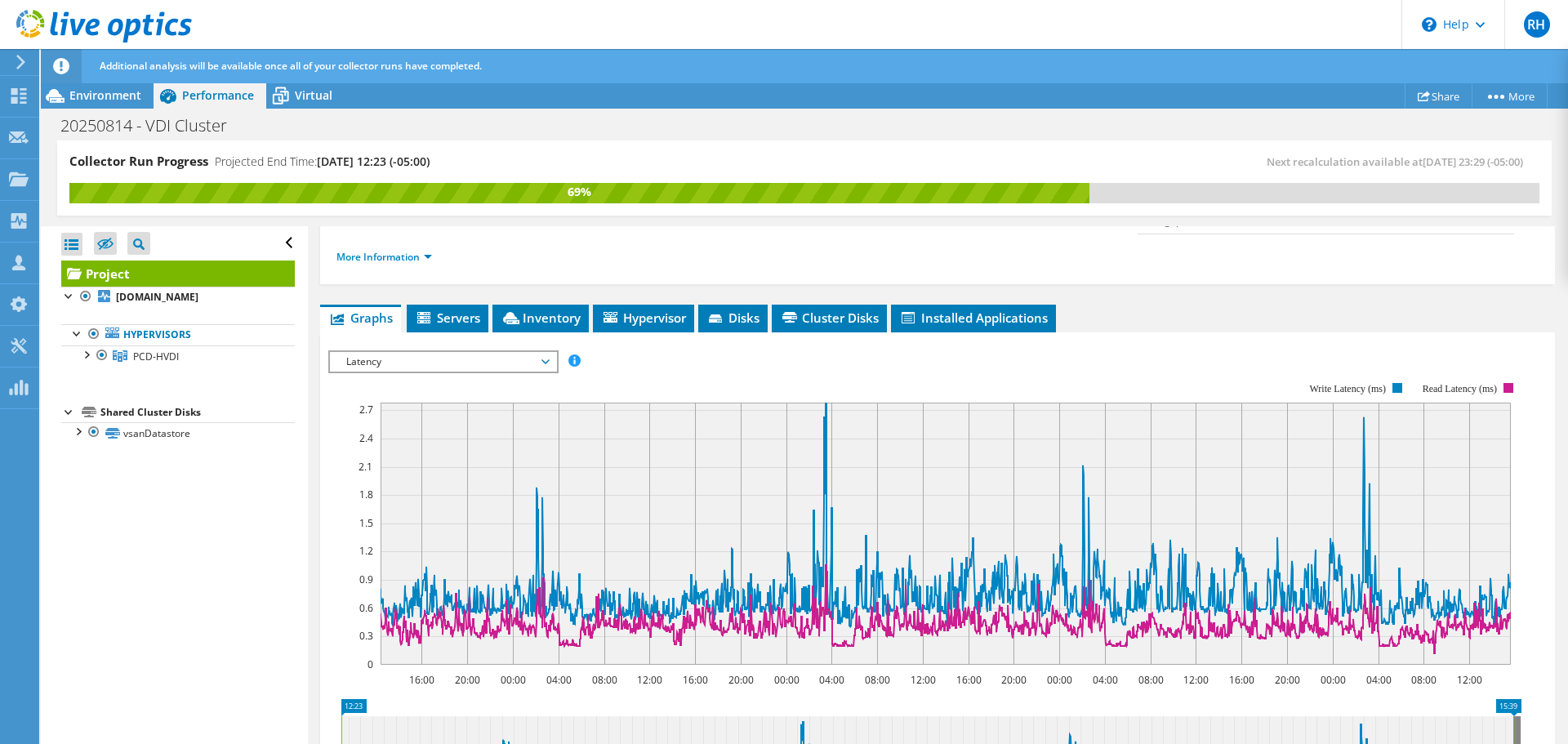
click at [470, 352] on span "Latency" at bounding box center [442, 362] width 210 height 20
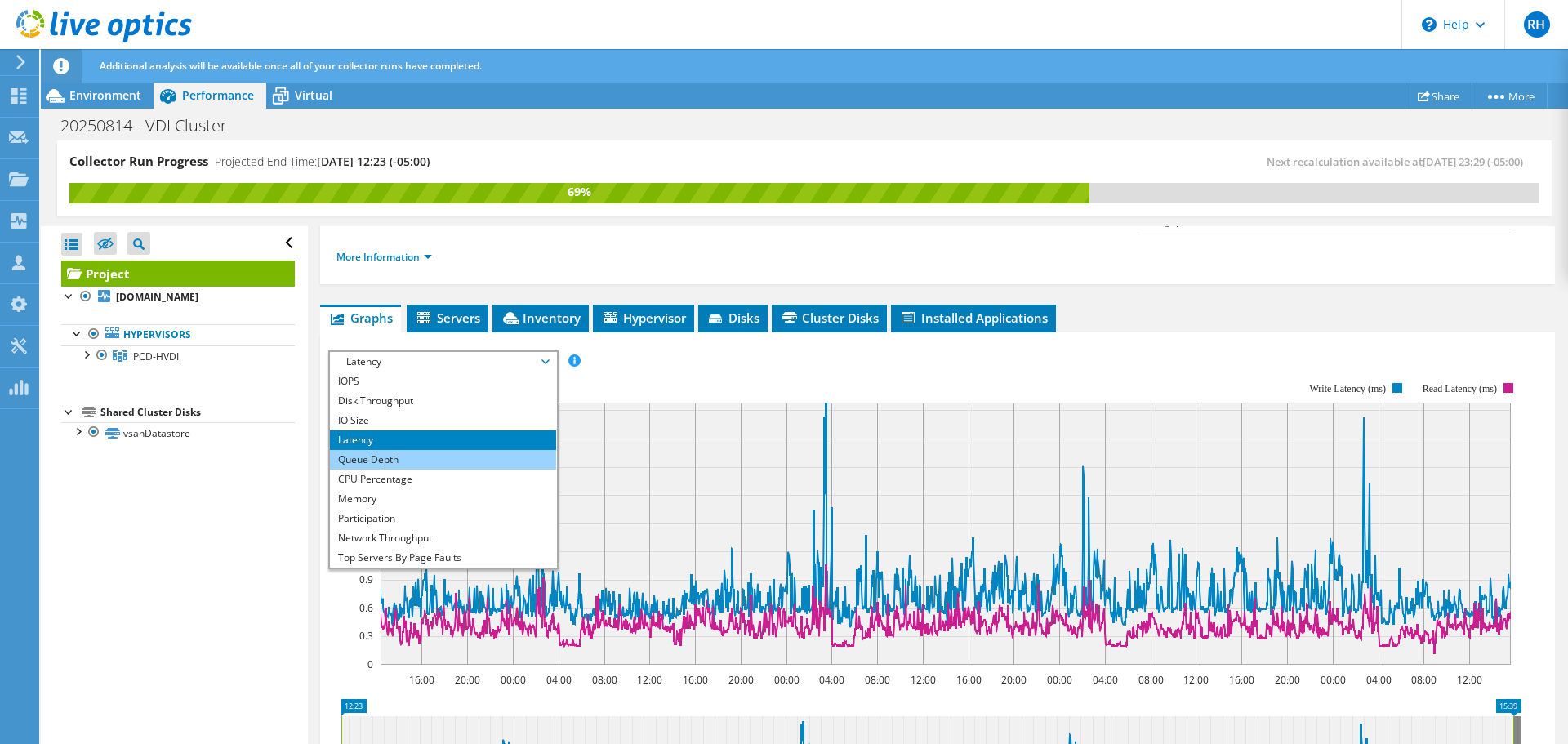
click at [449, 450] on li "Queue Depth" at bounding box center [443, 459] width 226 height 20
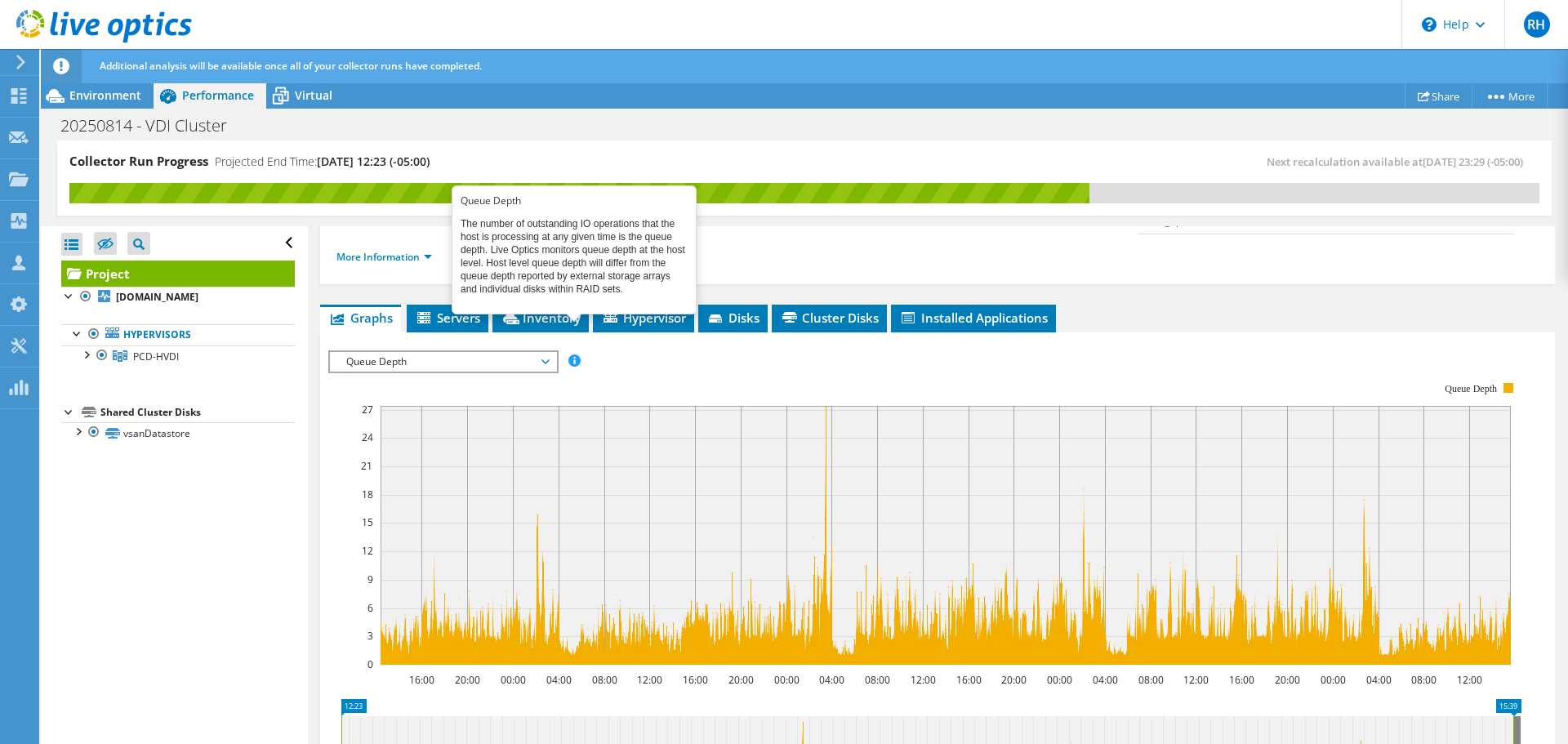
click at [572, 355] on span at bounding box center [574, 361] width 11 height 11
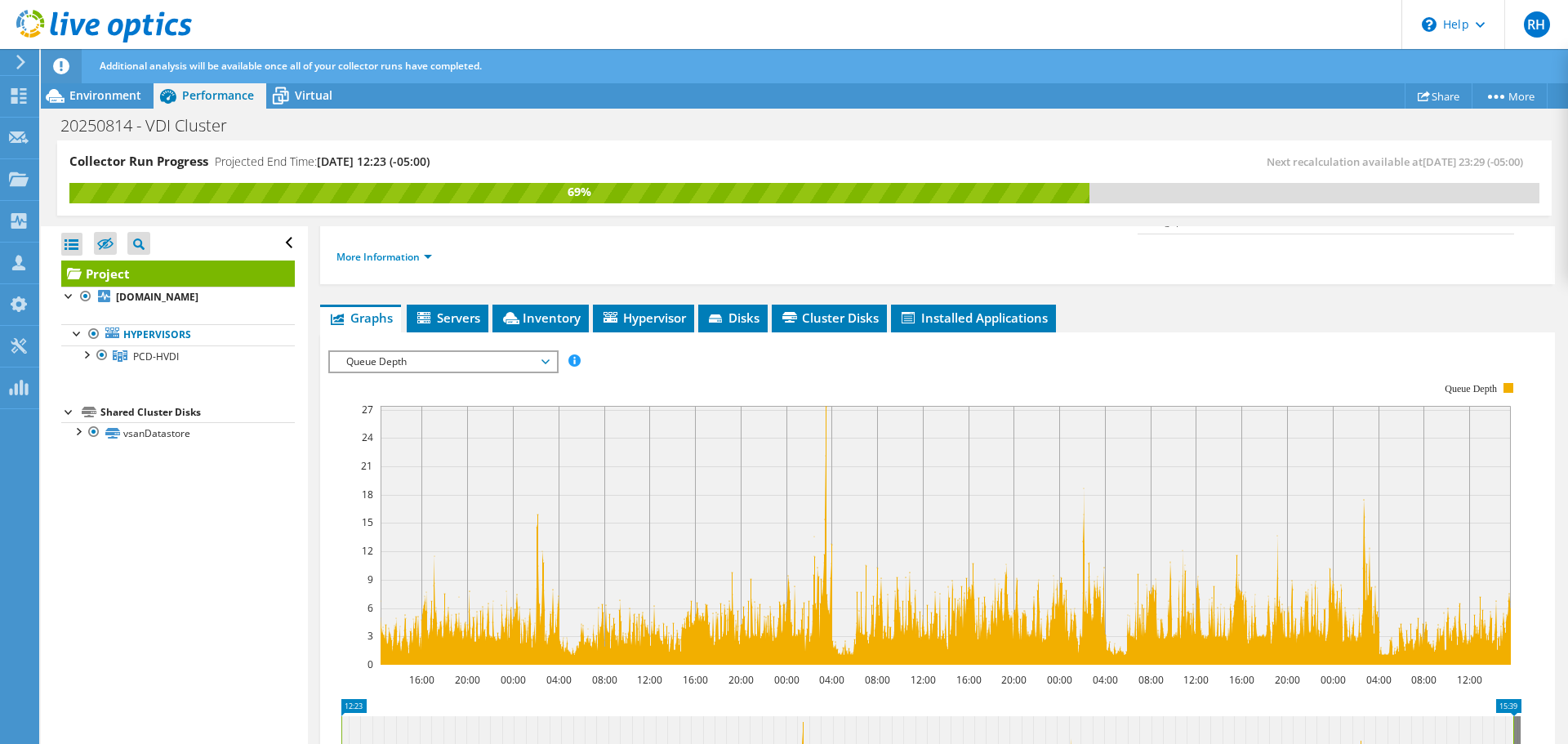
click at [542, 352] on span "Queue Depth" at bounding box center [442, 362] width 210 height 20
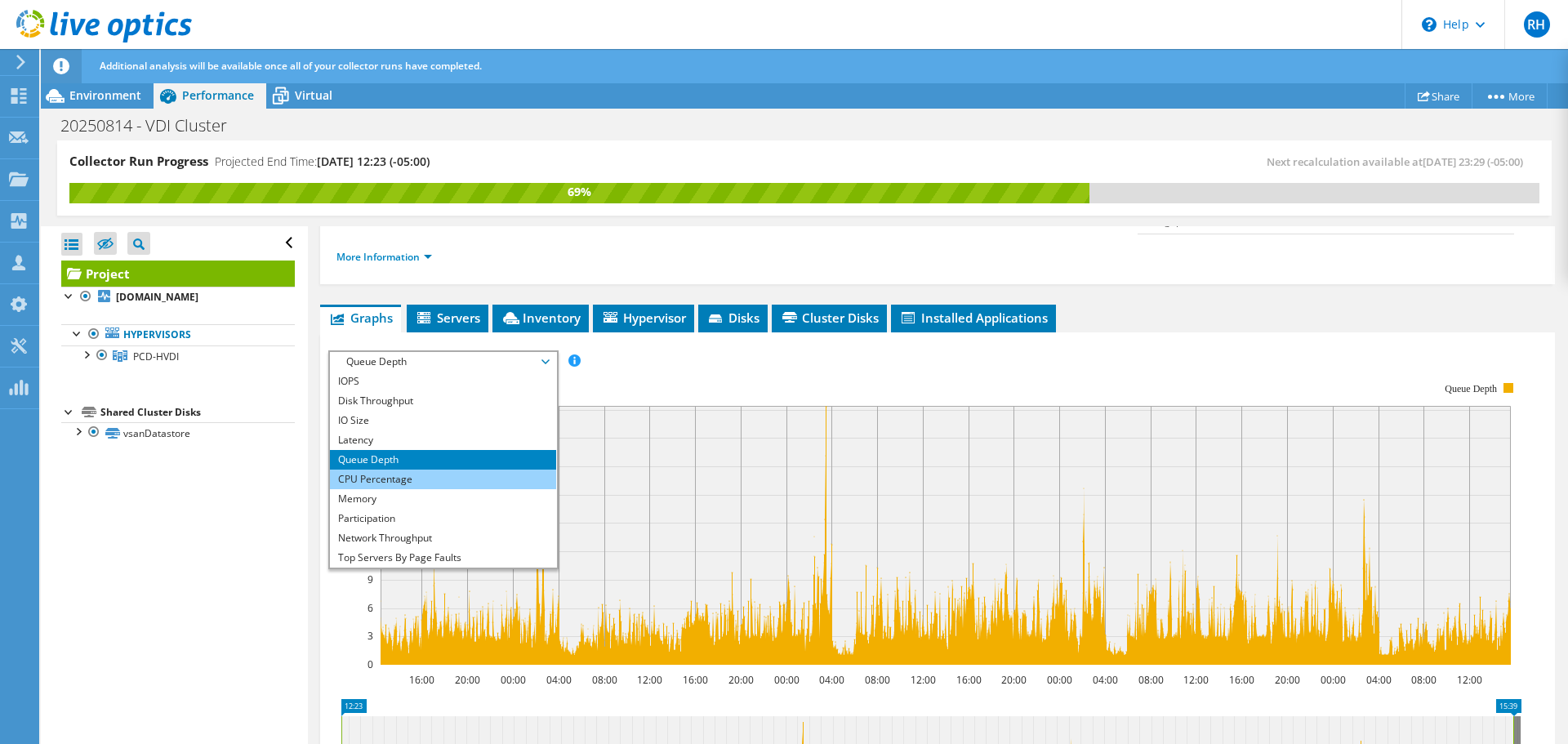
click at [472, 470] on li "CPU Percentage" at bounding box center [443, 479] width 226 height 20
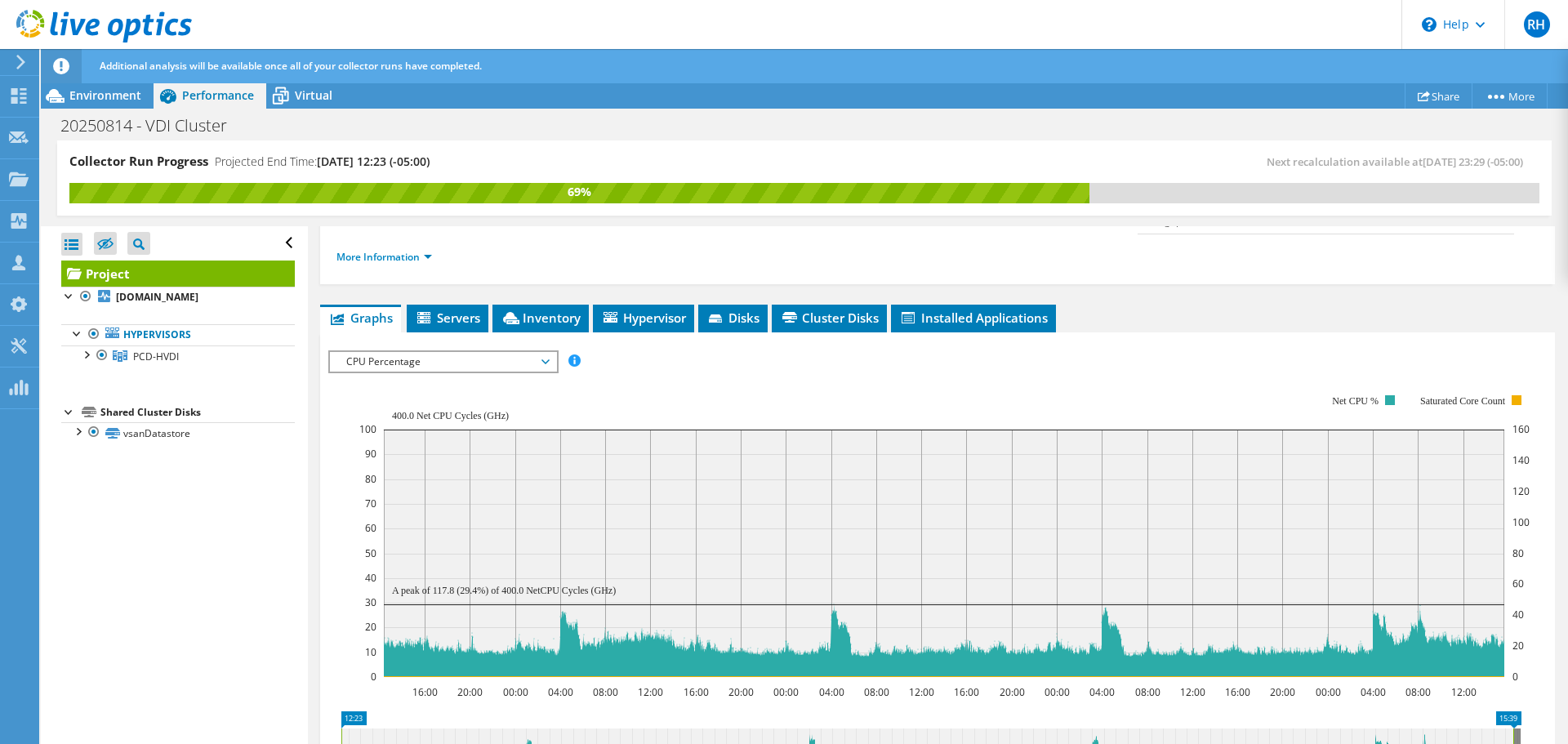
click at [547, 352] on span "CPU Percentage" at bounding box center [442, 362] width 210 height 20
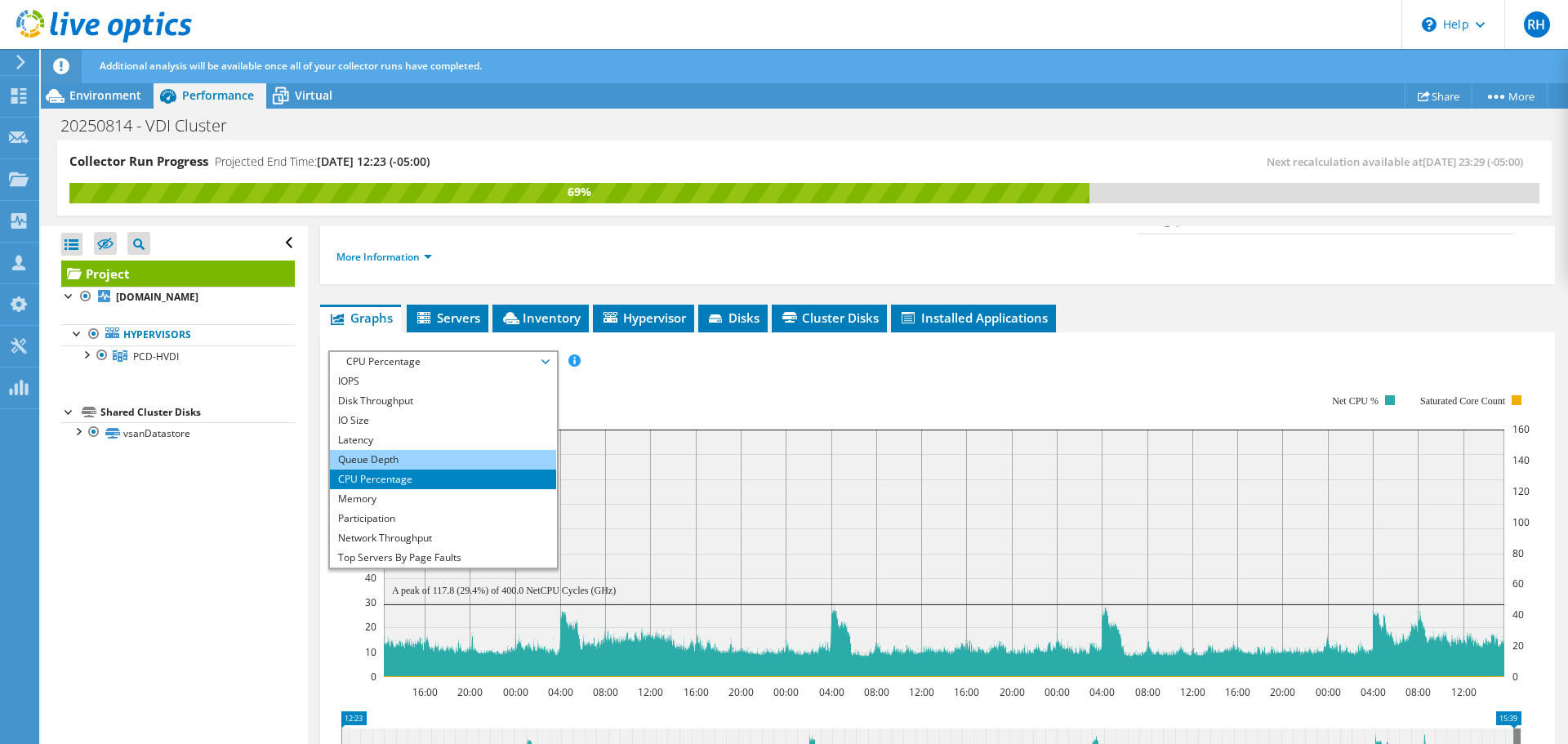
drag, startPoint x: 486, startPoint y: 470, endPoint x: 492, endPoint y: 420, distance: 50.4
click at [486, 490] on li "Memory" at bounding box center [443, 499] width 226 height 20
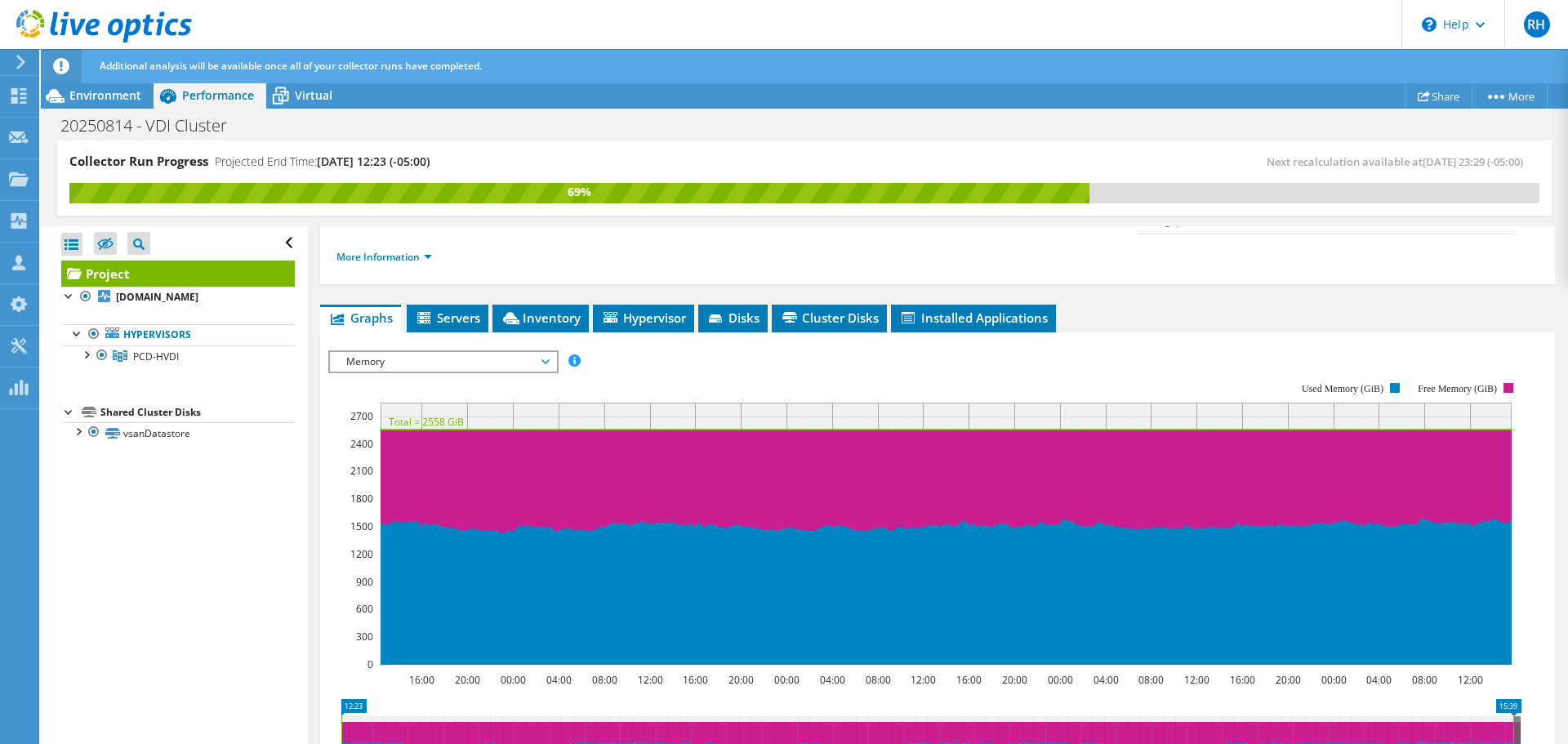
click at [544, 352] on span "Memory" at bounding box center [442, 362] width 210 height 20
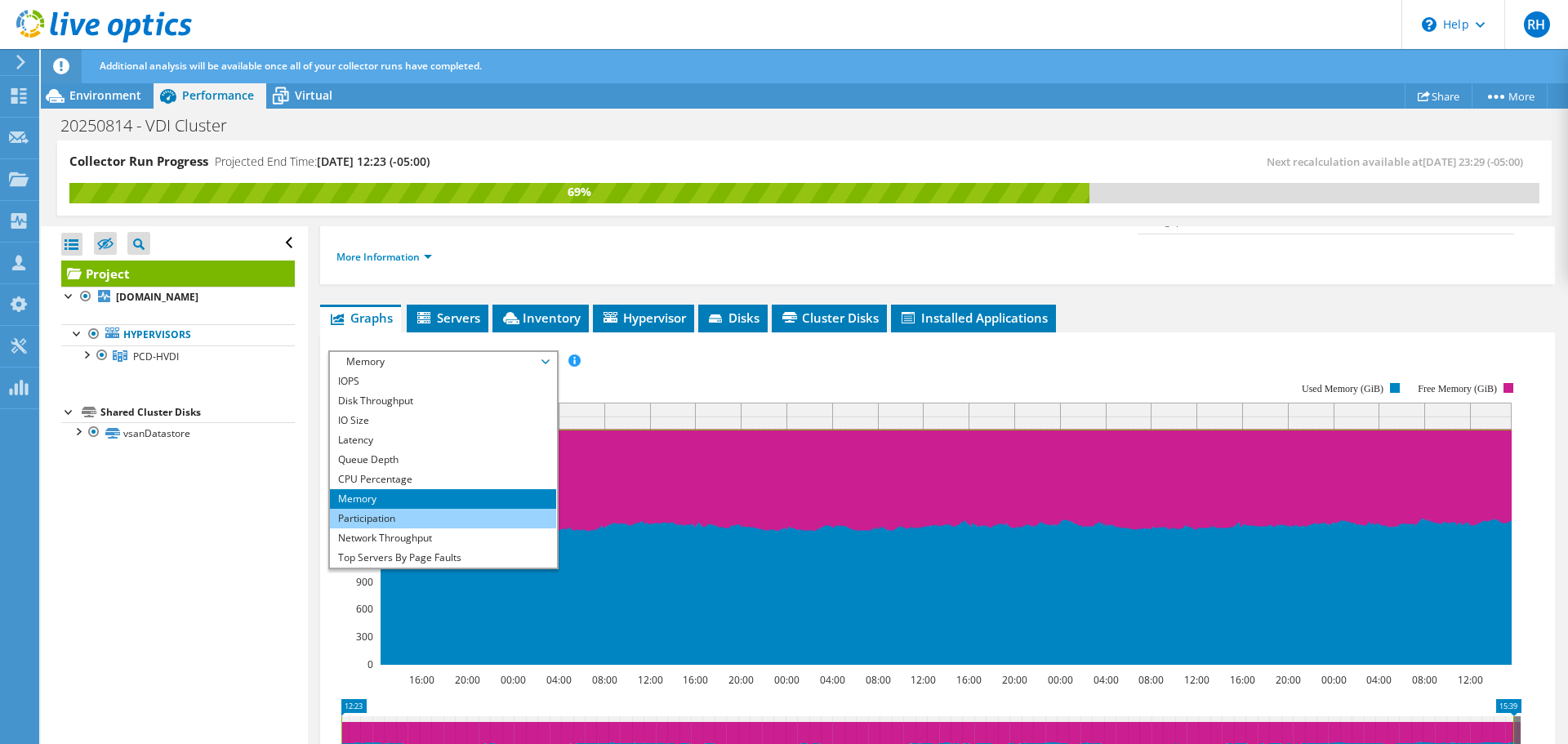
click at [495, 509] on li "Participation" at bounding box center [443, 518] width 226 height 20
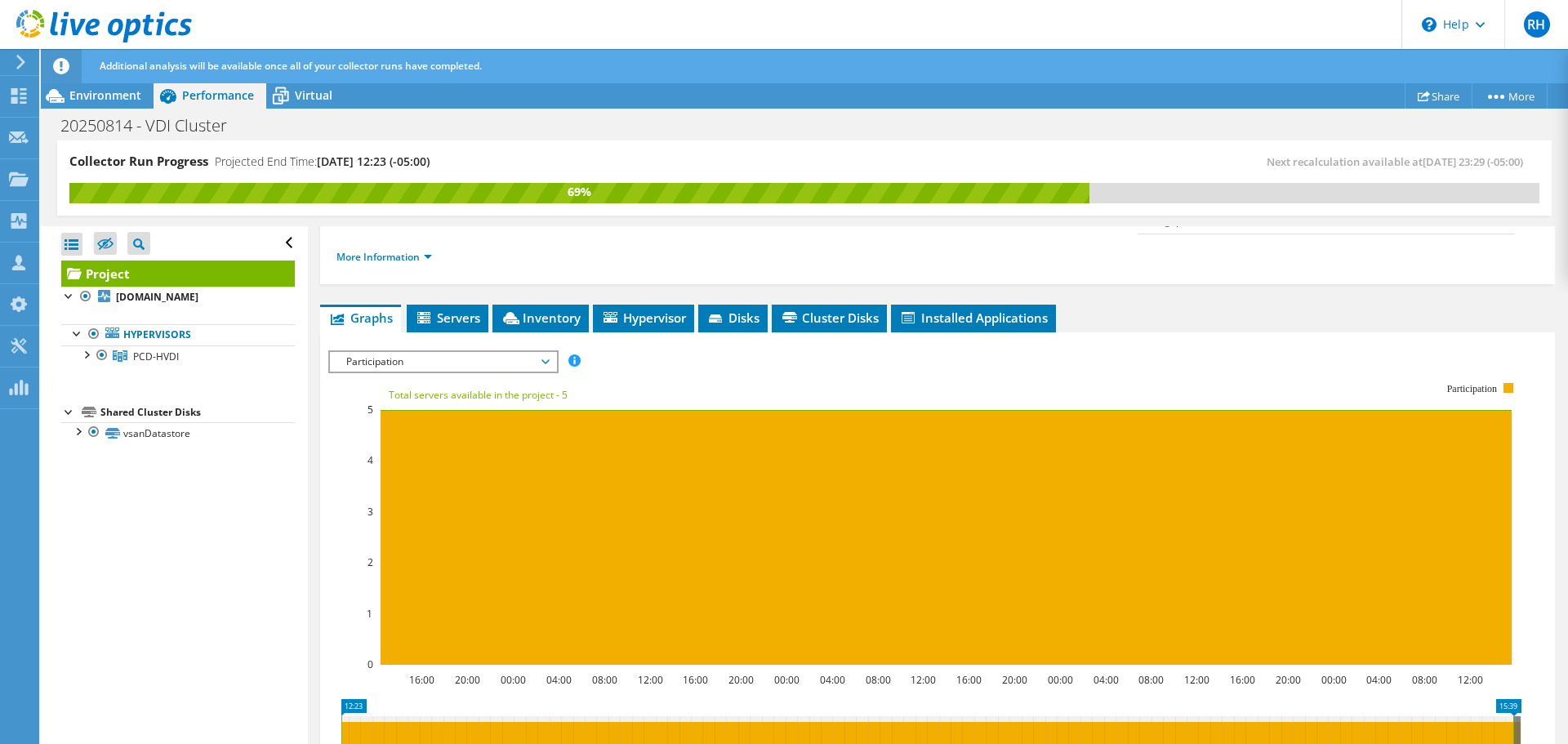
click at [544, 352] on span "Participation" at bounding box center [442, 362] width 210 height 20
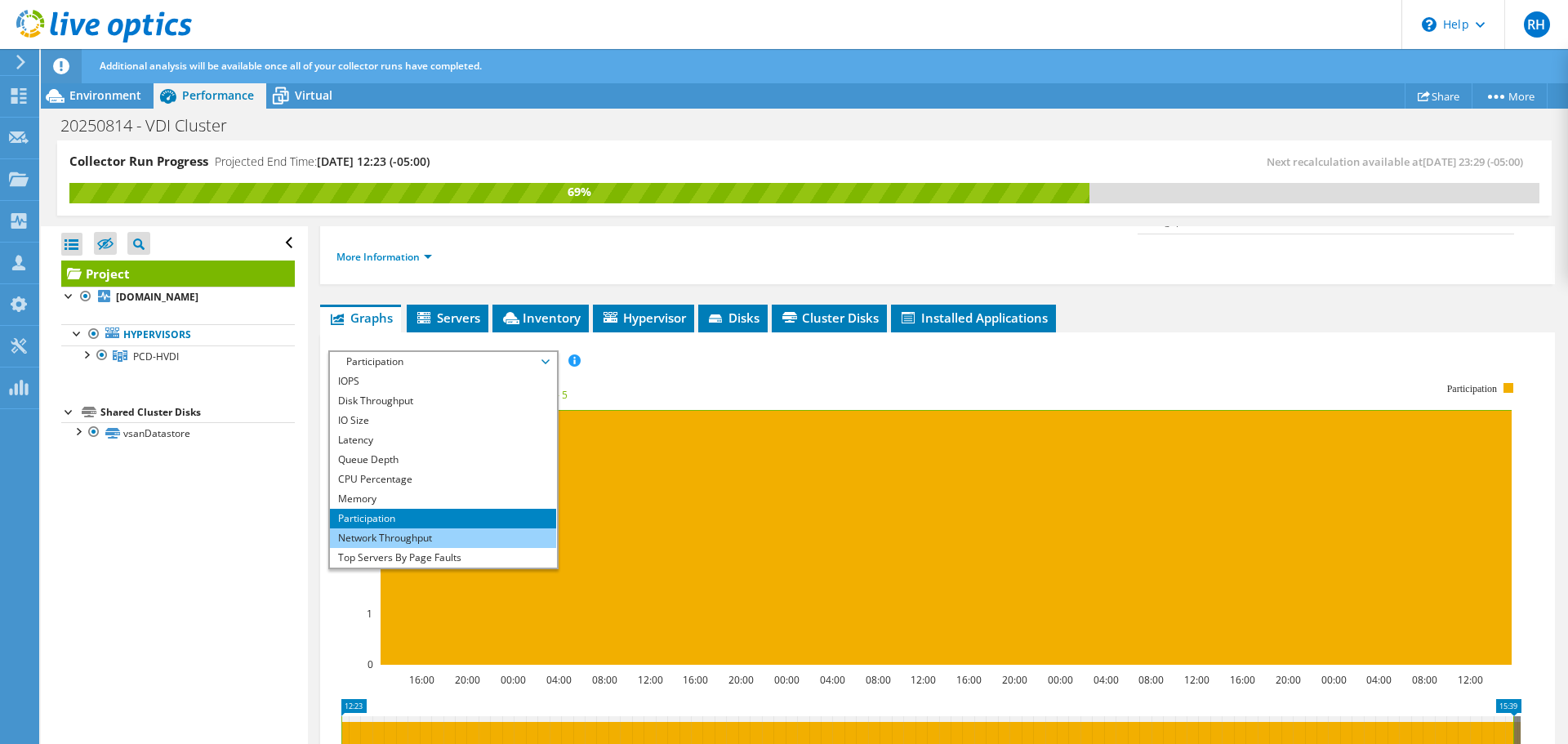
click at [490, 529] on li "Network Throughput" at bounding box center [443, 538] width 226 height 20
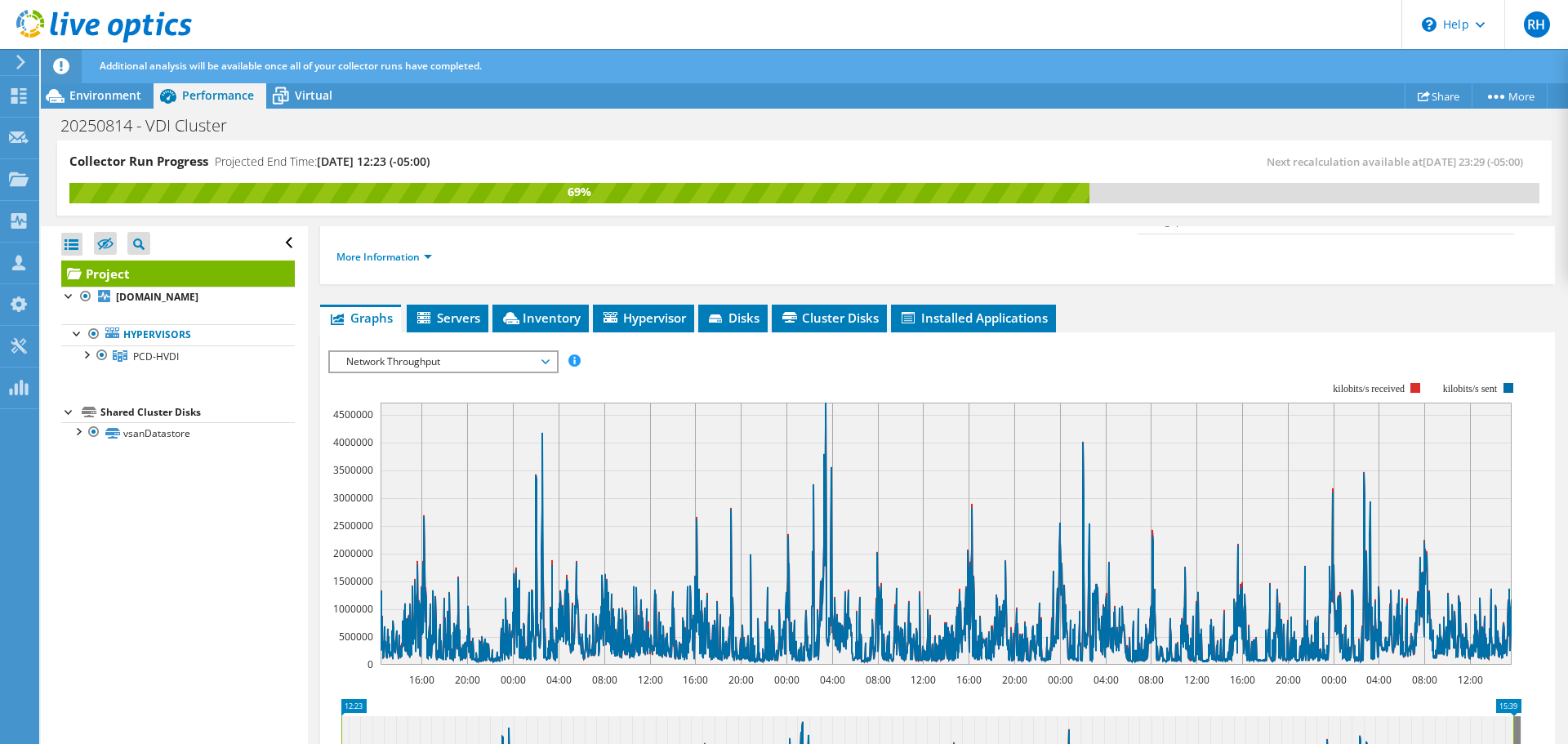
click at [546, 352] on span "Network Throughput" at bounding box center [442, 362] width 210 height 20
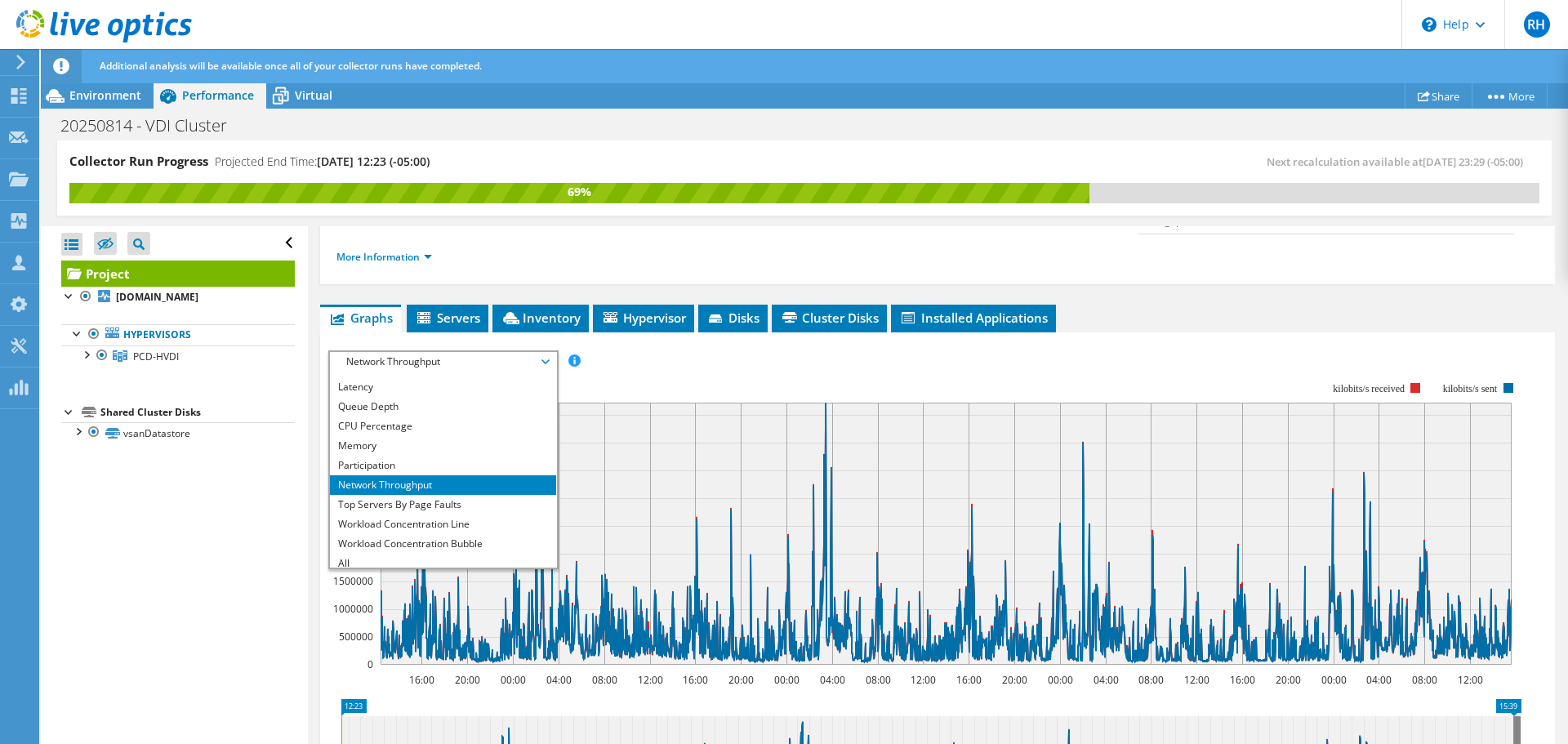
scroll to position [59, 0]
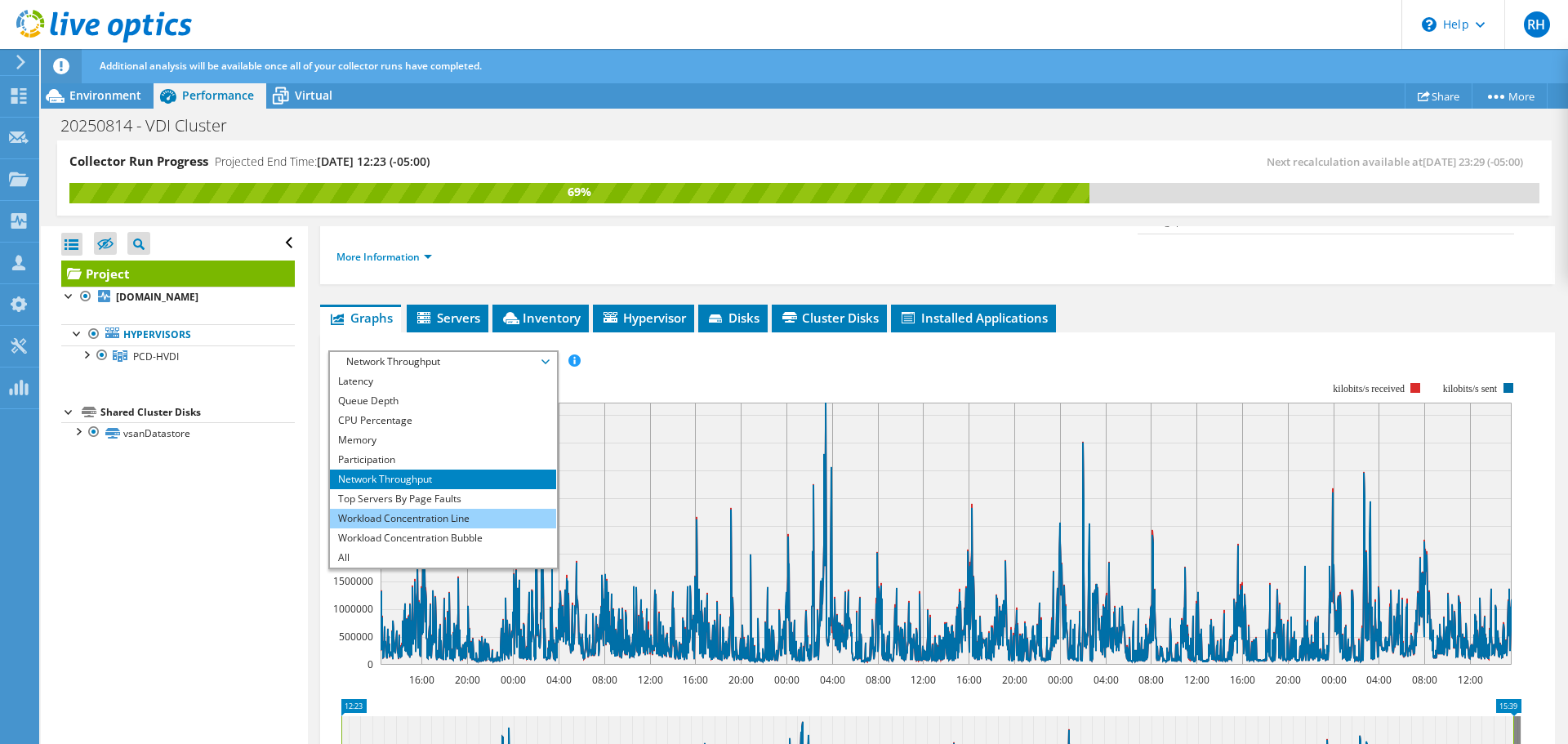
click at [454, 509] on li "Workload Concentration Line" at bounding box center [443, 518] width 226 height 20
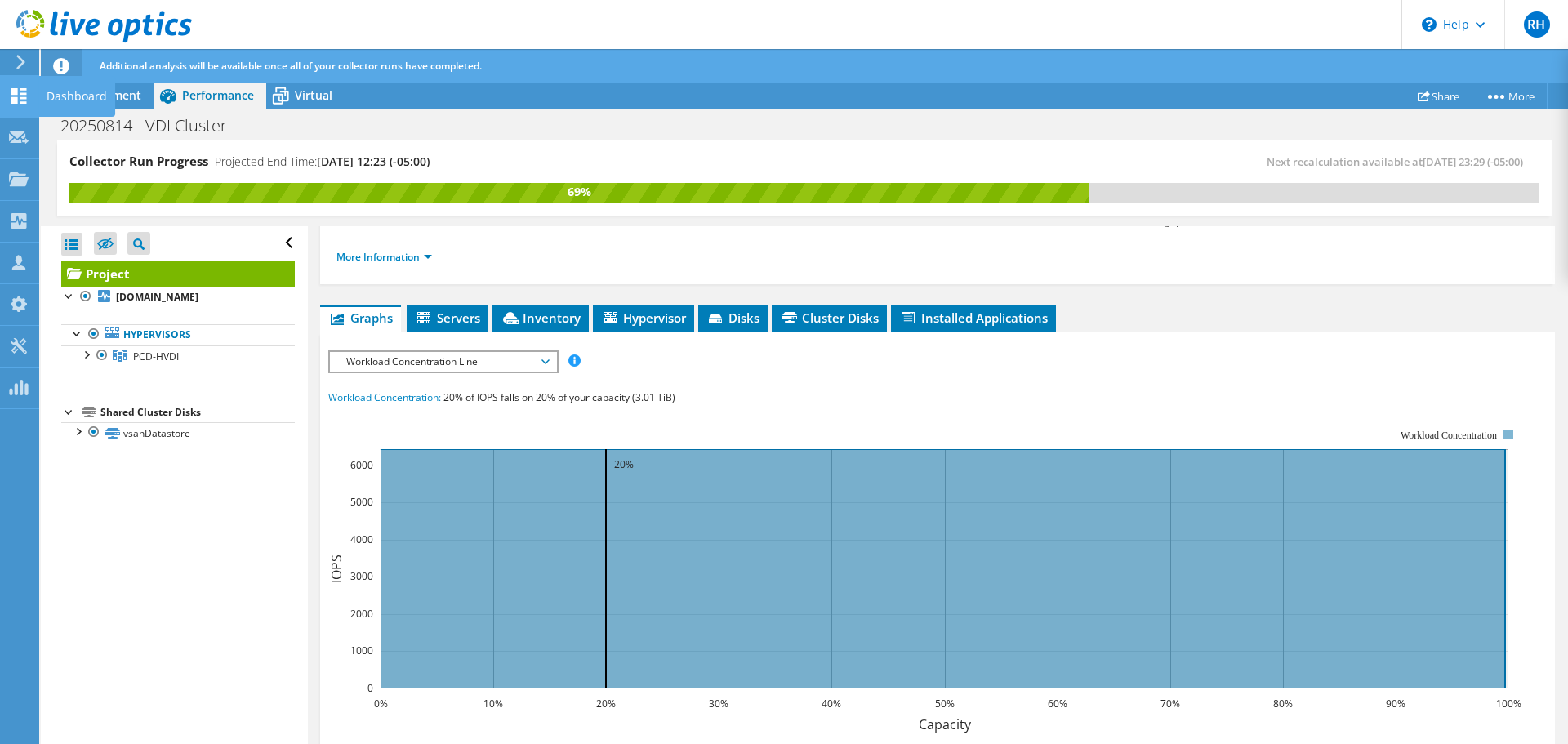
click at [13, 101] on use at bounding box center [19, 96] width 15 height 15
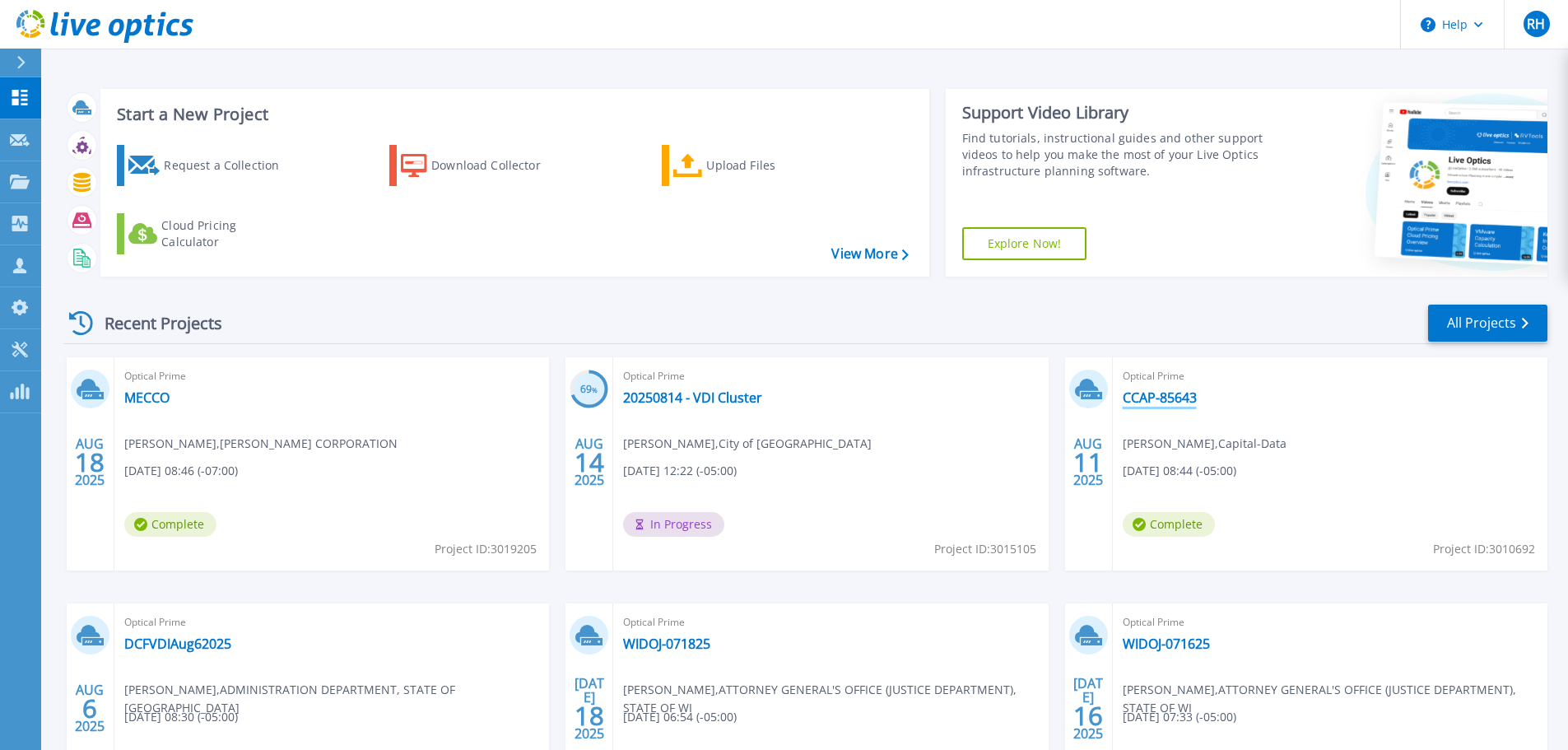
click at [1147, 399] on link "CCAP-85643" at bounding box center [1159, 397] width 74 height 16
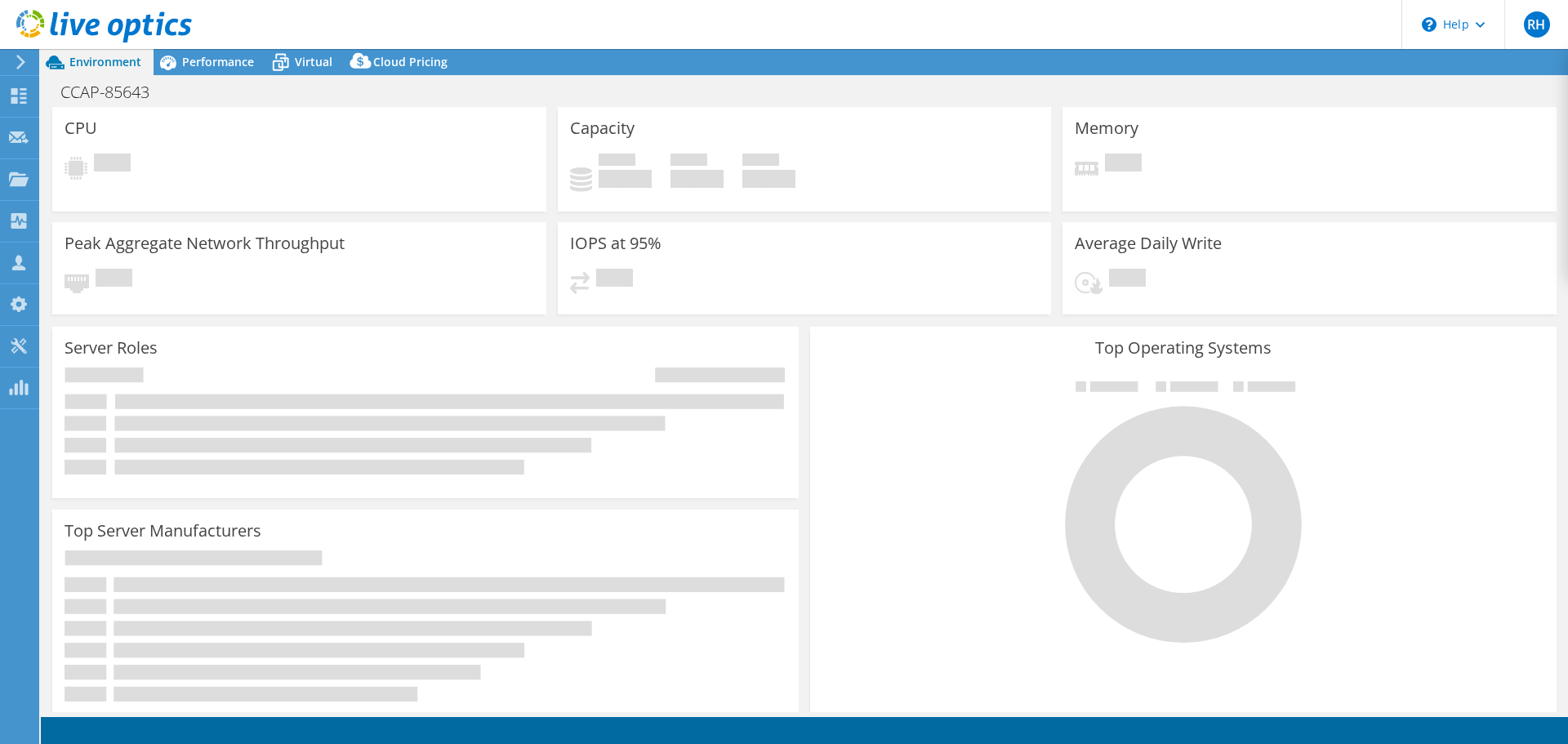
select select "USD"
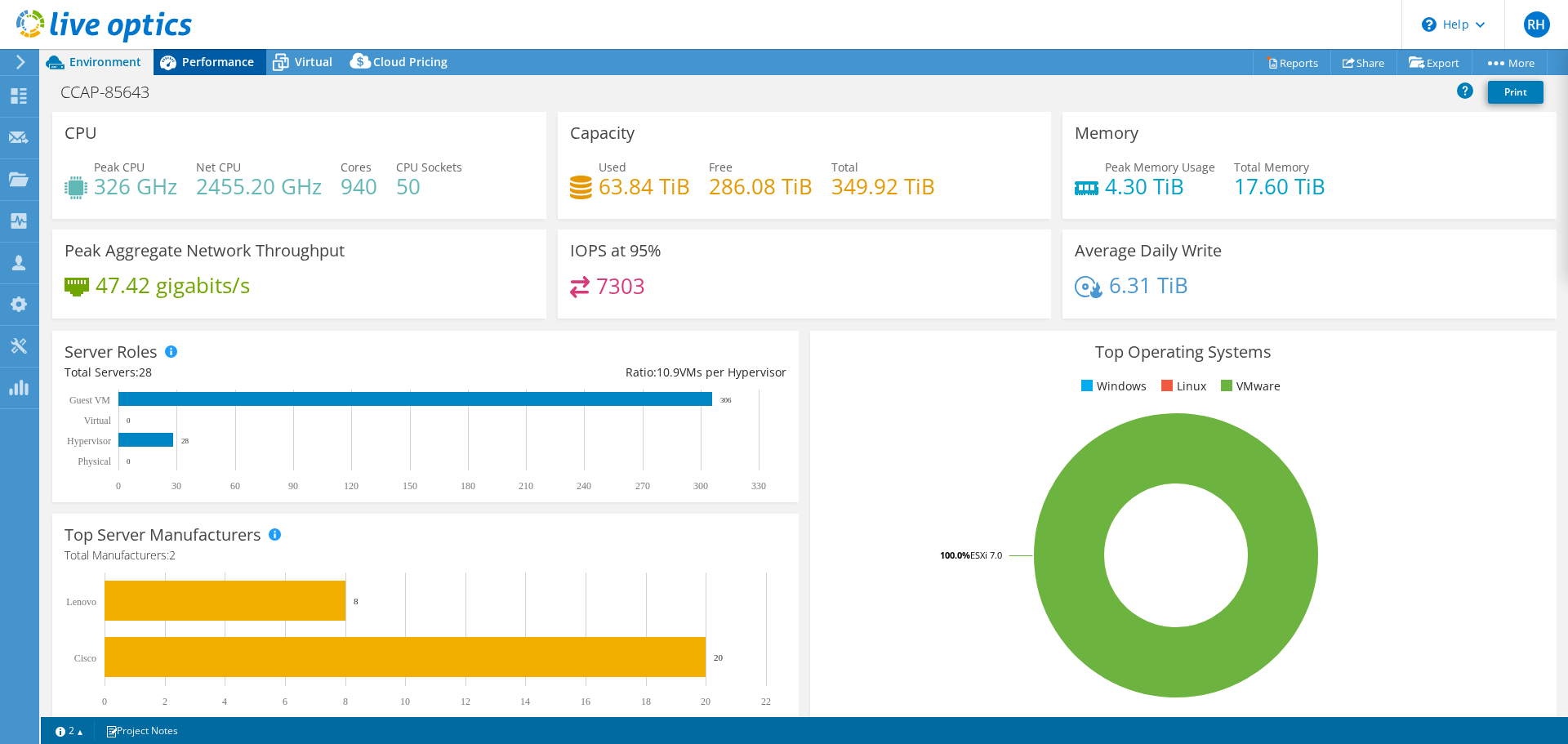
click at [195, 70] on div "Performance" at bounding box center [210, 63] width 113 height 27
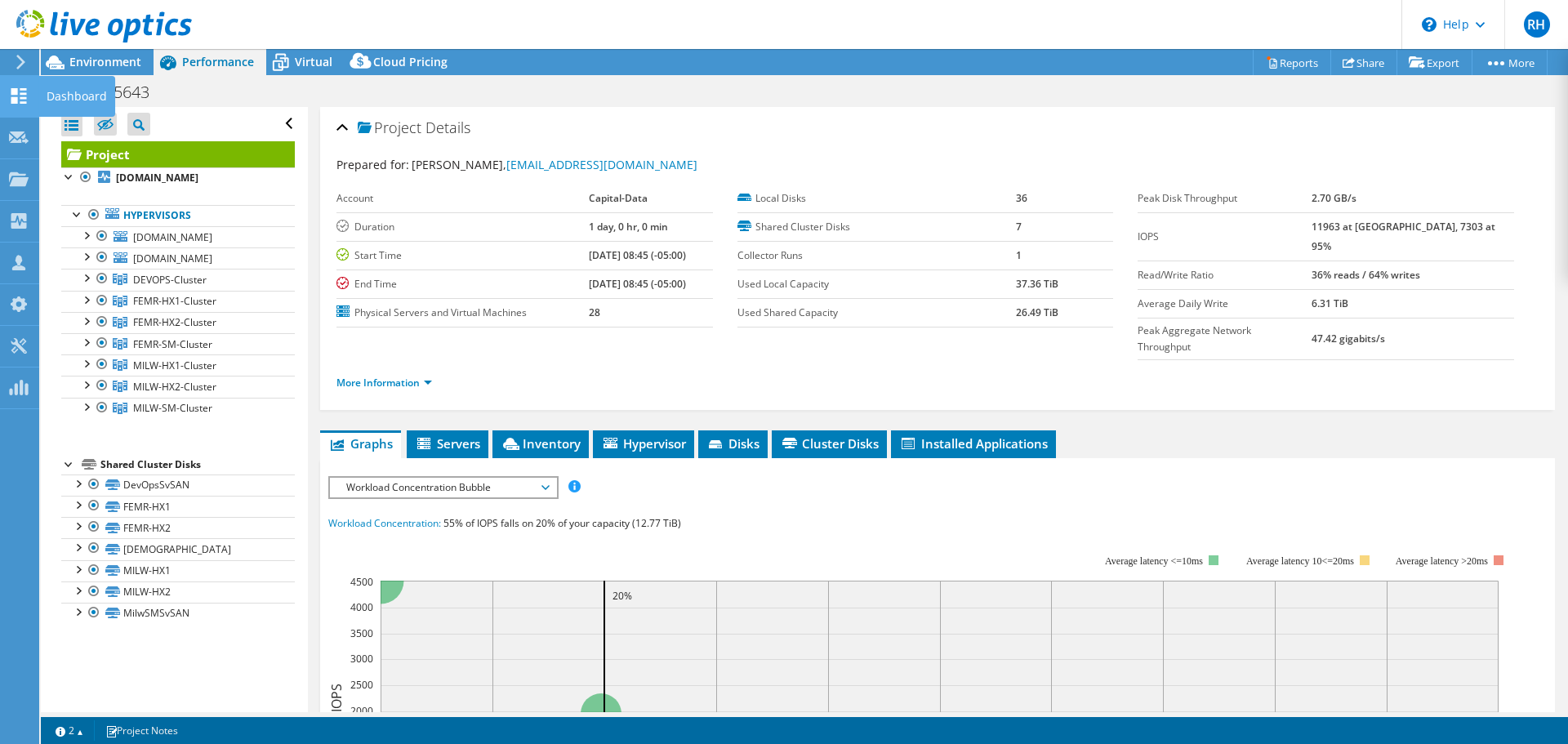
click at [19, 88] on icon at bounding box center [18, 96] width 20 height 15
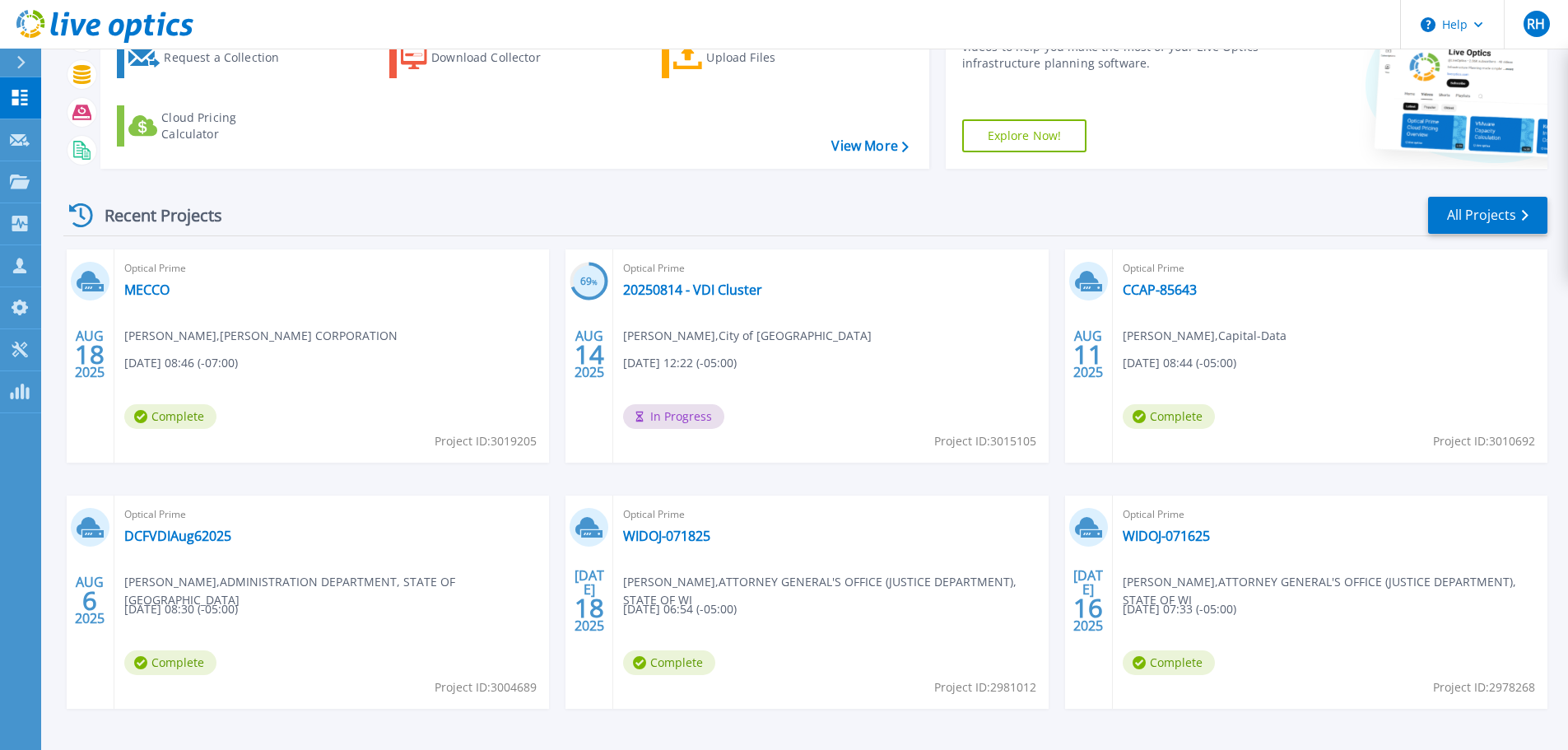
scroll to position [79, 0]
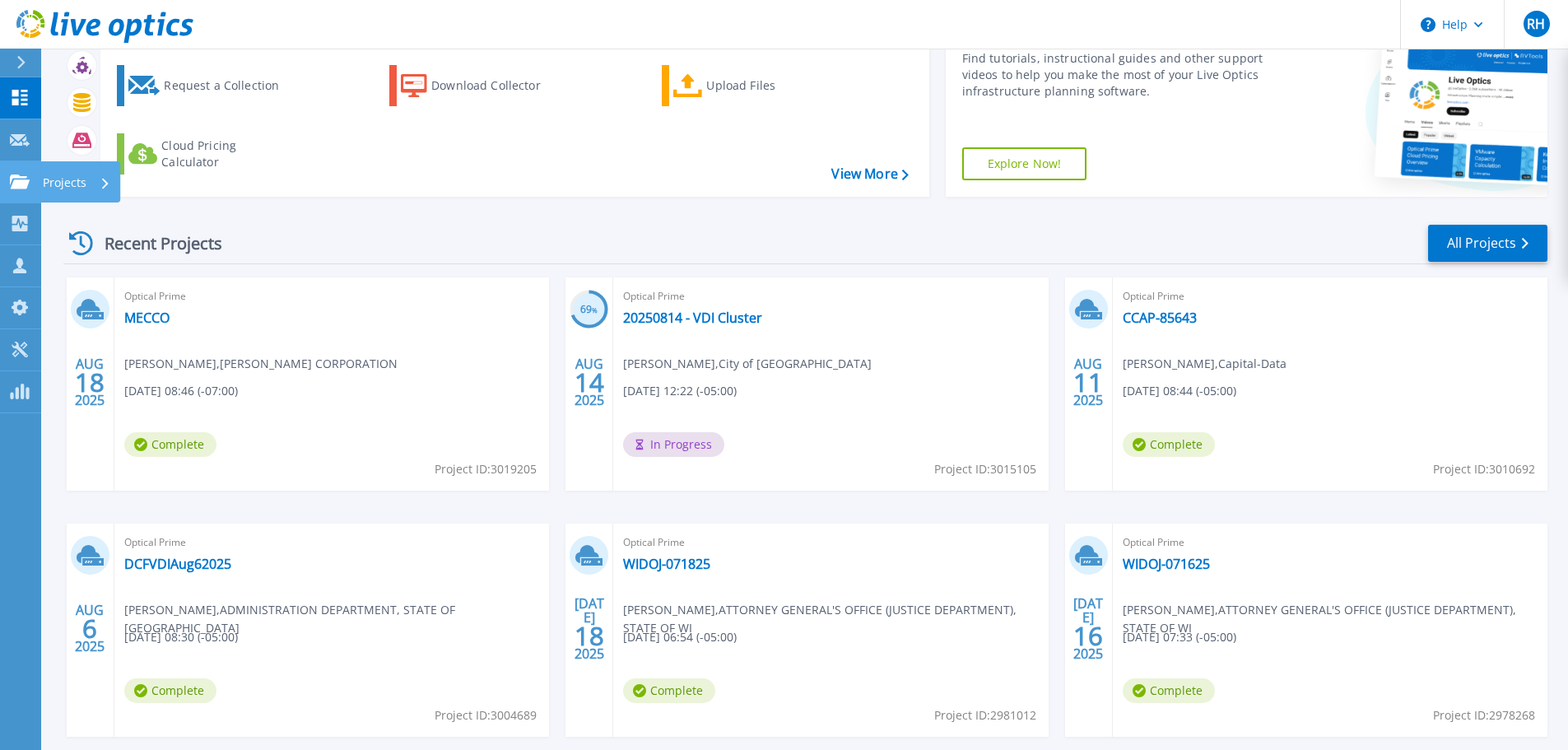
click at [44, 188] on p "Projects" at bounding box center [65, 183] width 44 height 43
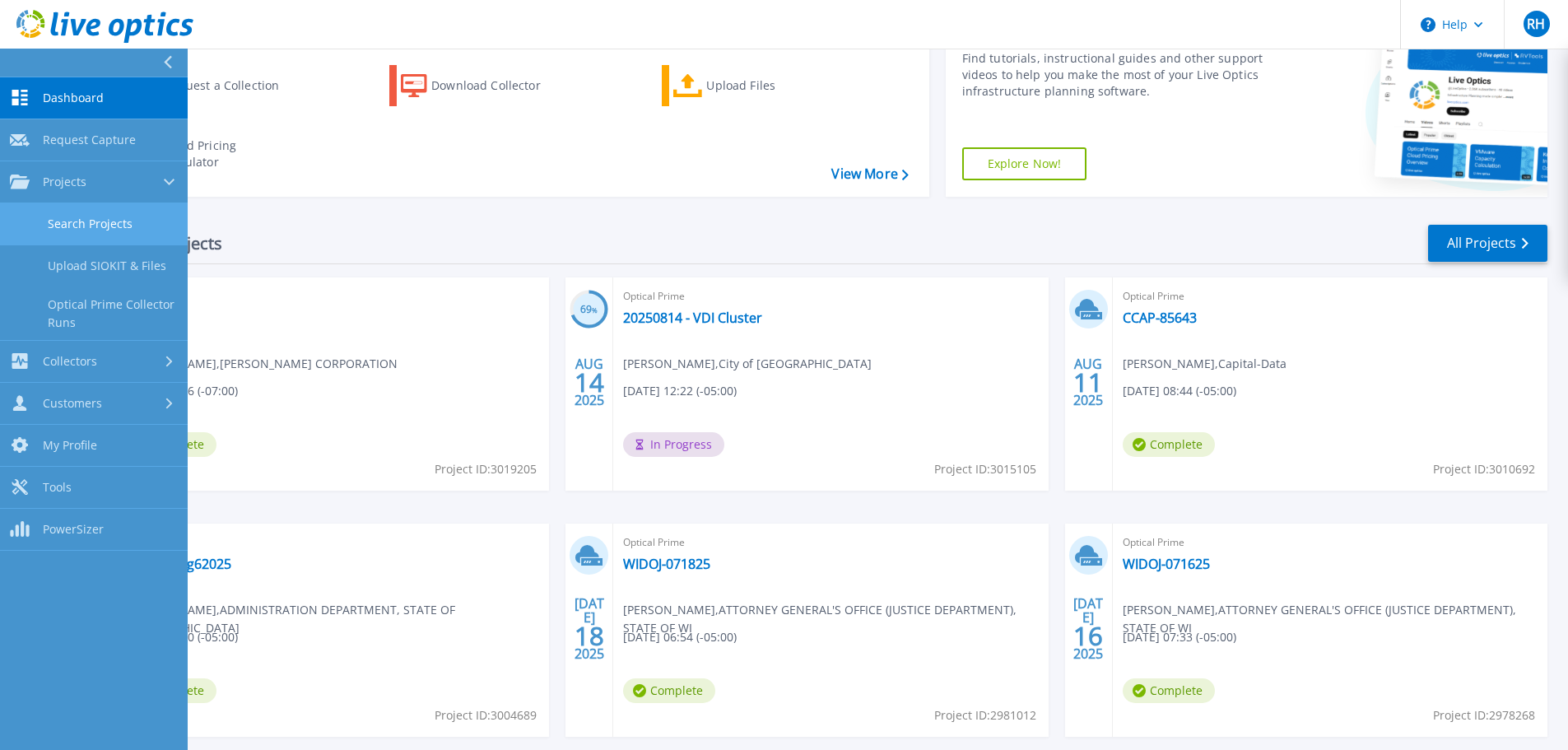
click at [79, 227] on link "Search Projects" at bounding box center [94, 225] width 187 height 42
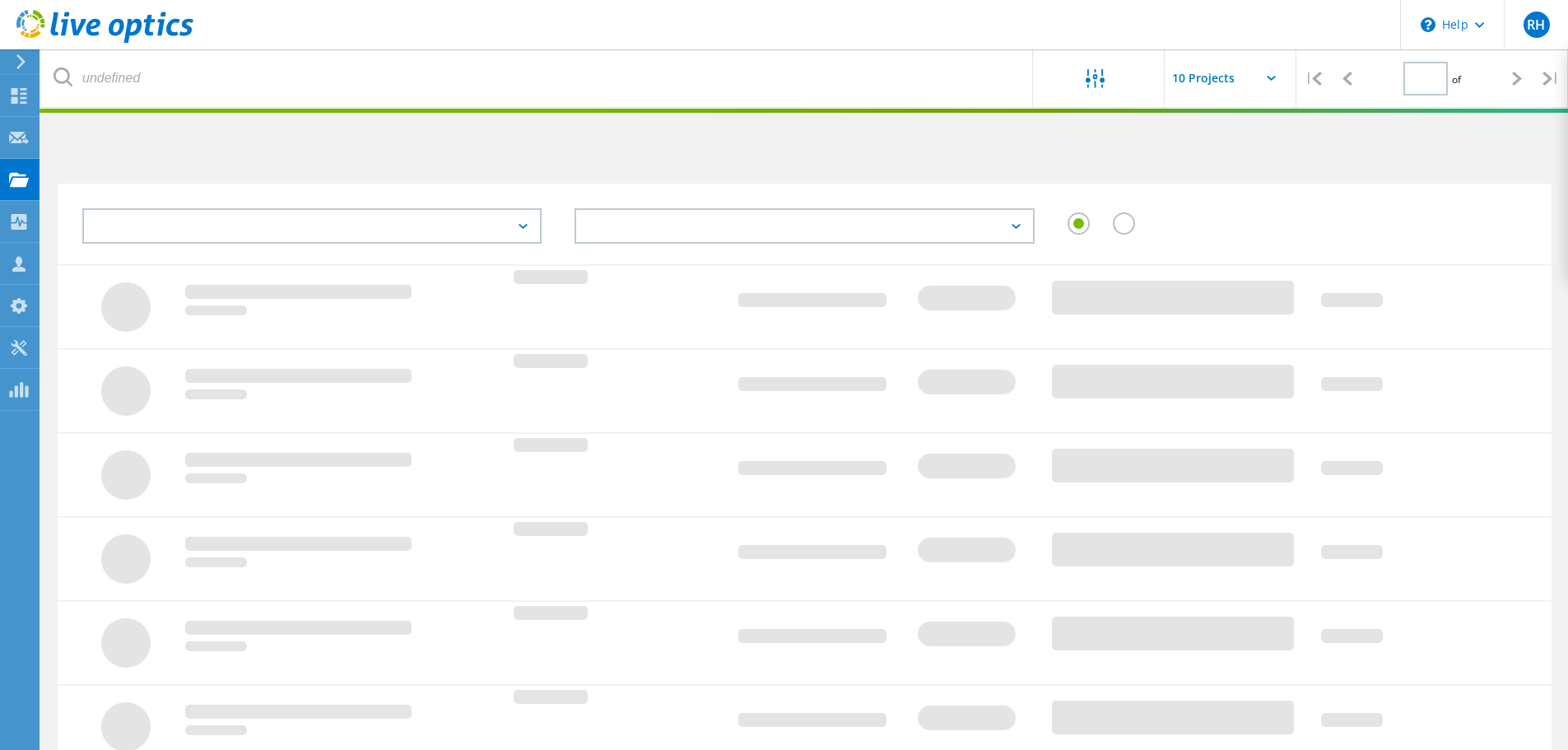
type input "1"
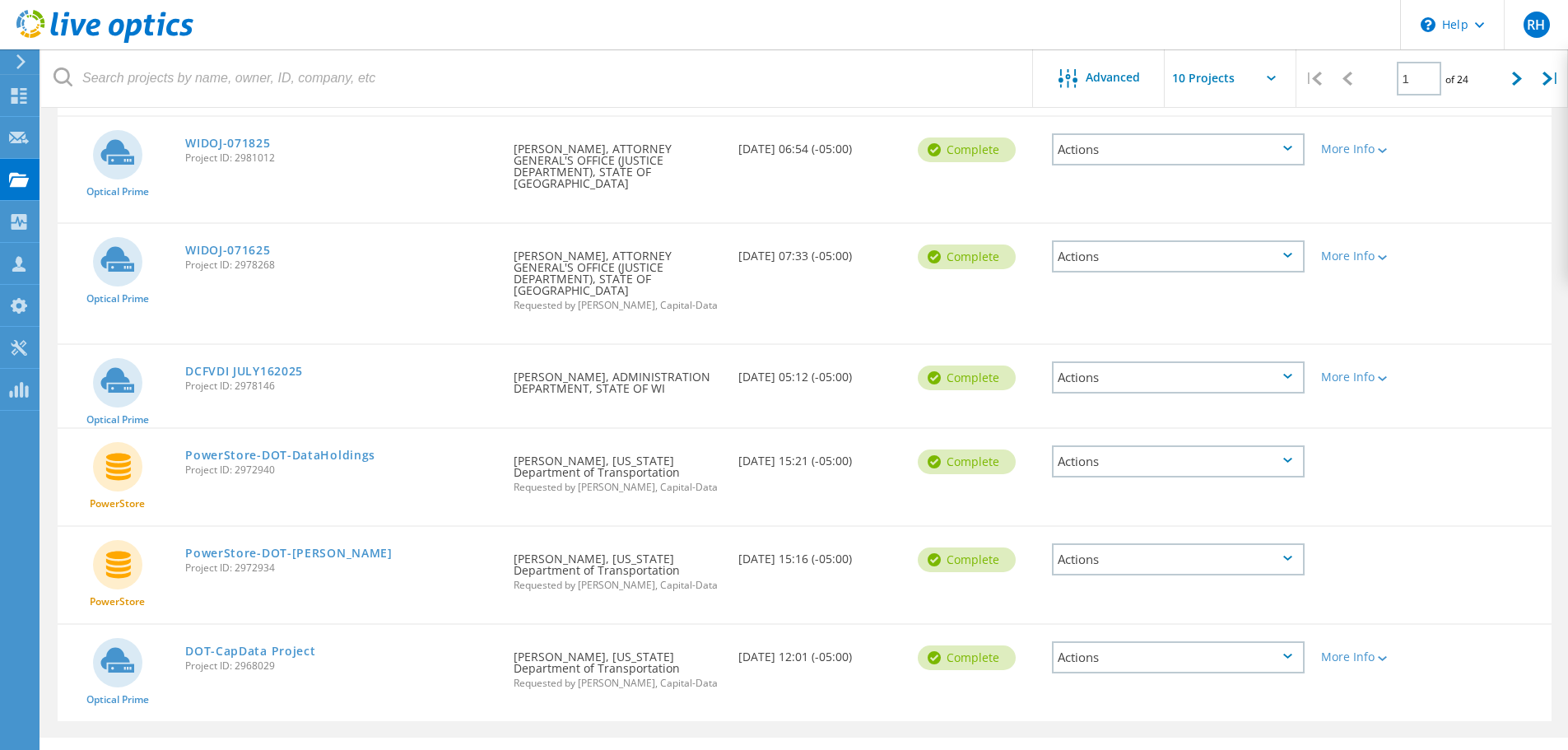
scroll to position [601, 0]
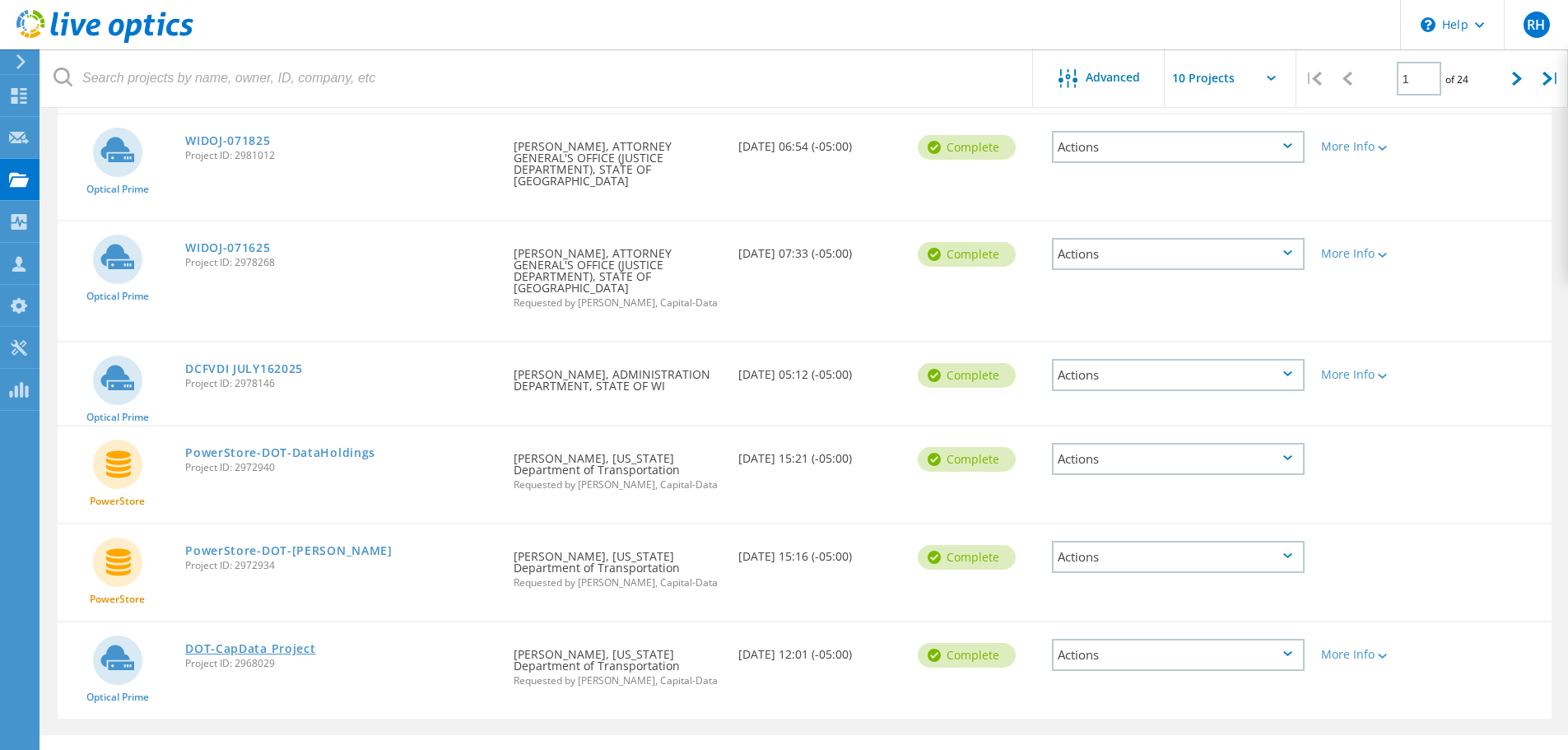
click at [256, 643] on link "DOT-CapData Project" at bounding box center [250, 649] width 130 height 11
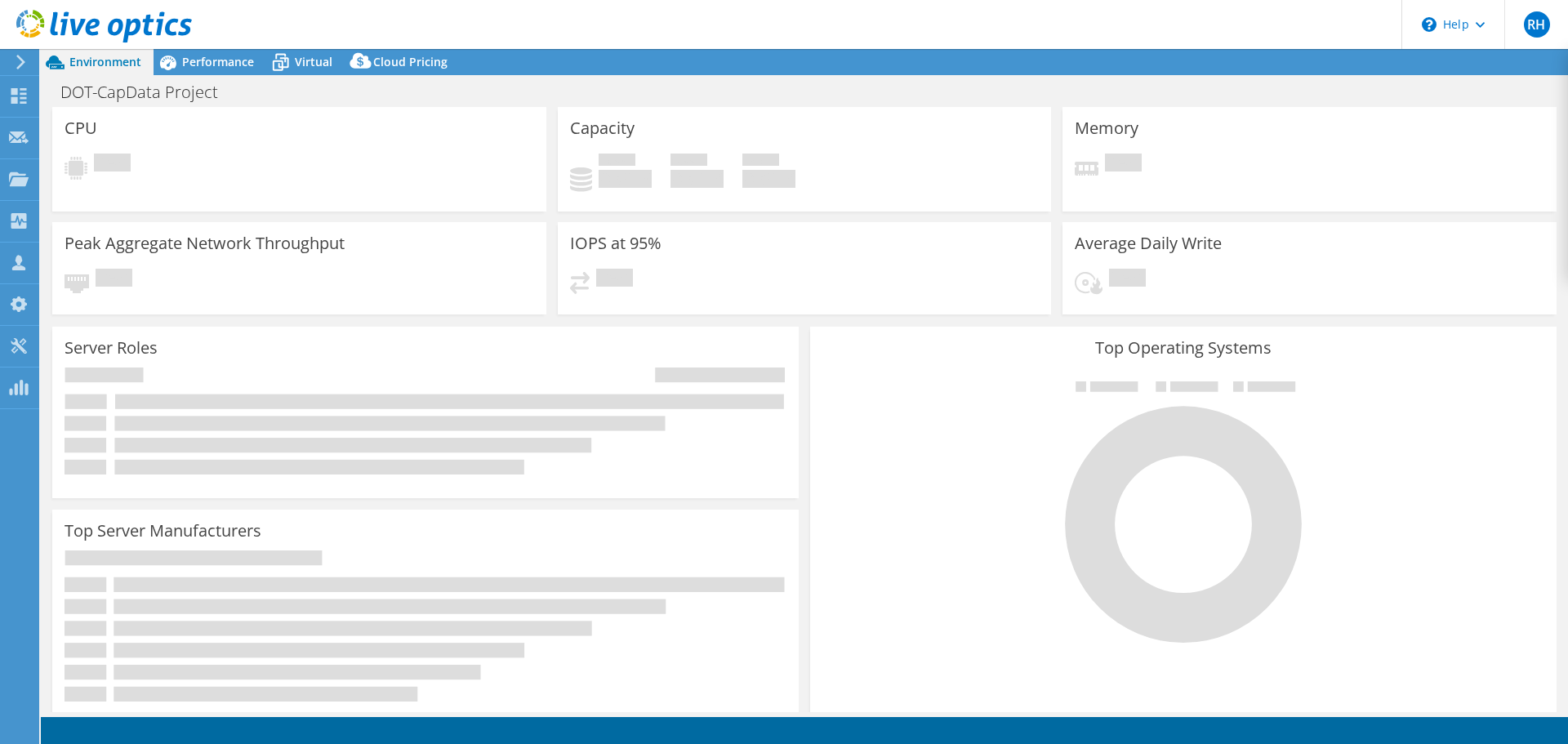
select select "USD"
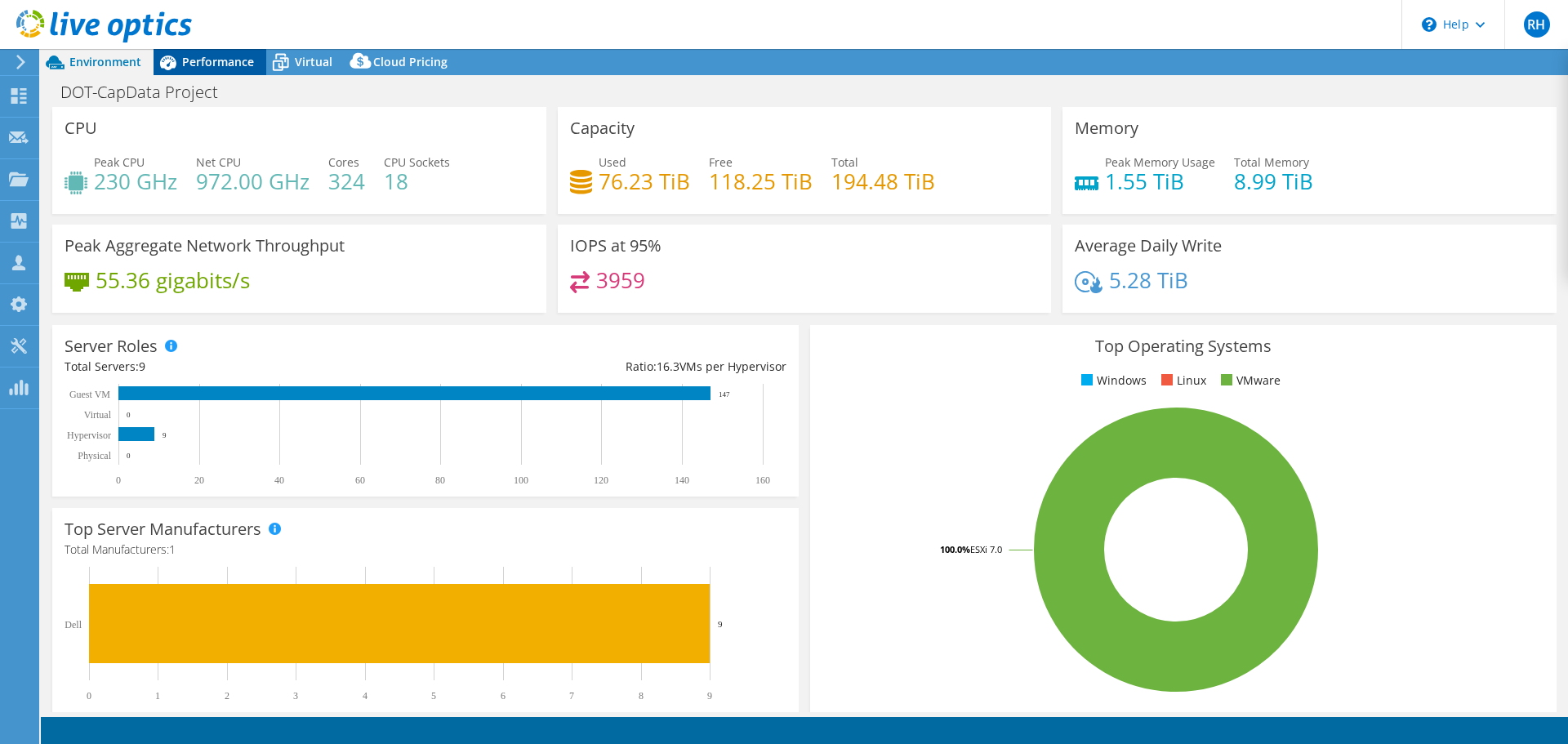
click at [221, 67] on span "Performance" at bounding box center [218, 62] width 72 height 15
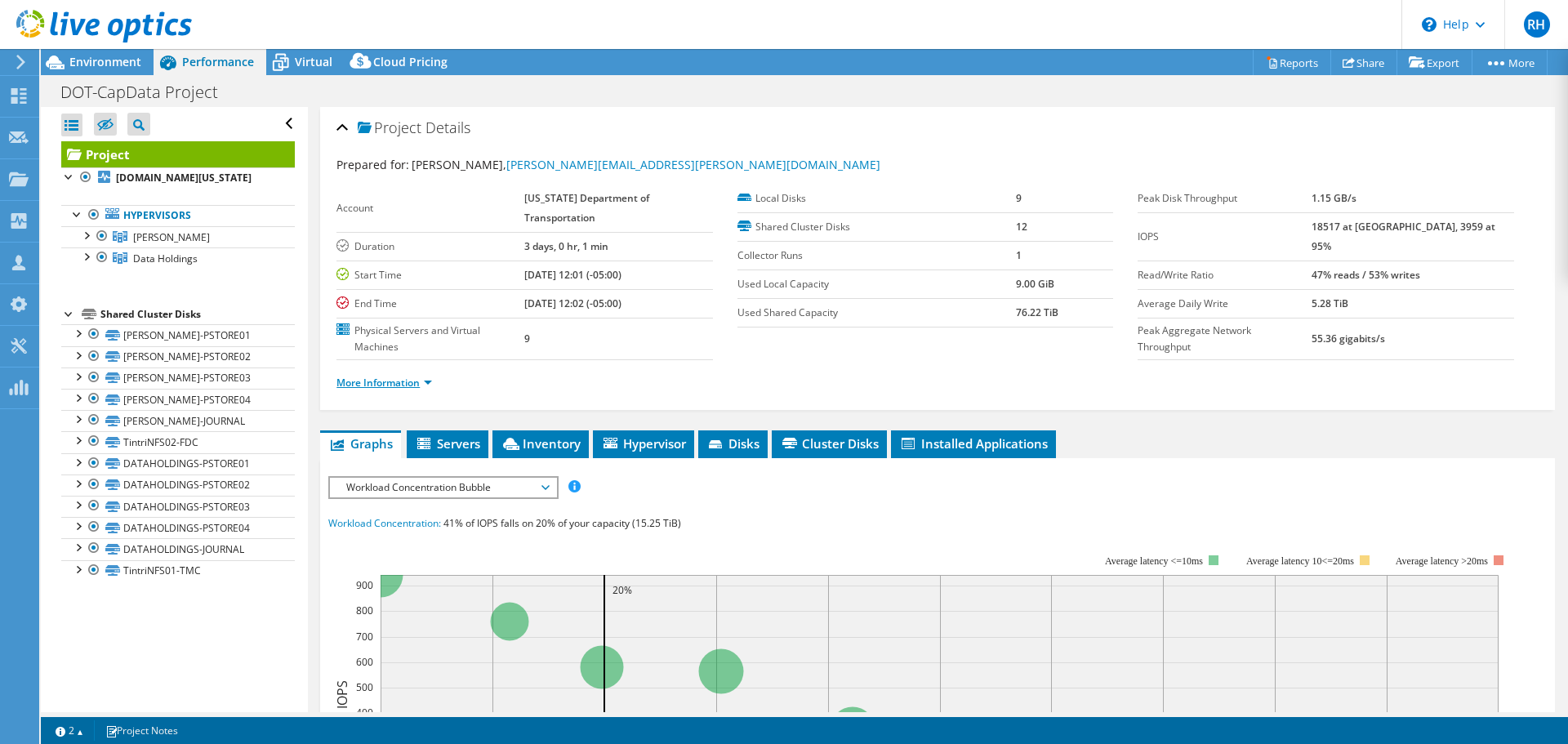
click at [388, 386] on link "More Information" at bounding box center [384, 382] width 96 height 14
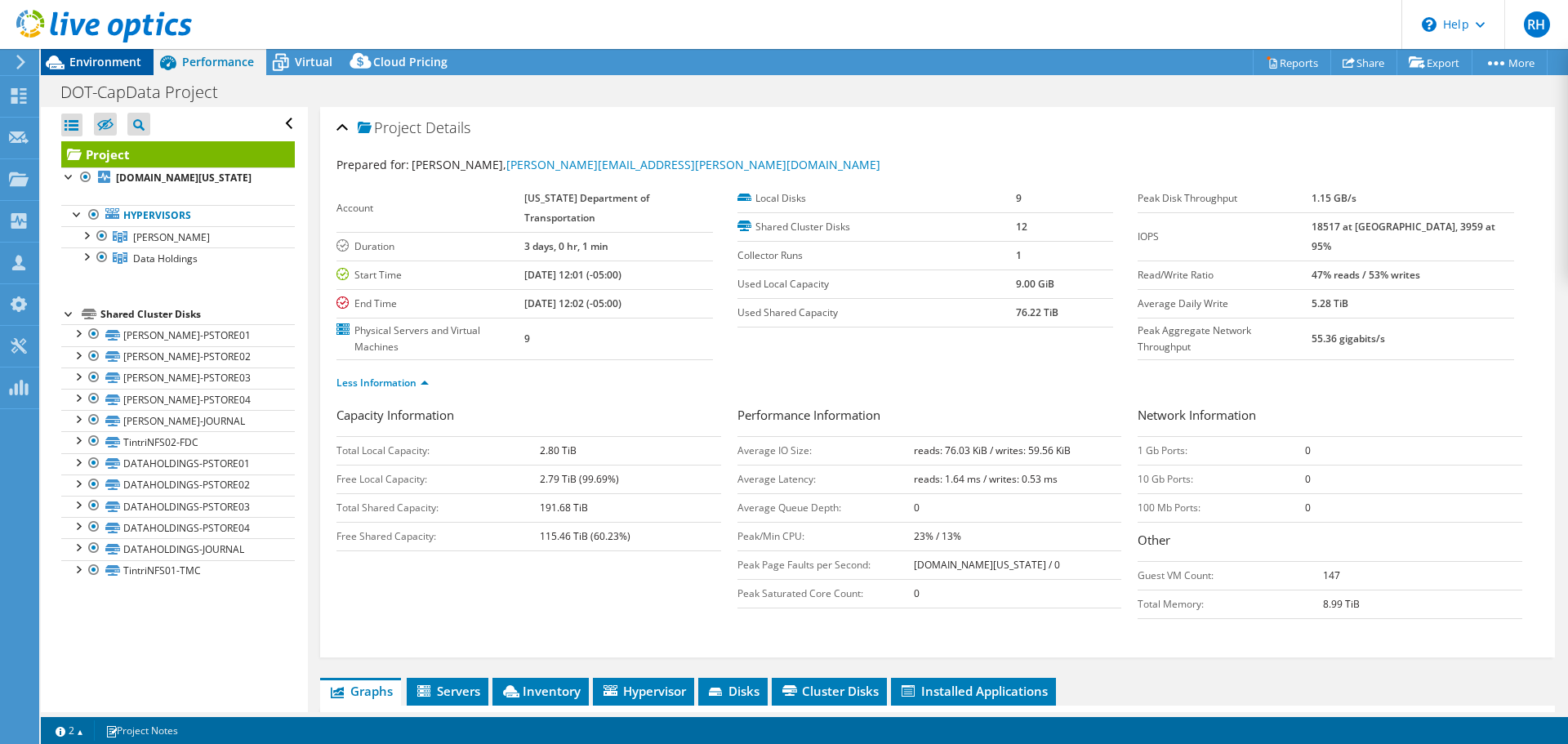
click at [107, 59] on span "Environment" at bounding box center [105, 62] width 72 height 15
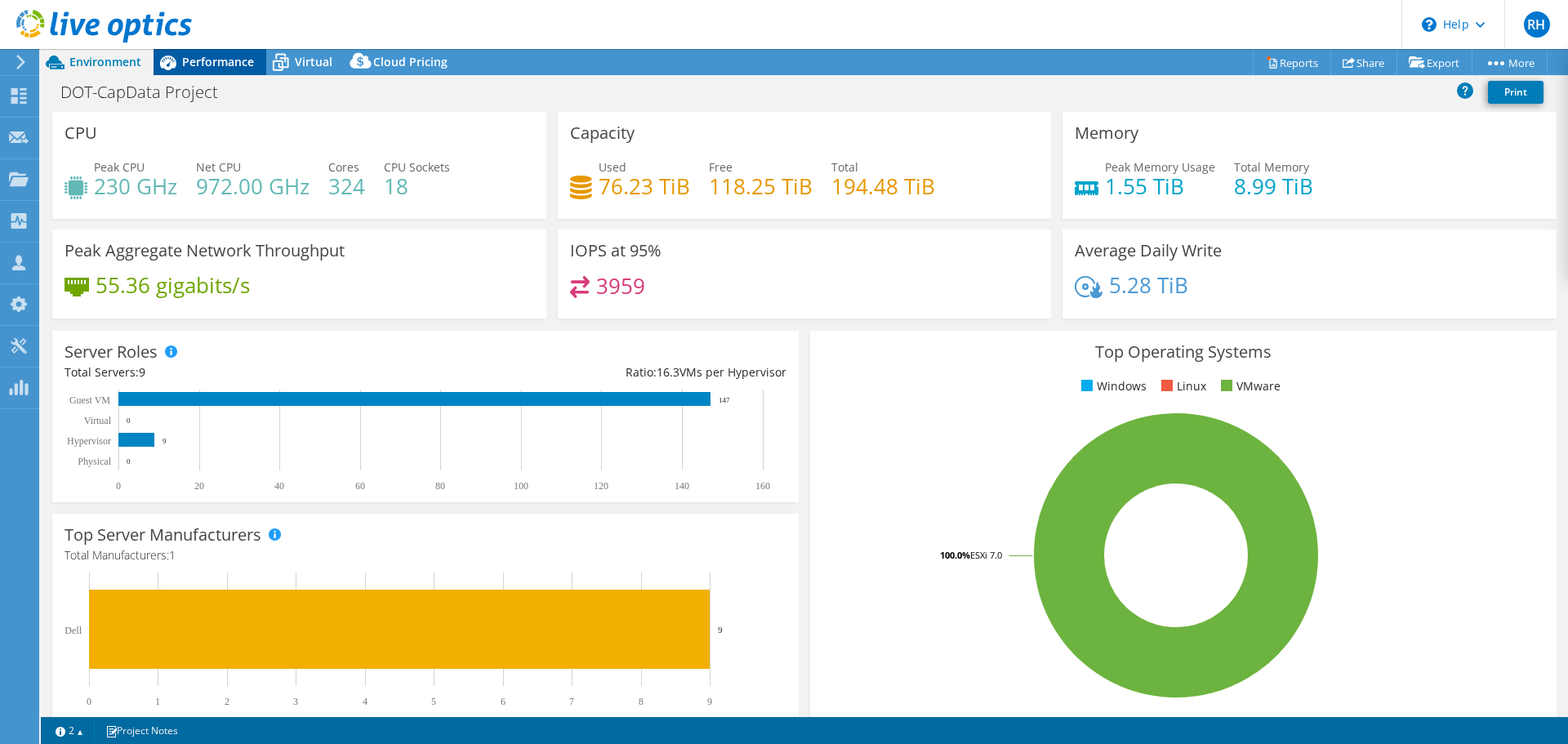
click at [212, 62] on span "Performance" at bounding box center [218, 62] width 72 height 15
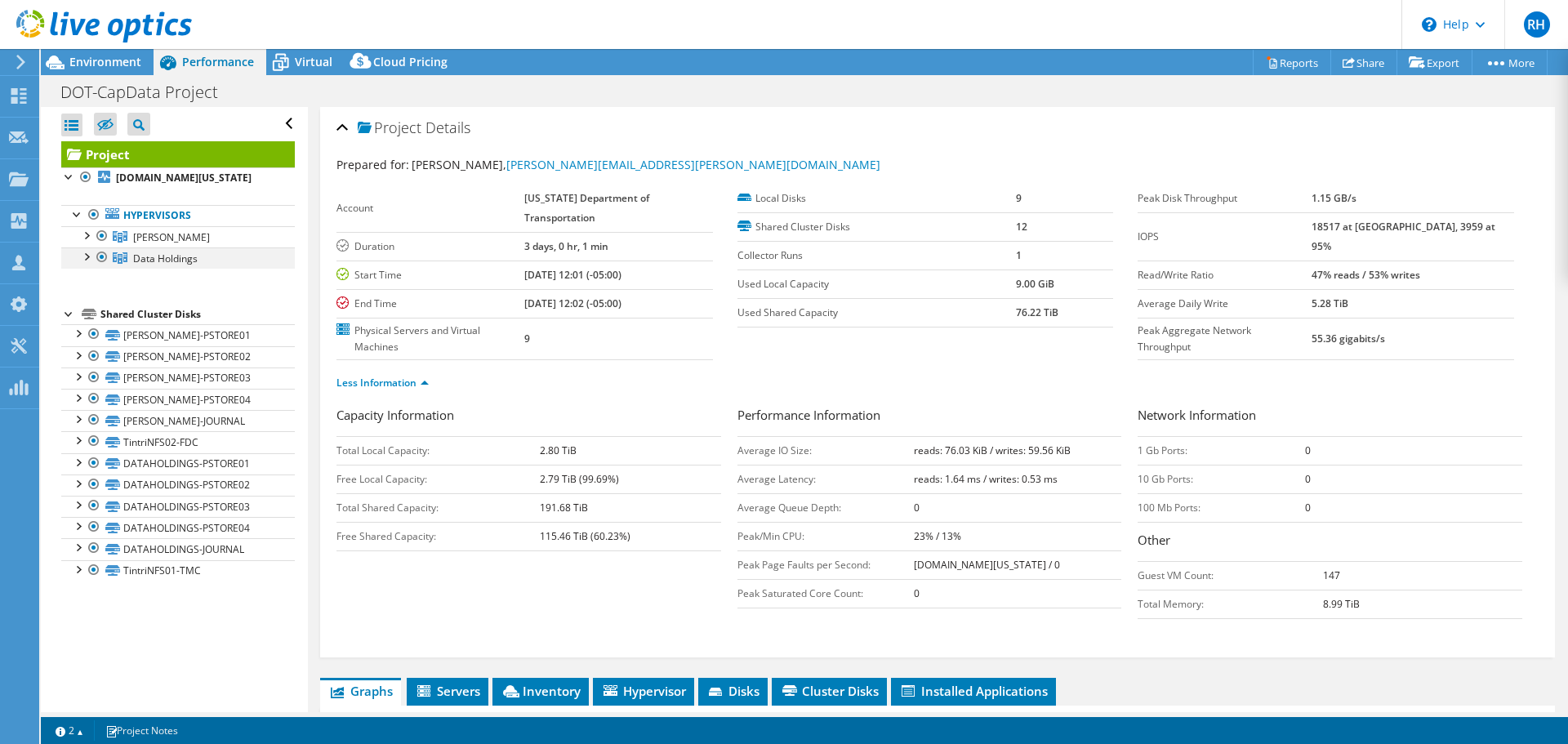
click at [99, 260] on div at bounding box center [101, 257] width 16 height 20
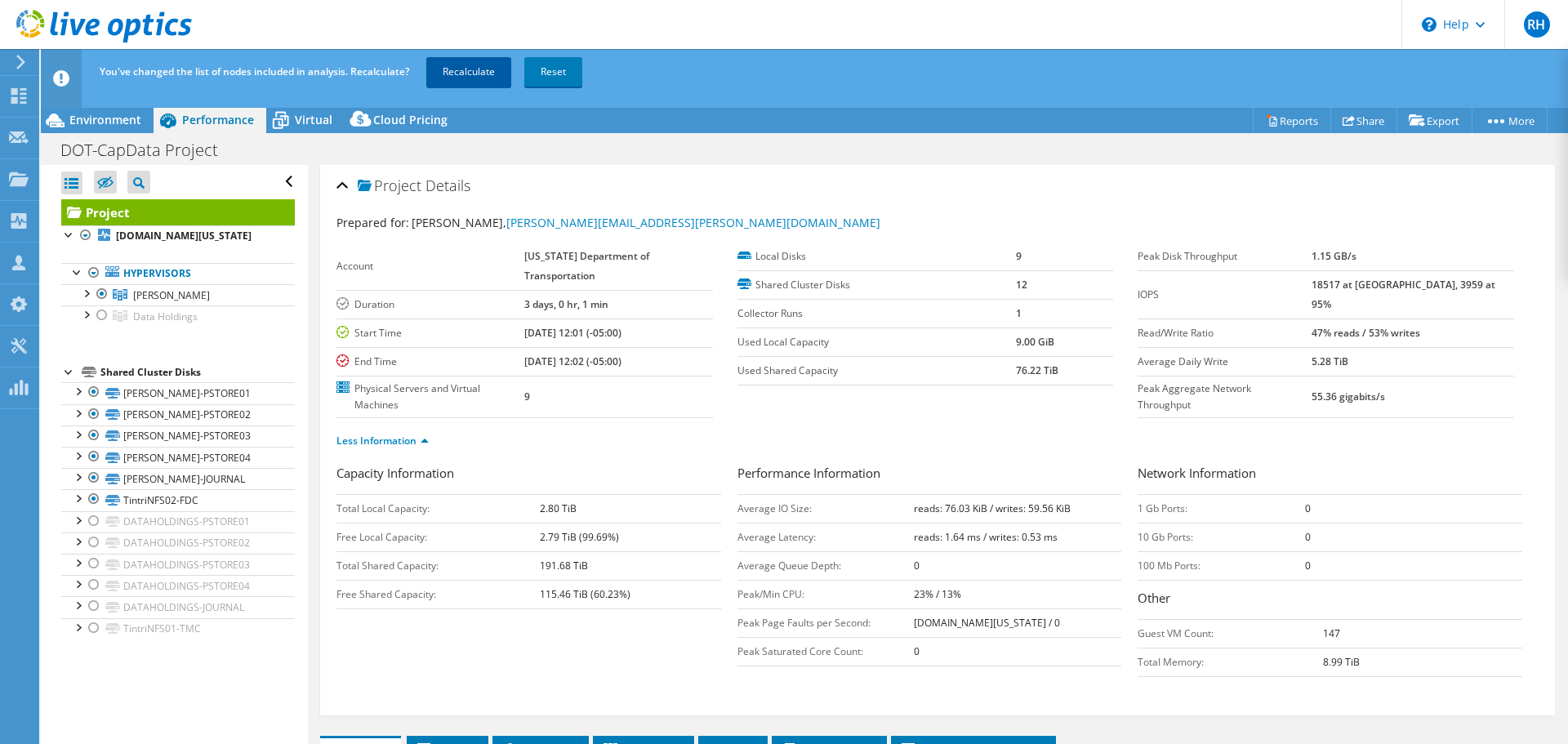
click at [472, 72] on link "Recalculate" at bounding box center [469, 71] width 85 height 29
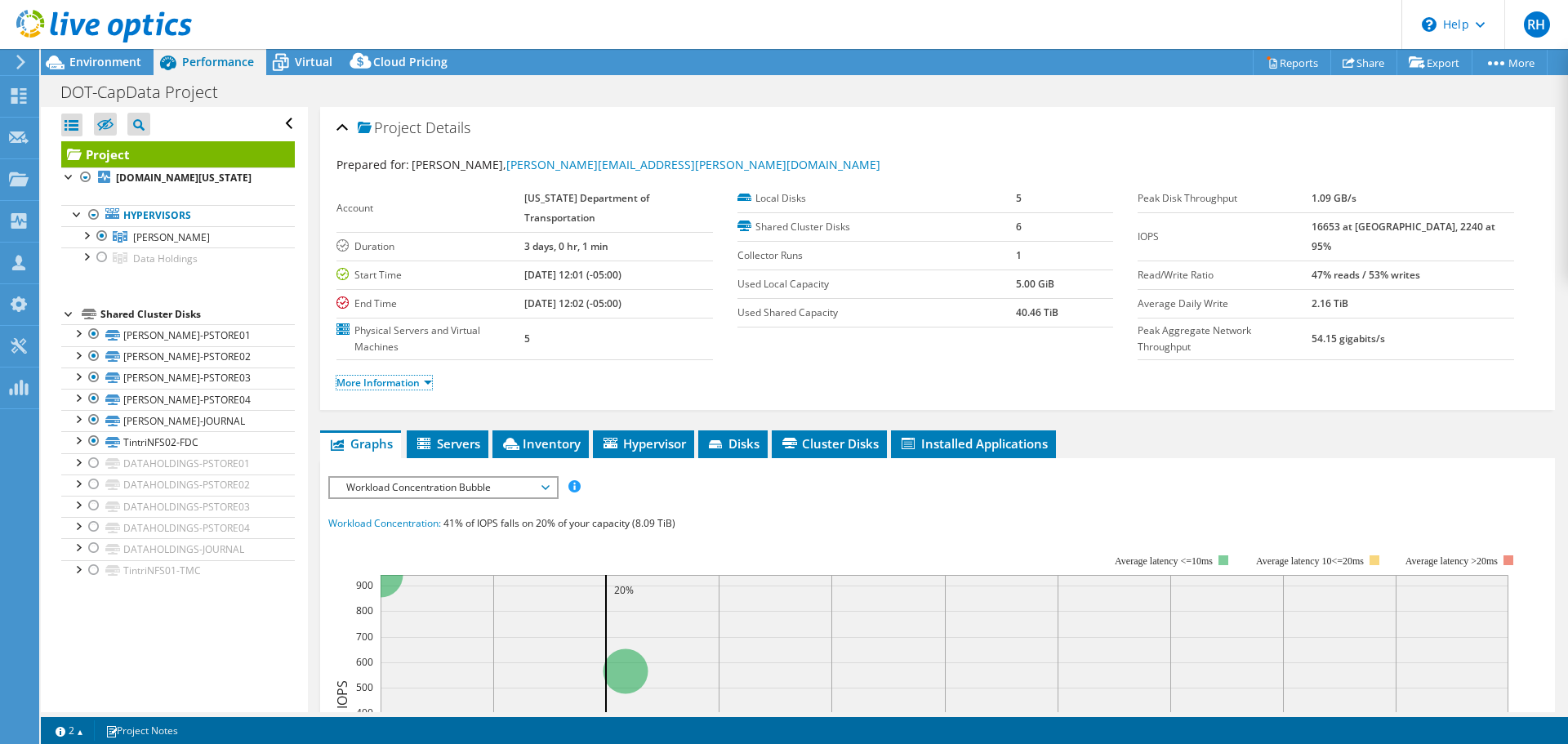
drag, startPoint x: 384, startPoint y: 386, endPoint x: 385, endPoint y: 458, distance: 72.0
click at [384, 386] on link "More Information" at bounding box center [384, 382] width 96 height 14
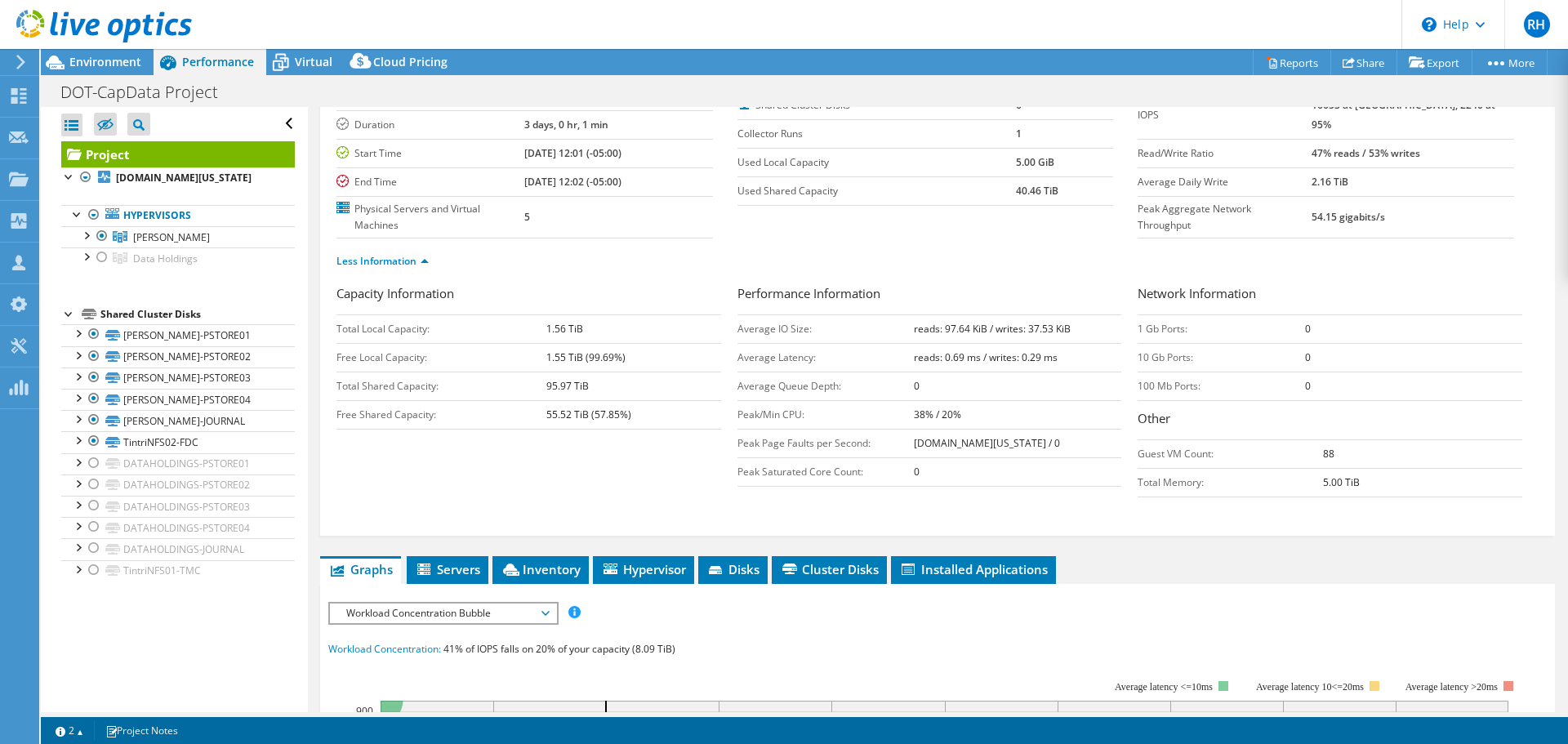
scroll to position [326, 0]
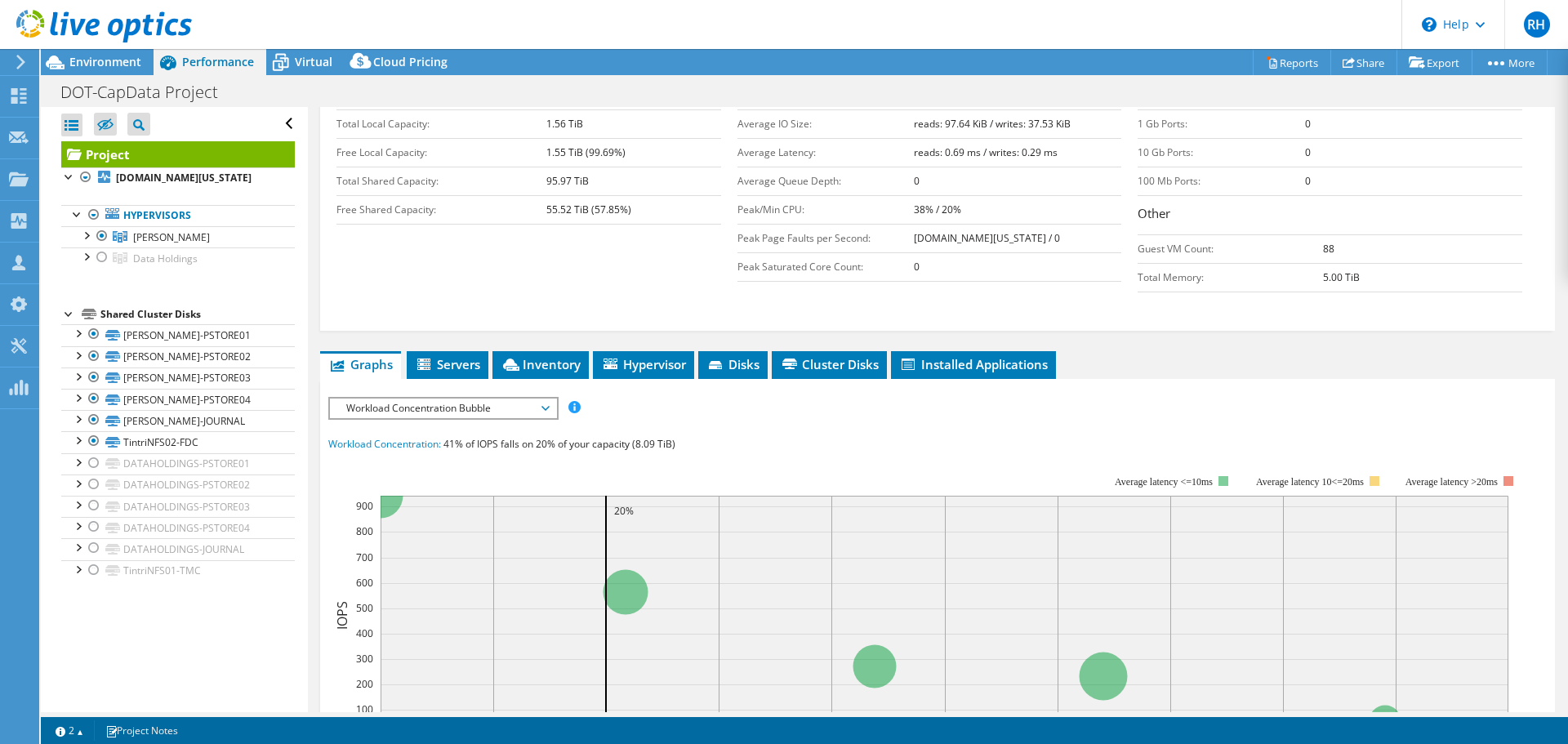
drag, startPoint x: 455, startPoint y: 410, endPoint x: 432, endPoint y: 442, distance: 39.4
click at [455, 410] on span "Workload Concentration Bubble" at bounding box center [442, 408] width 210 height 20
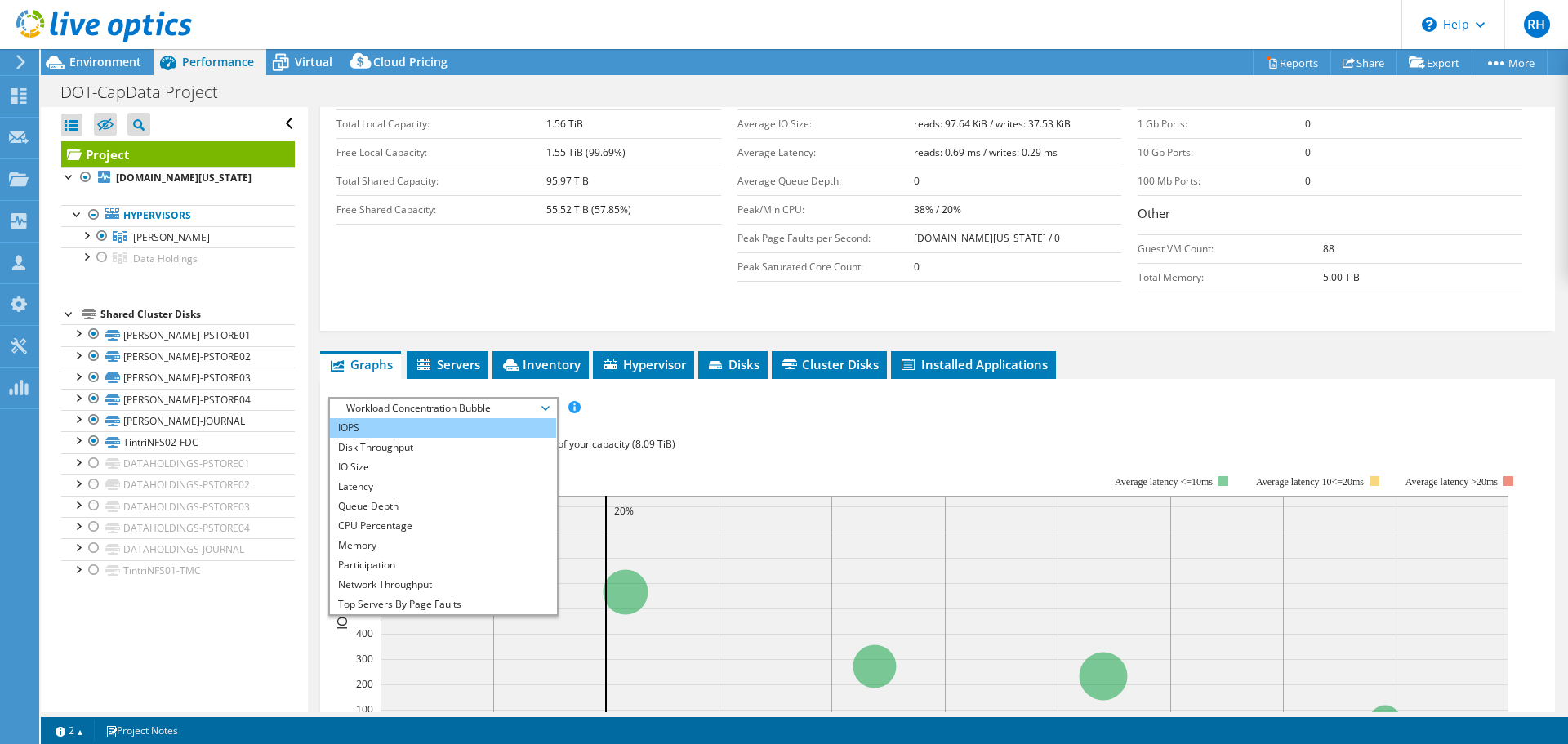
click at [375, 434] on li "IOPS" at bounding box center [443, 428] width 226 height 20
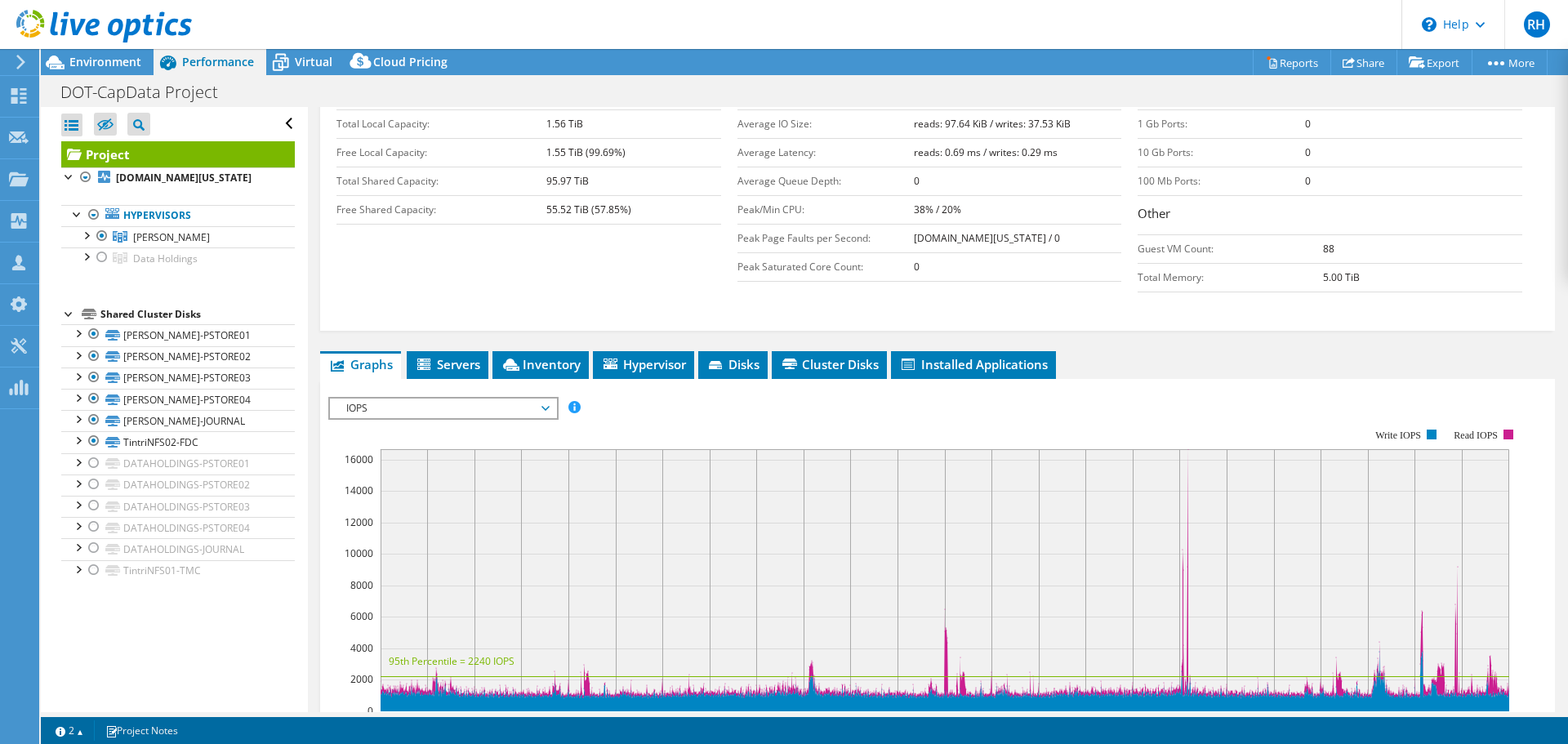
click at [765, 421] on div at bounding box center [937, 676] width 1218 height 558
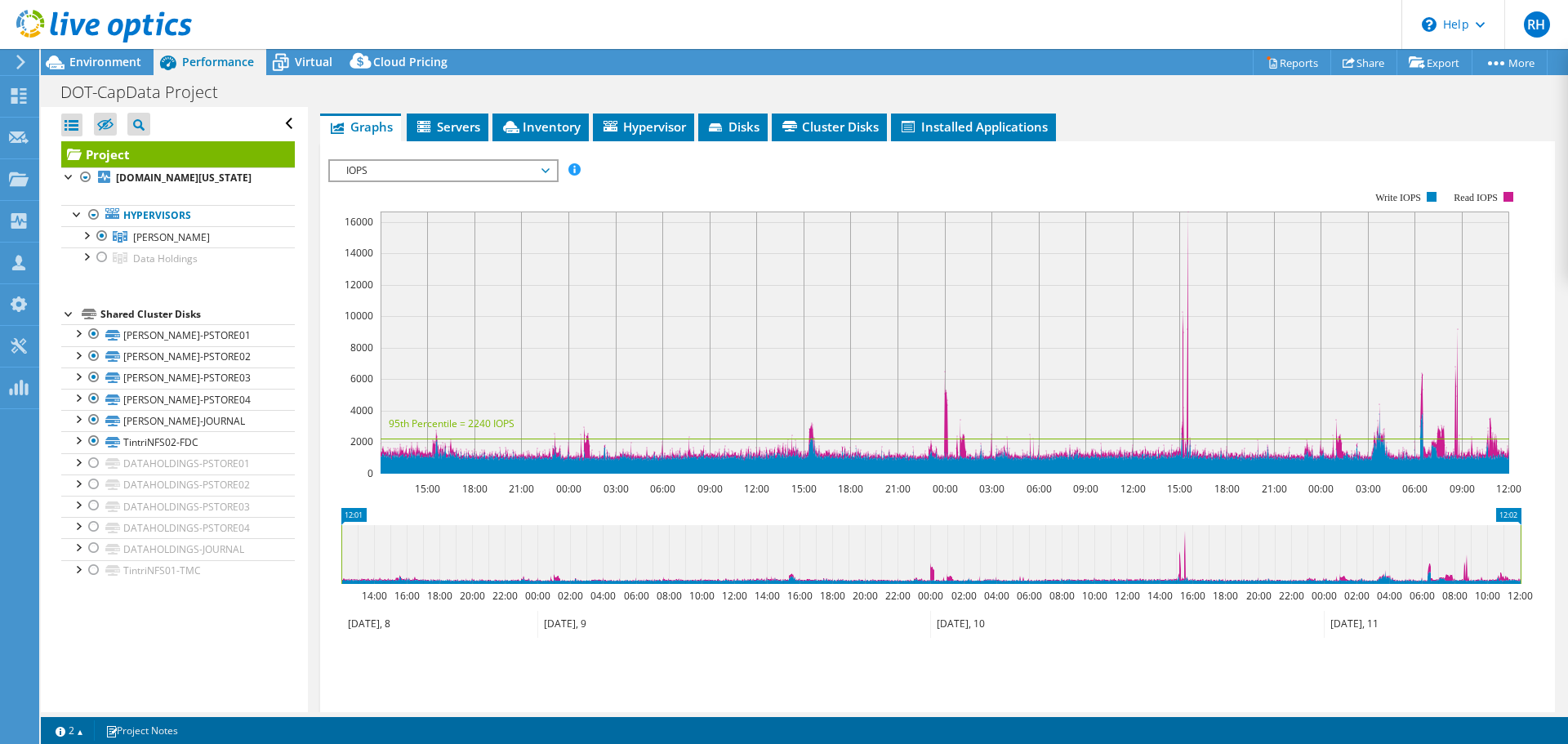
scroll to position [572, 0]
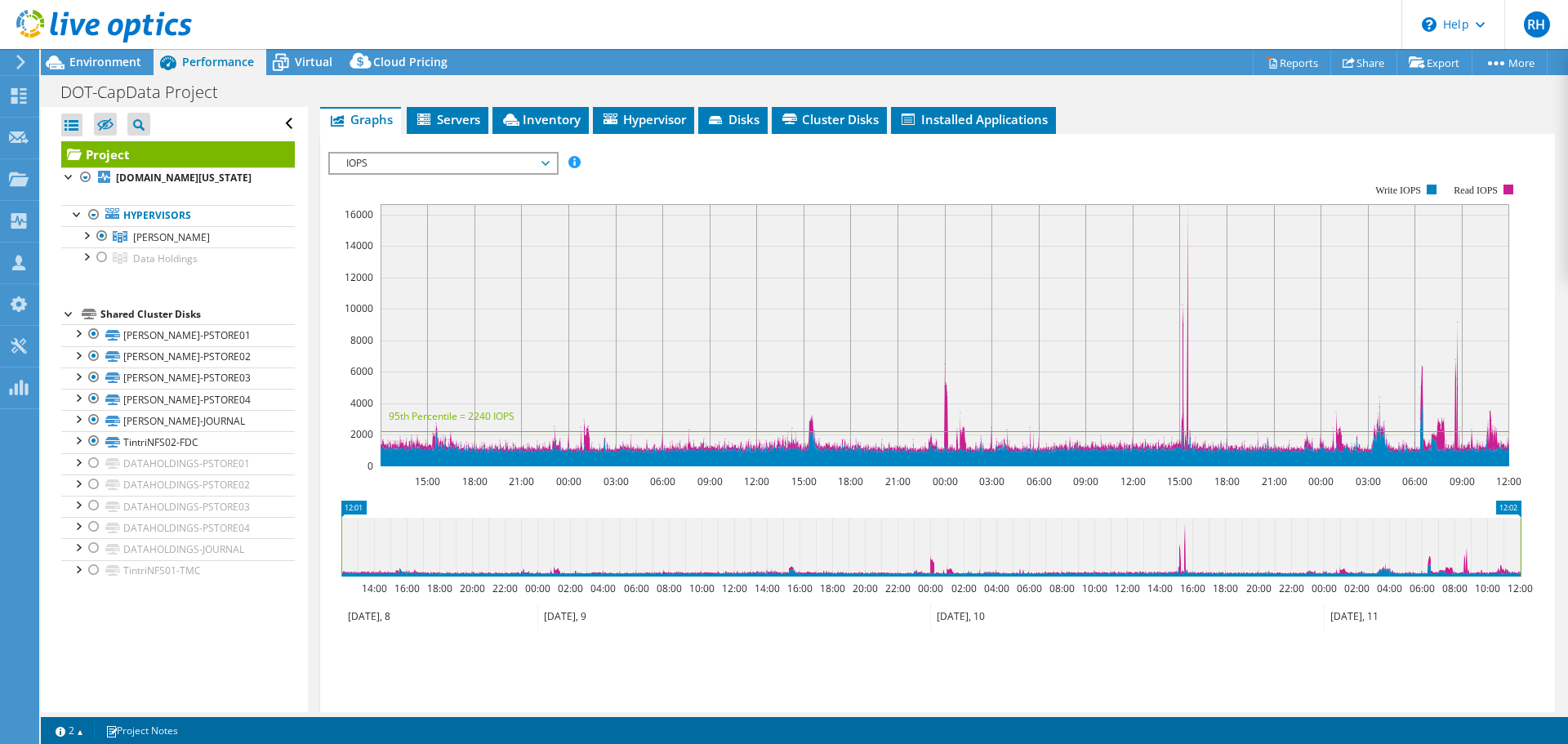
click at [405, 166] on span "IOPS" at bounding box center [442, 163] width 210 height 20
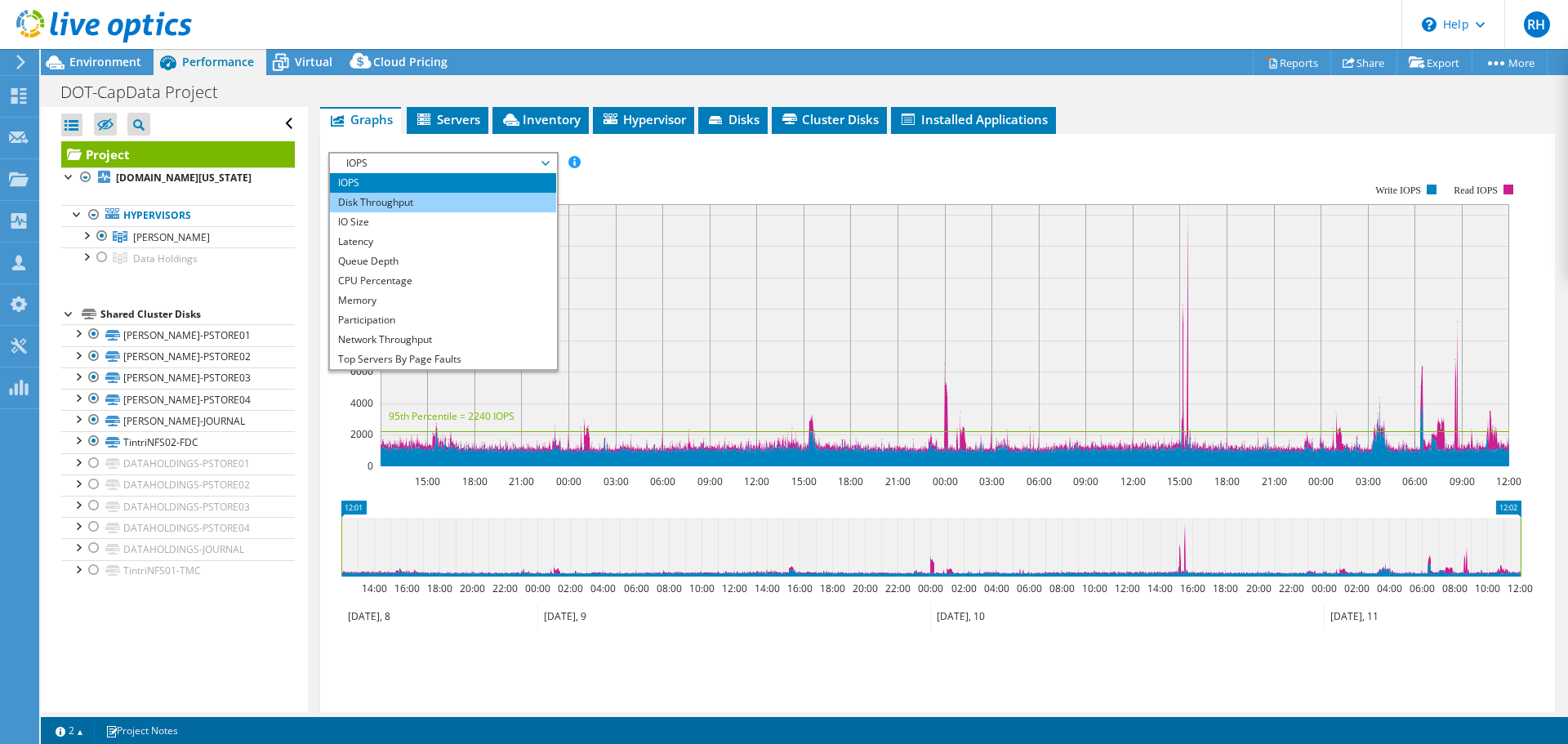
click at [391, 205] on li "Disk Throughput" at bounding box center [443, 202] width 226 height 20
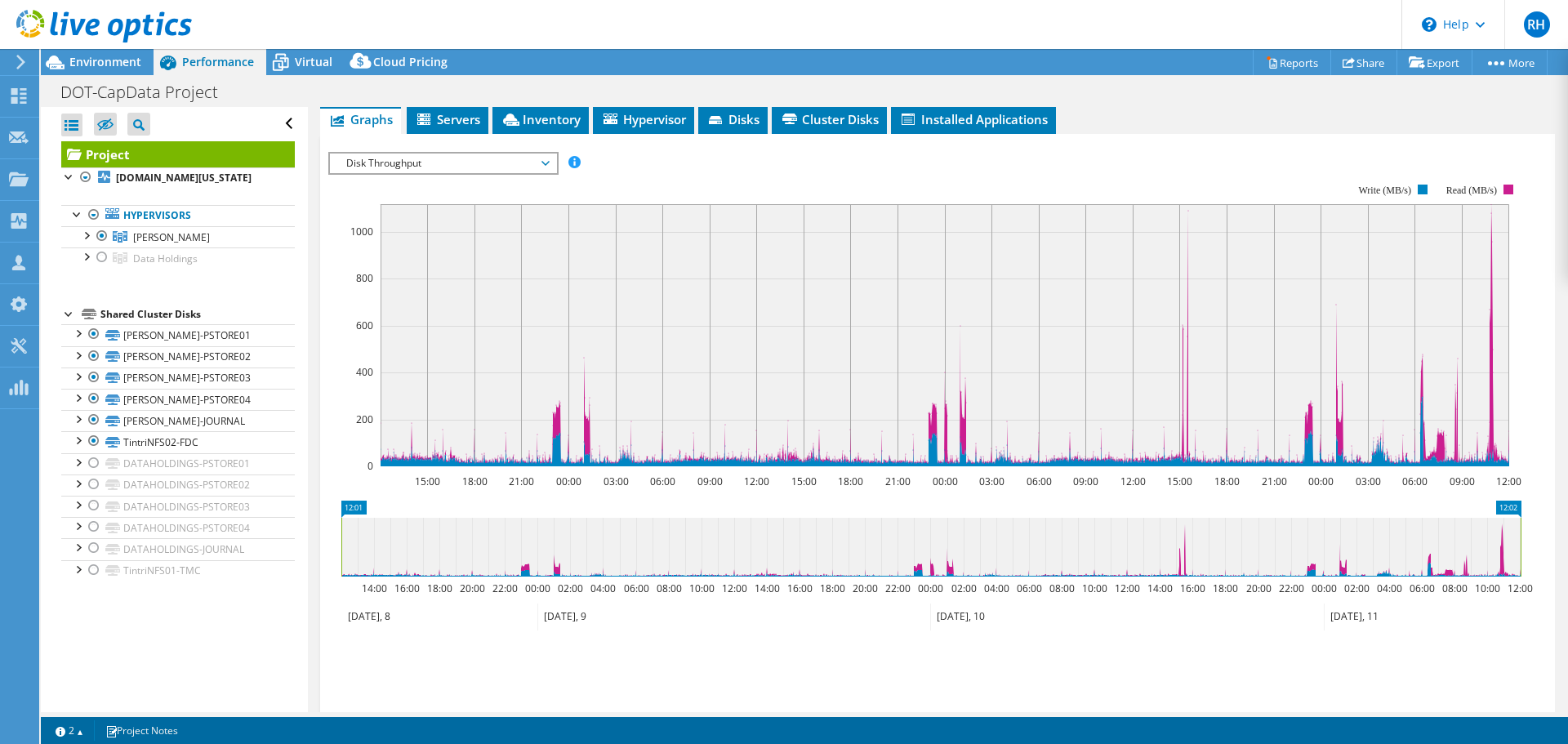
click at [684, 185] on div at bounding box center [937, 431] width 1218 height 558
click at [373, 155] on span "Disk Throughput" at bounding box center [442, 163] width 210 height 20
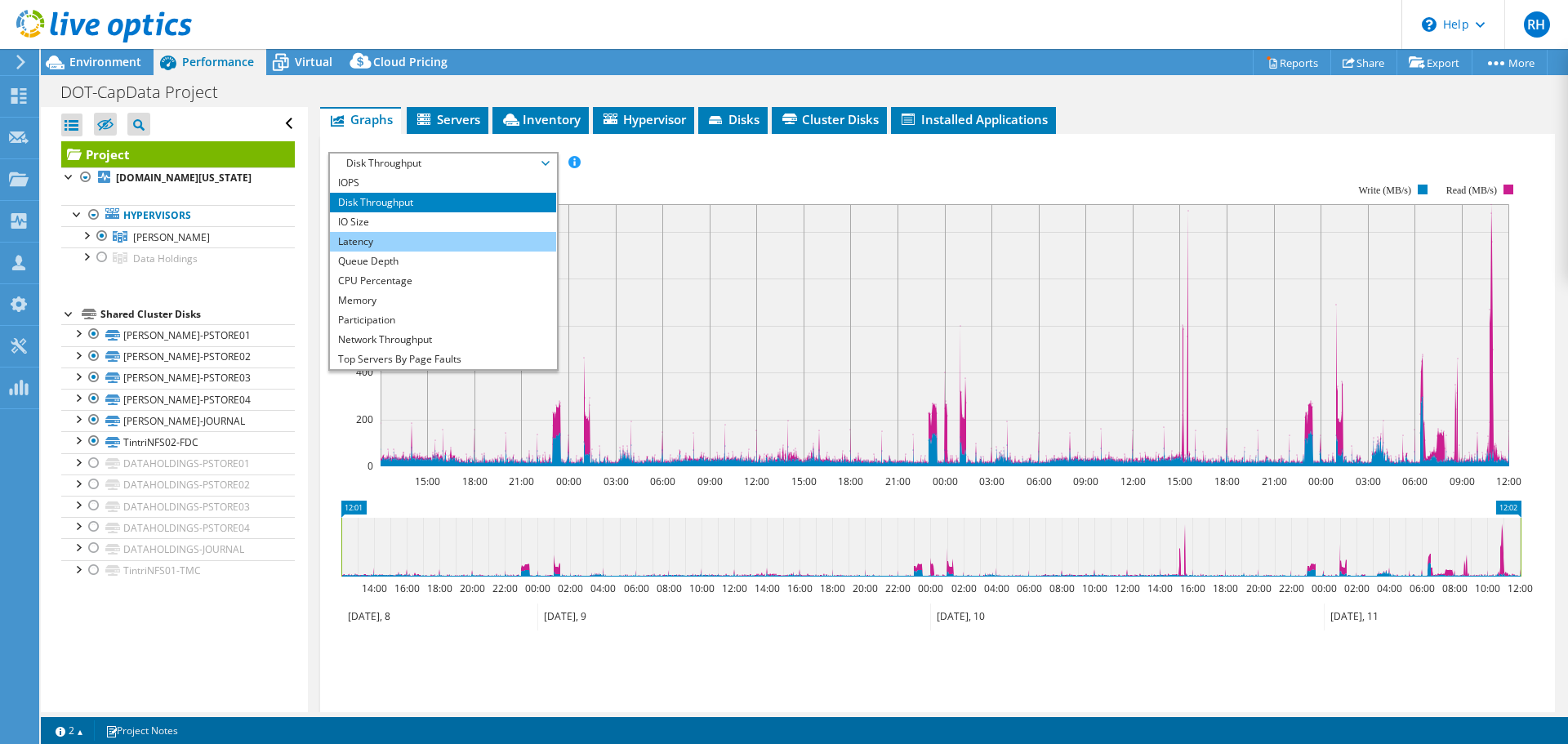
click at [363, 238] on li "Latency" at bounding box center [443, 241] width 226 height 20
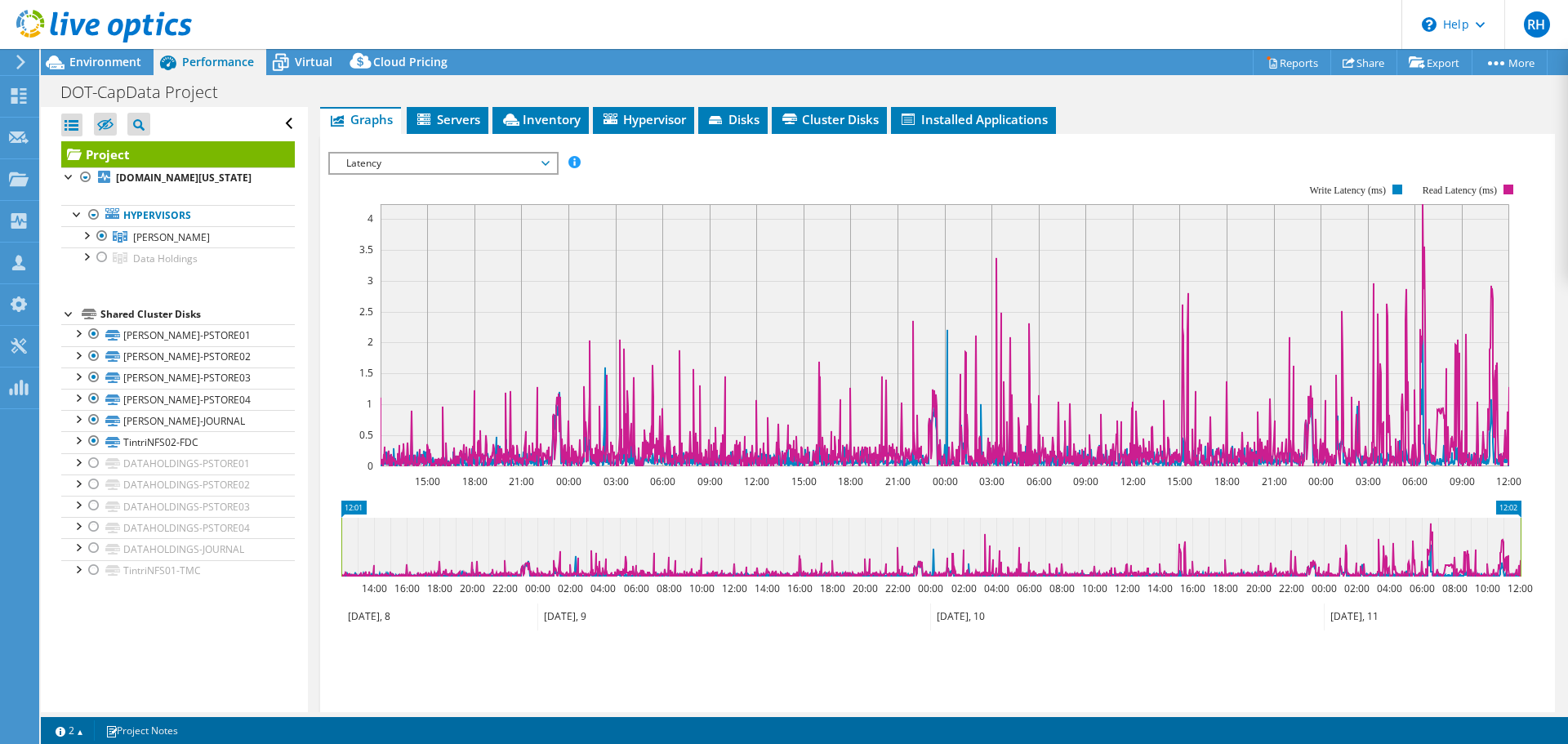
click at [676, 176] on div at bounding box center [937, 431] width 1218 height 558
click at [408, 160] on span "Latency" at bounding box center [442, 163] width 210 height 20
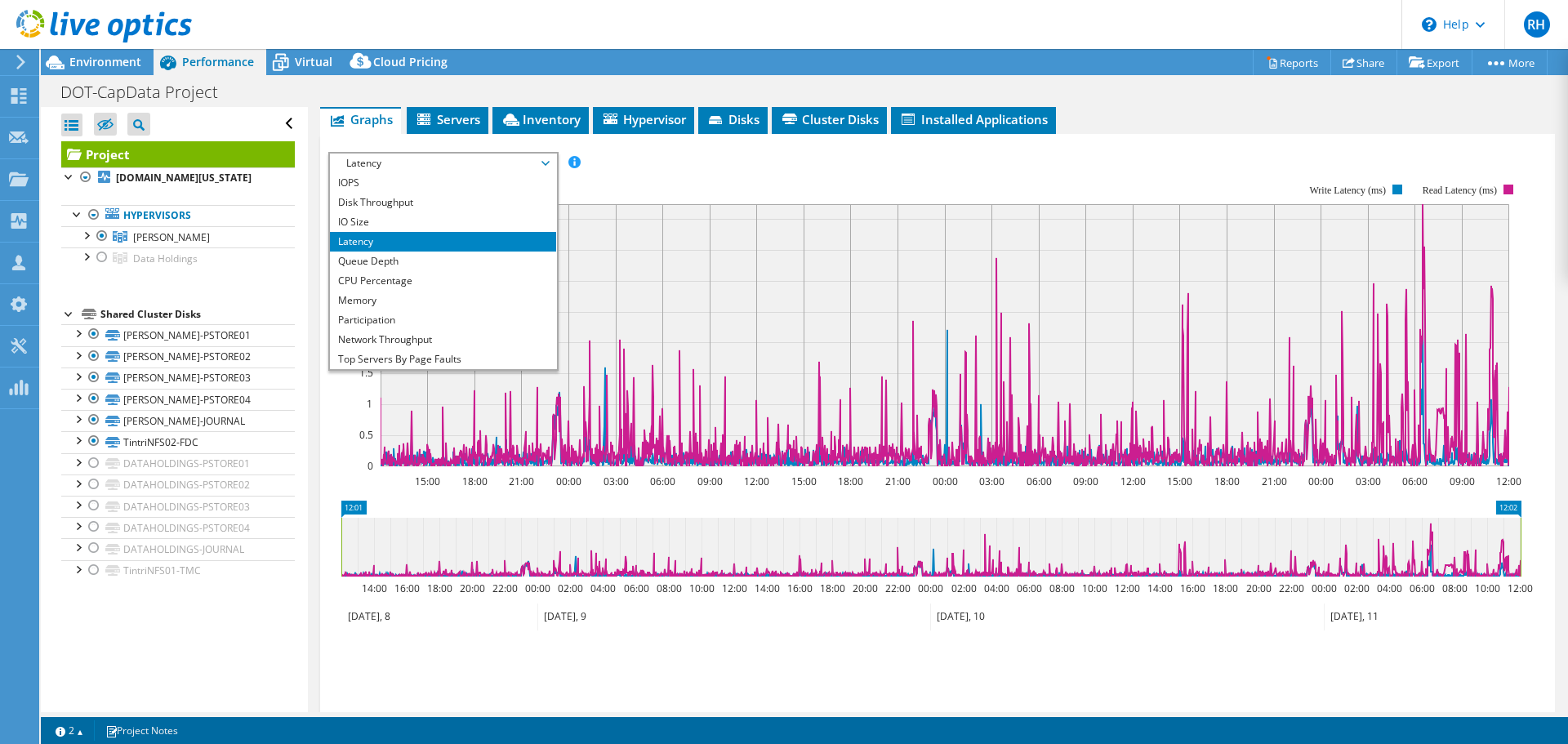
drag, startPoint x: 347, startPoint y: 288, endPoint x: 584, endPoint y: 212, distance: 248.9
click at [347, 287] on li "CPU Percentage" at bounding box center [443, 281] width 226 height 20
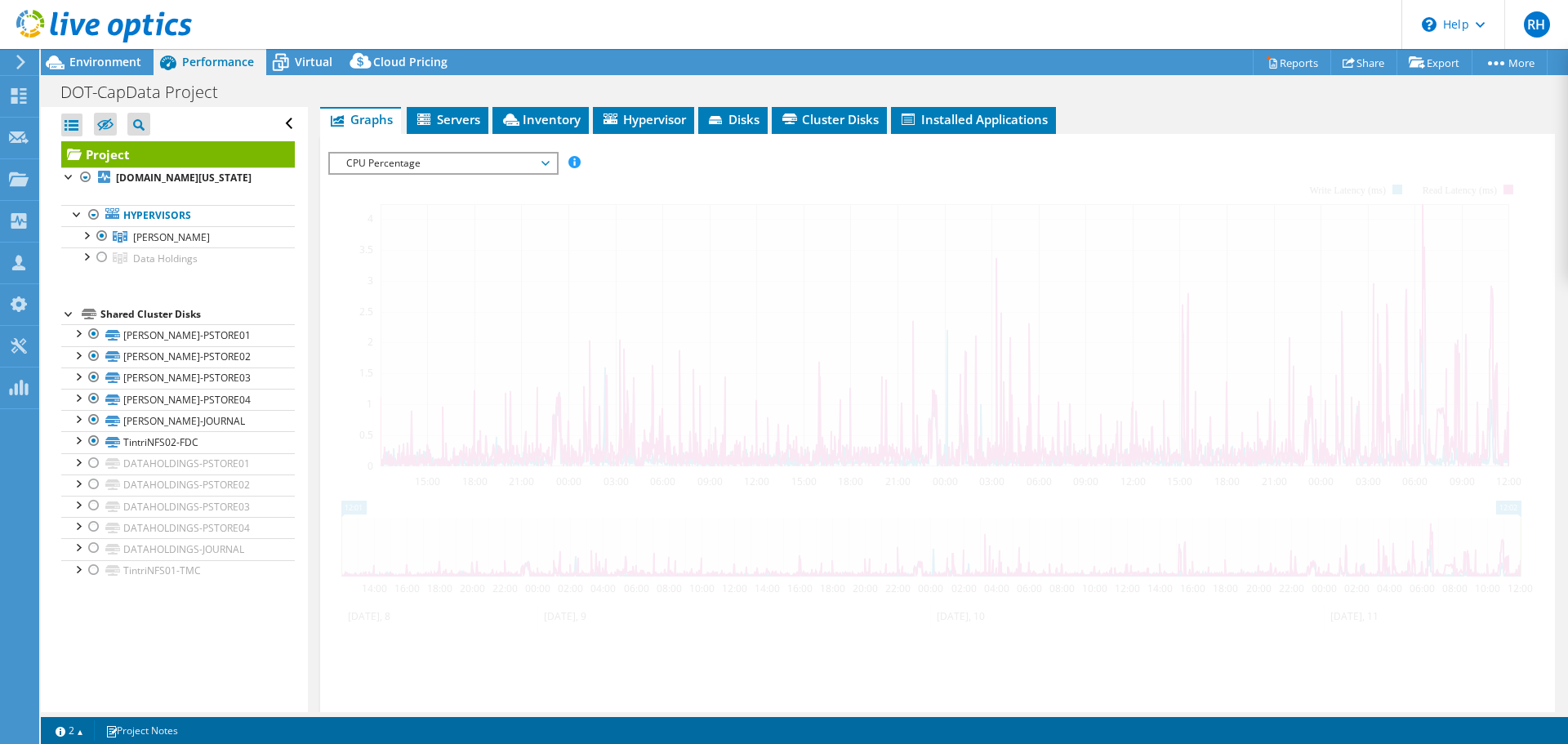
click at [688, 182] on div at bounding box center [937, 431] width 1218 height 558
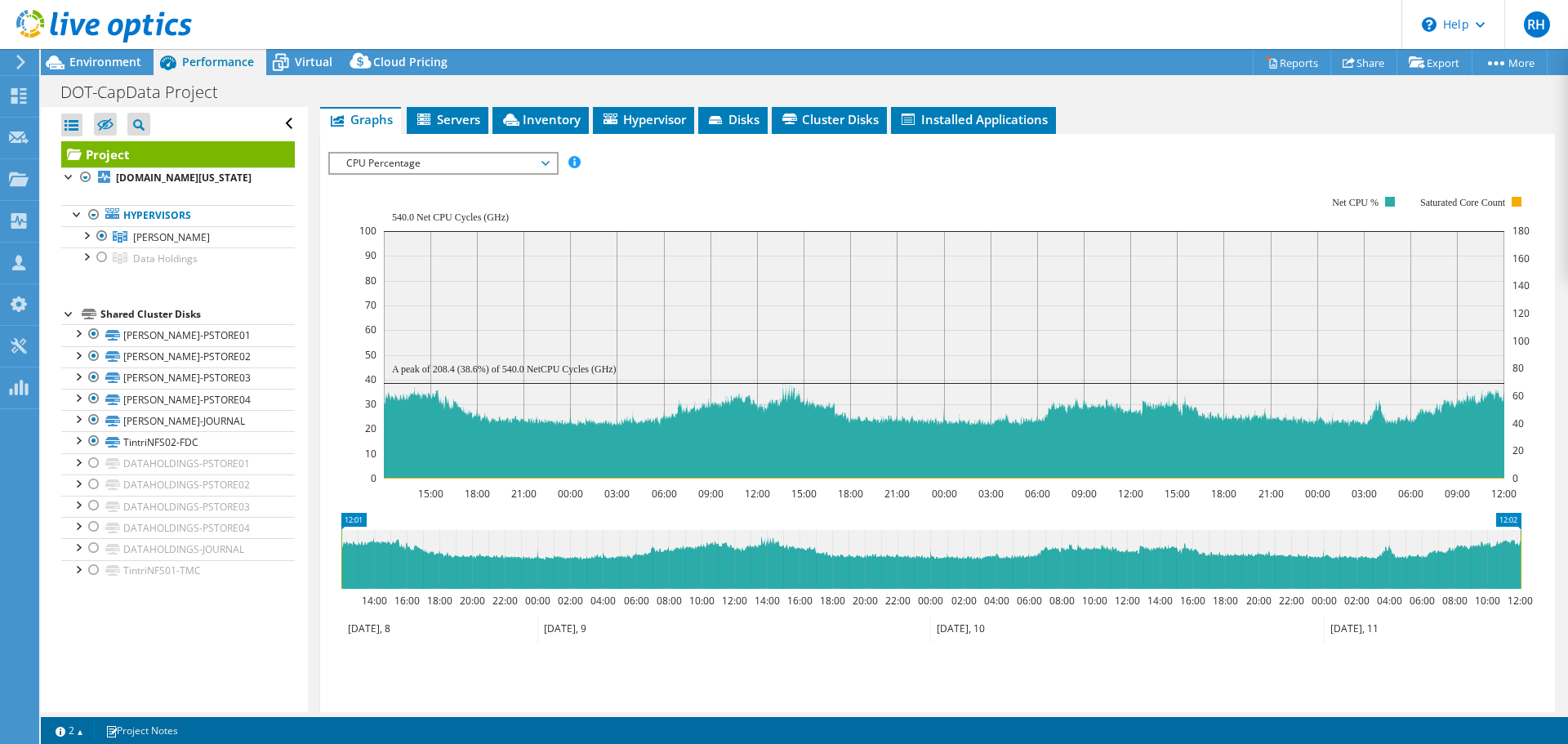
drag, startPoint x: 388, startPoint y: 163, endPoint x: 394, endPoint y: 180, distance: 18.0
click at [388, 163] on span "CPU Percentage" at bounding box center [442, 163] width 210 height 20
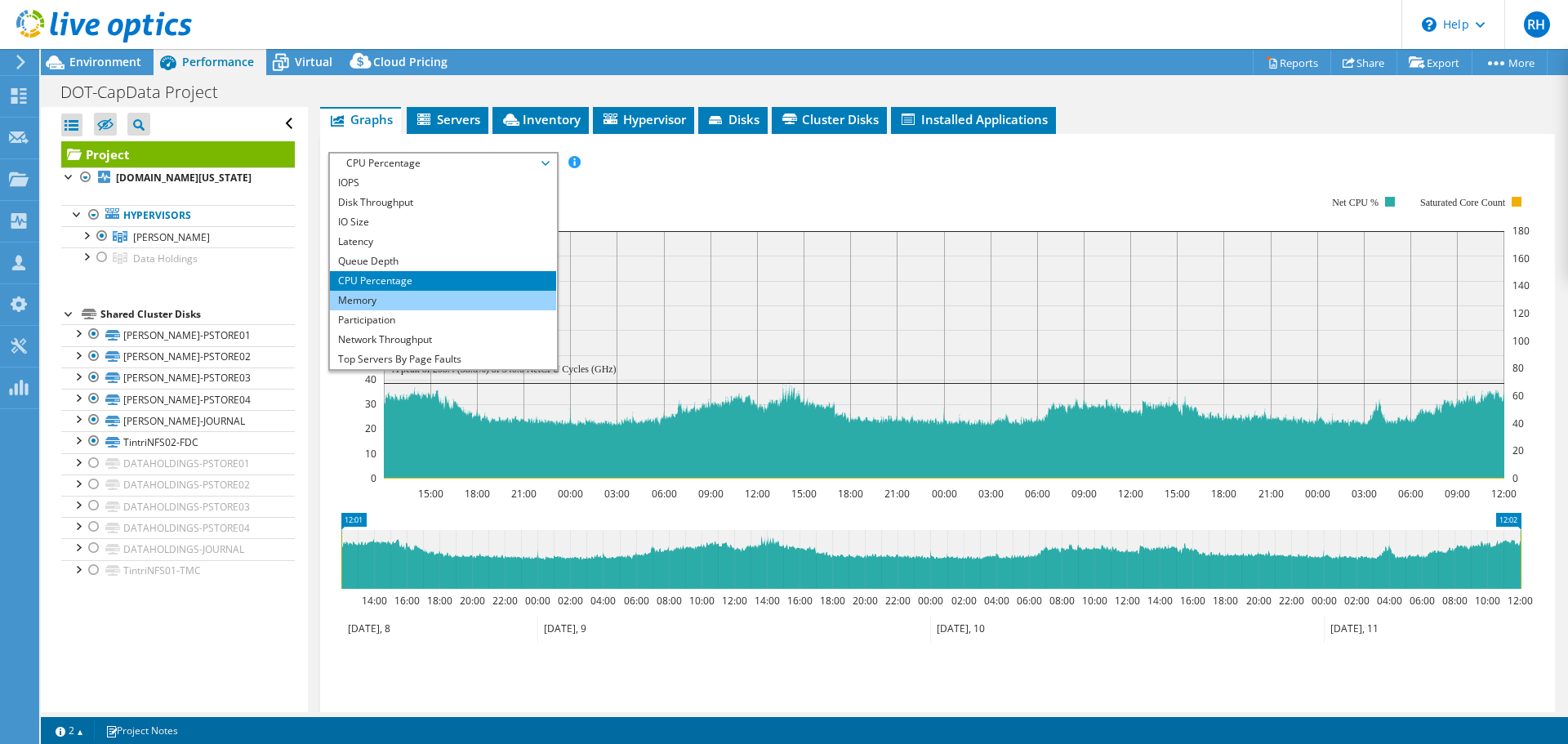
click at [374, 296] on li "Memory" at bounding box center [443, 300] width 226 height 20
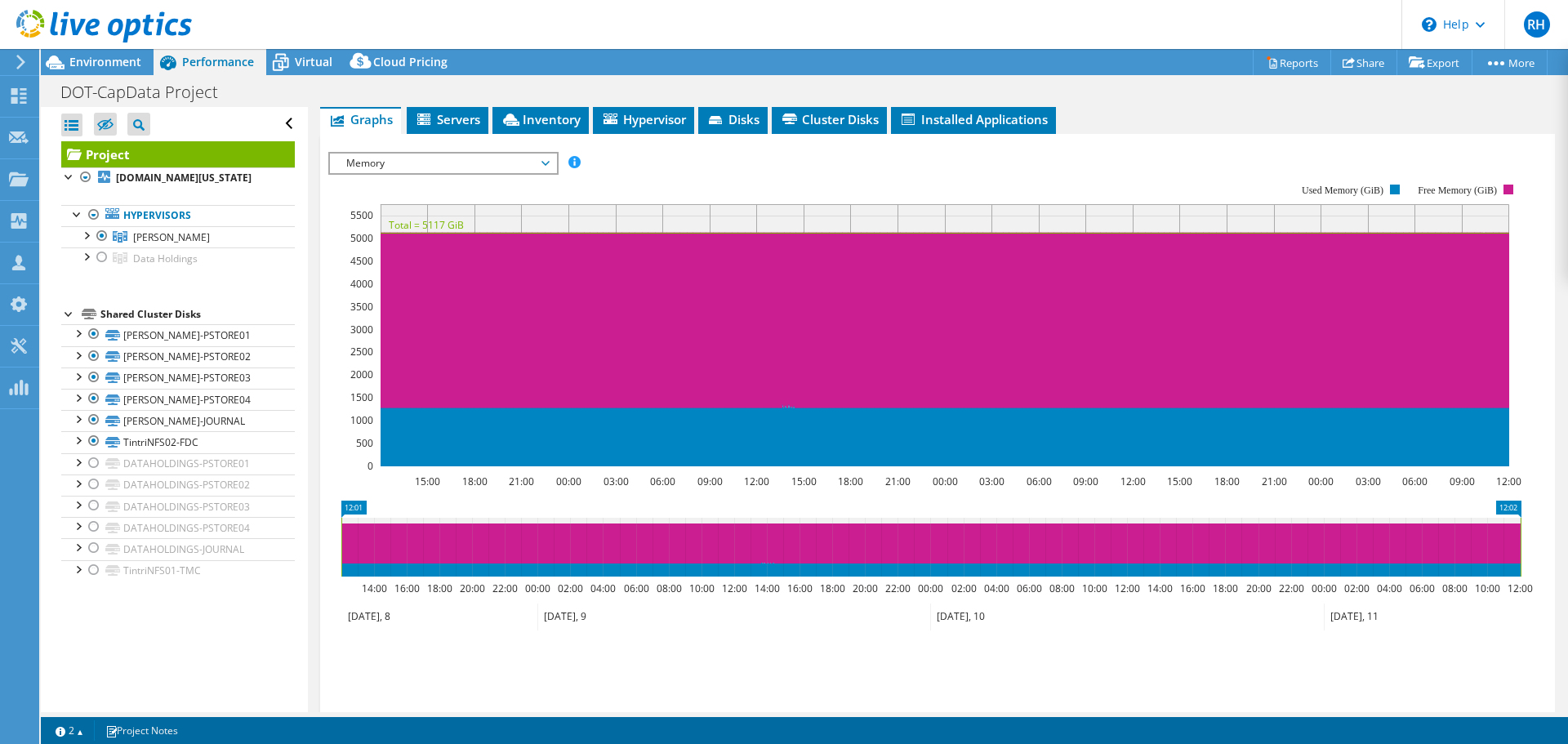
click at [709, 173] on div at bounding box center [937, 431] width 1218 height 558
click at [459, 159] on span "Memory" at bounding box center [442, 163] width 210 height 20
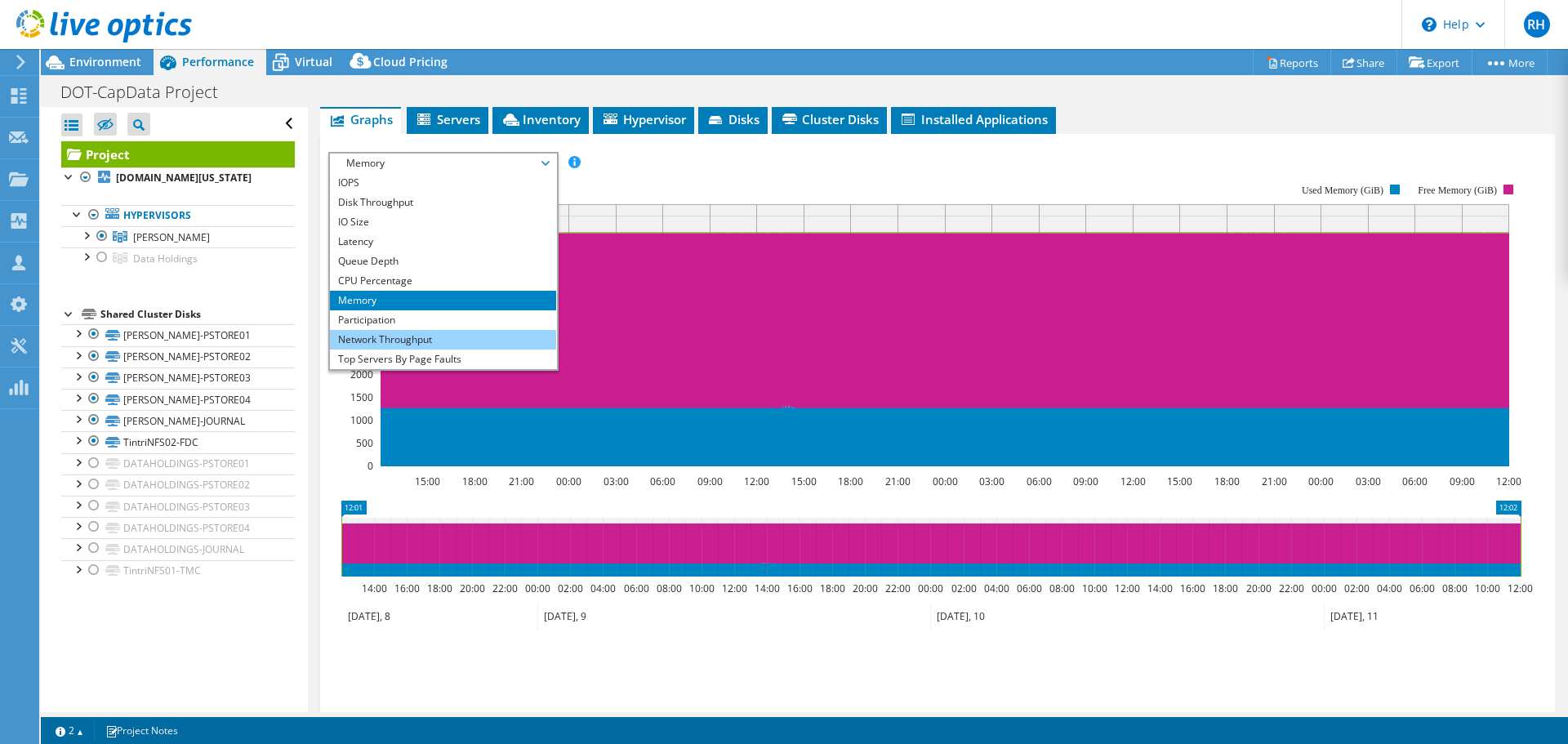
click at [426, 339] on li "Network Throughput" at bounding box center [443, 340] width 226 height 20
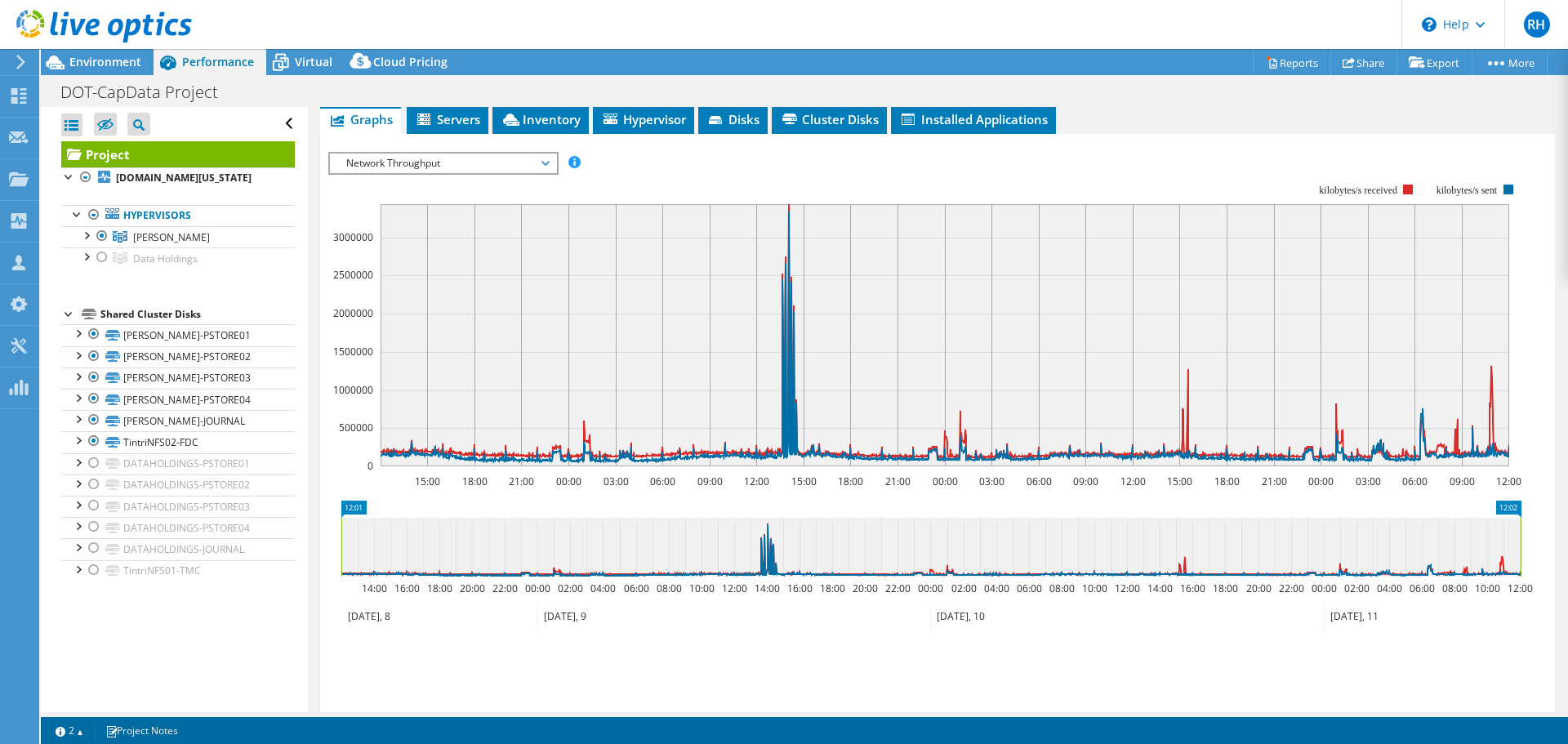
click at [701, 177] on section "Workload Concentration: 41% of IOPS falls on 20% of your capacity (8.09 TiB) 15…" at bounding box center [937, 431] width 1218 height 540
